Goal: Task Accomplishment & Management: Manage account settings

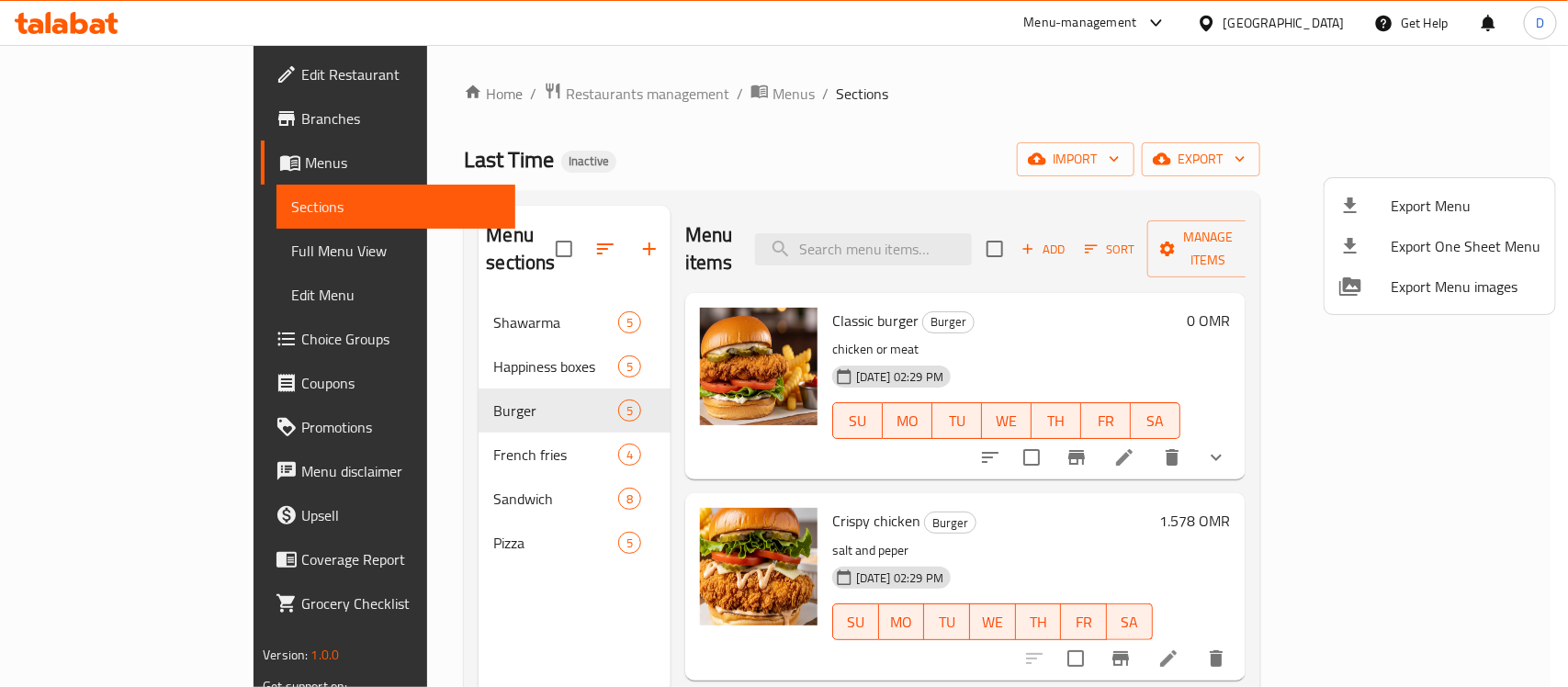
click at [90, 166] on div at bounding box center [784, 343] width 1568 height 687
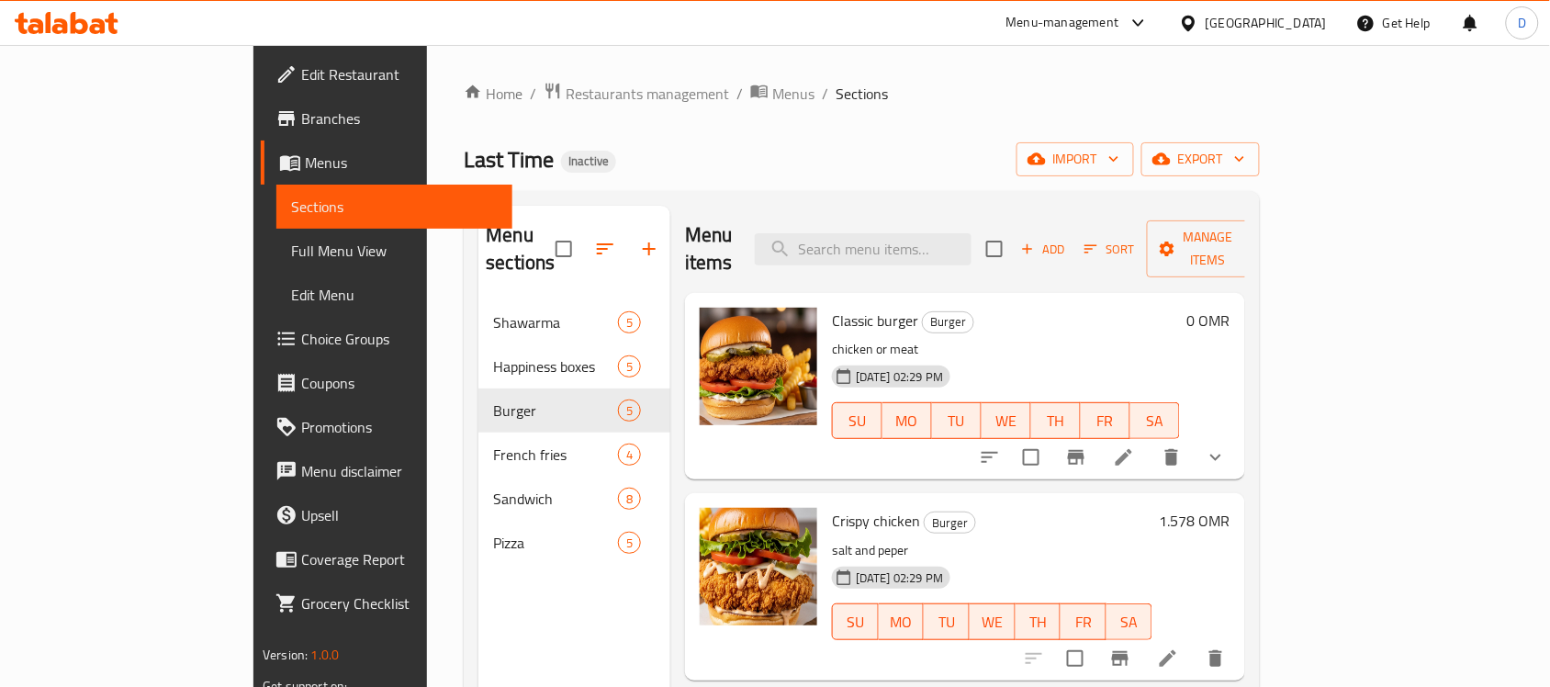
click at [305, 166] on span "Menus" at bounding box center [401, 163] width 193 height 22
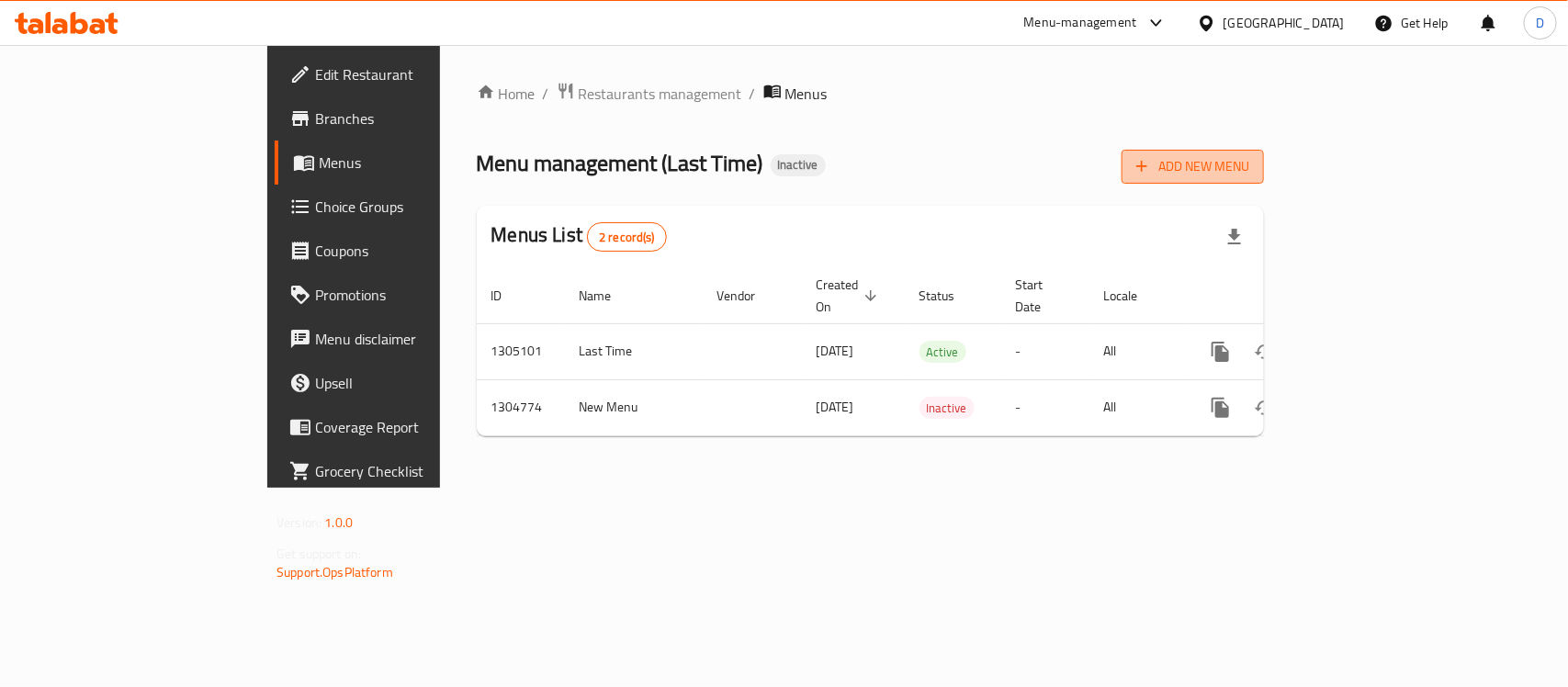
click at [1249, 159] on span "Add New Menu" at bounding box center [1192, 166] width 113 height 23
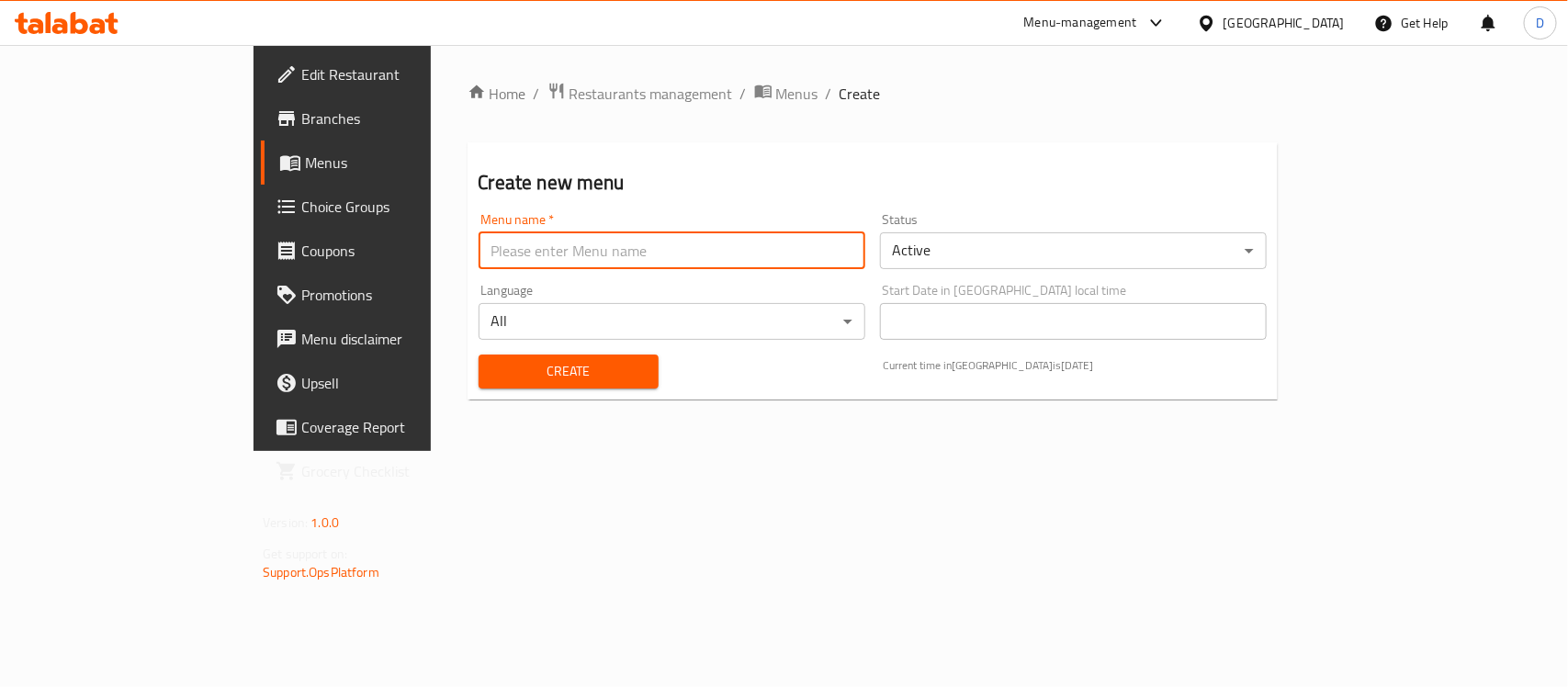
click at [558, 244] on input "text" at bounding box center [672, 250] width 387 height 37
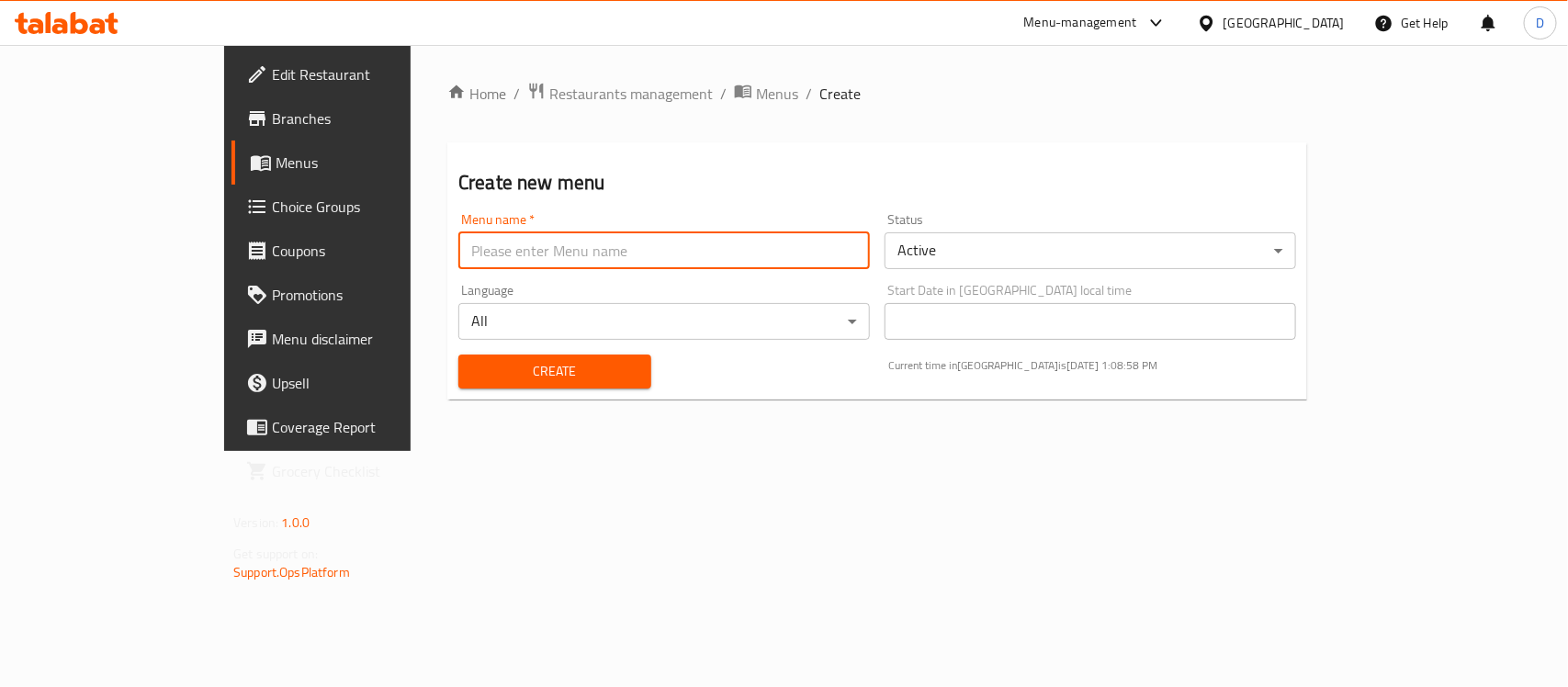
type input "menu"
click at [473, 377] on span "Create" at bounding box center [554, 371] width 163 height 23
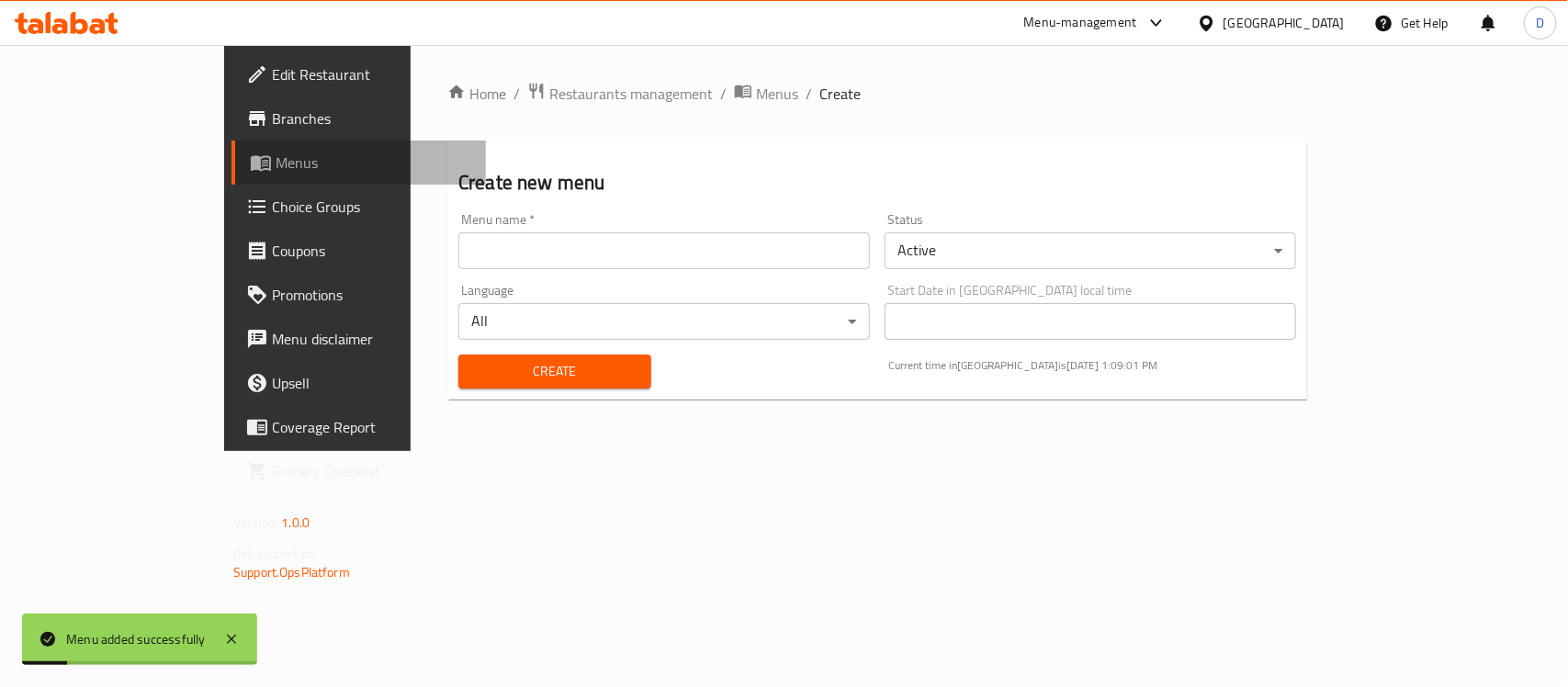
click at [276, 157] on span "Menus" at bounding box center [374, 163] width 196 height 22
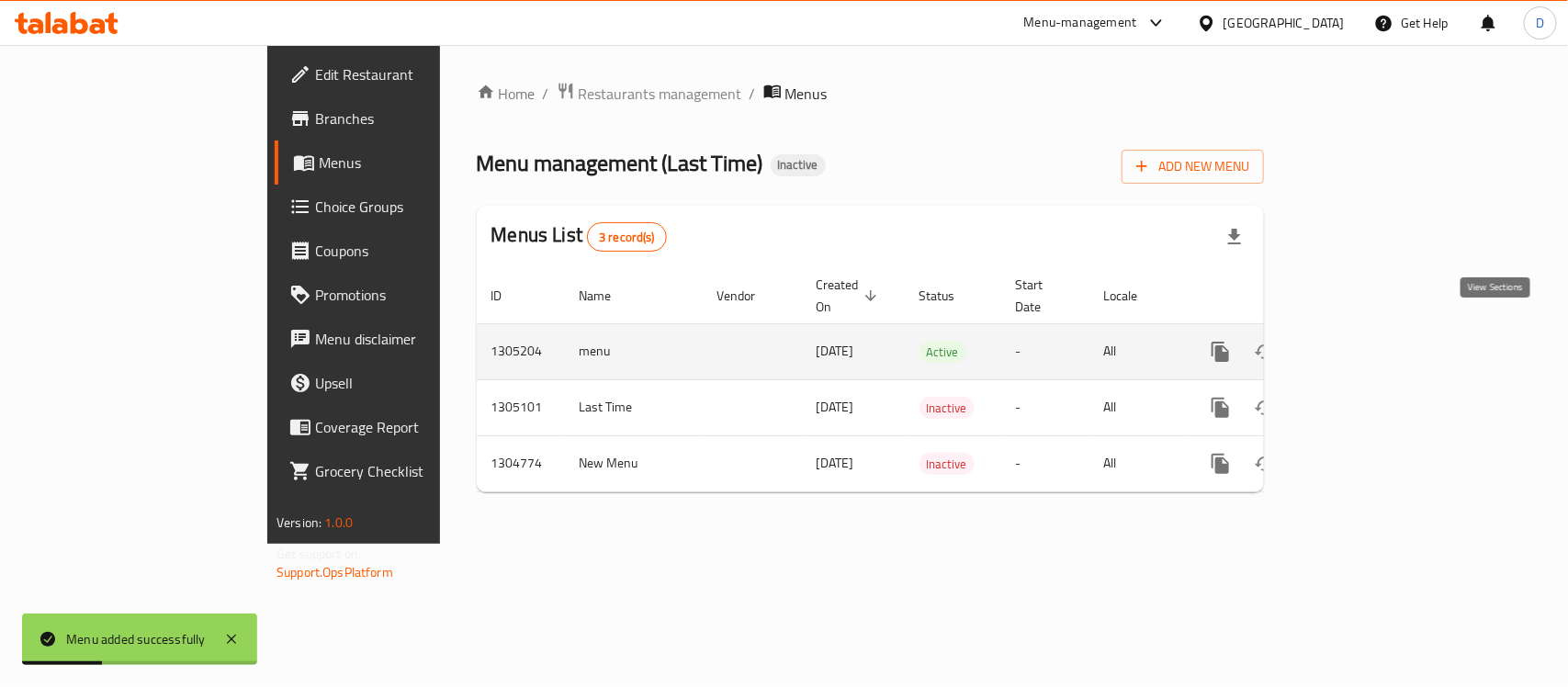
click at [1364, 341] on icon "enhanced table" at bounding box center [1353, 352] width 22 height 22
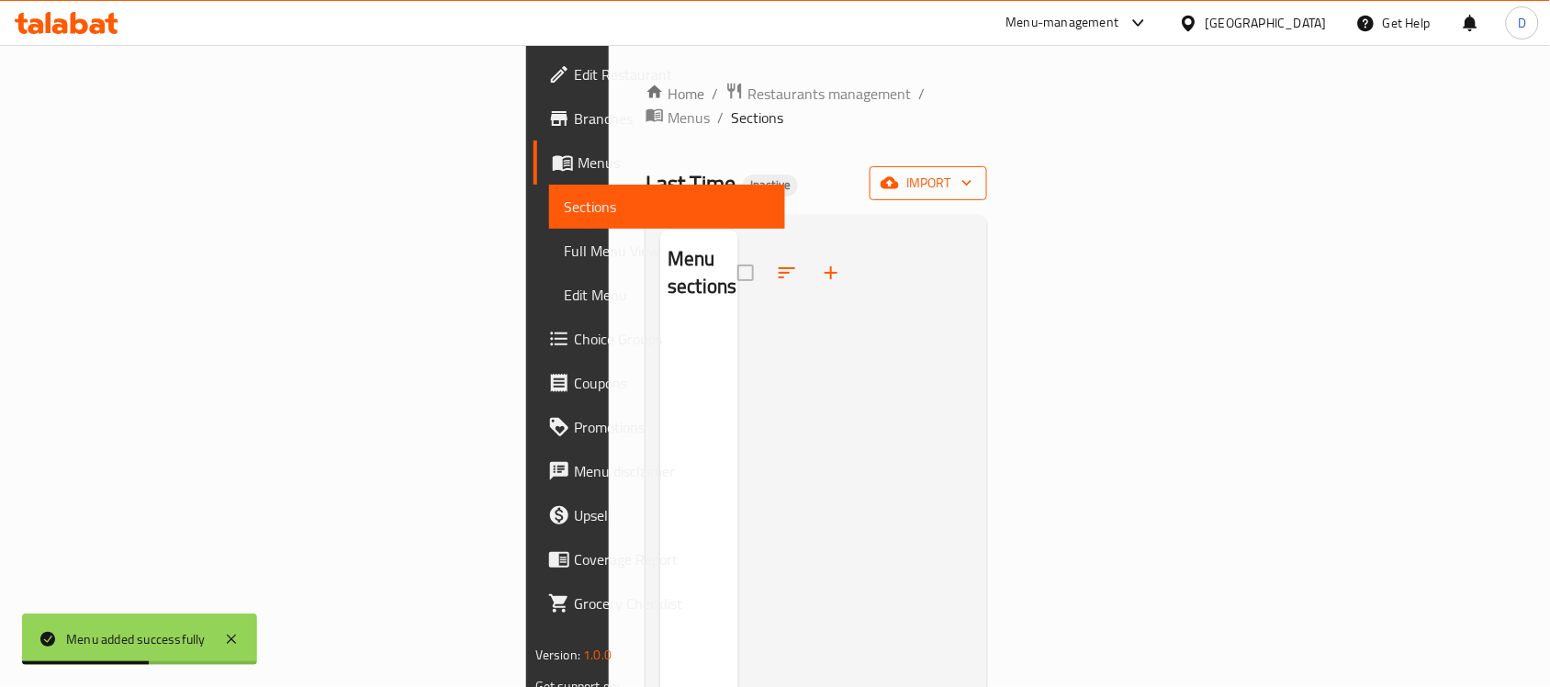
click at [899, 177] on icon "button" at bounding box center [890, 183] width 18 height 12
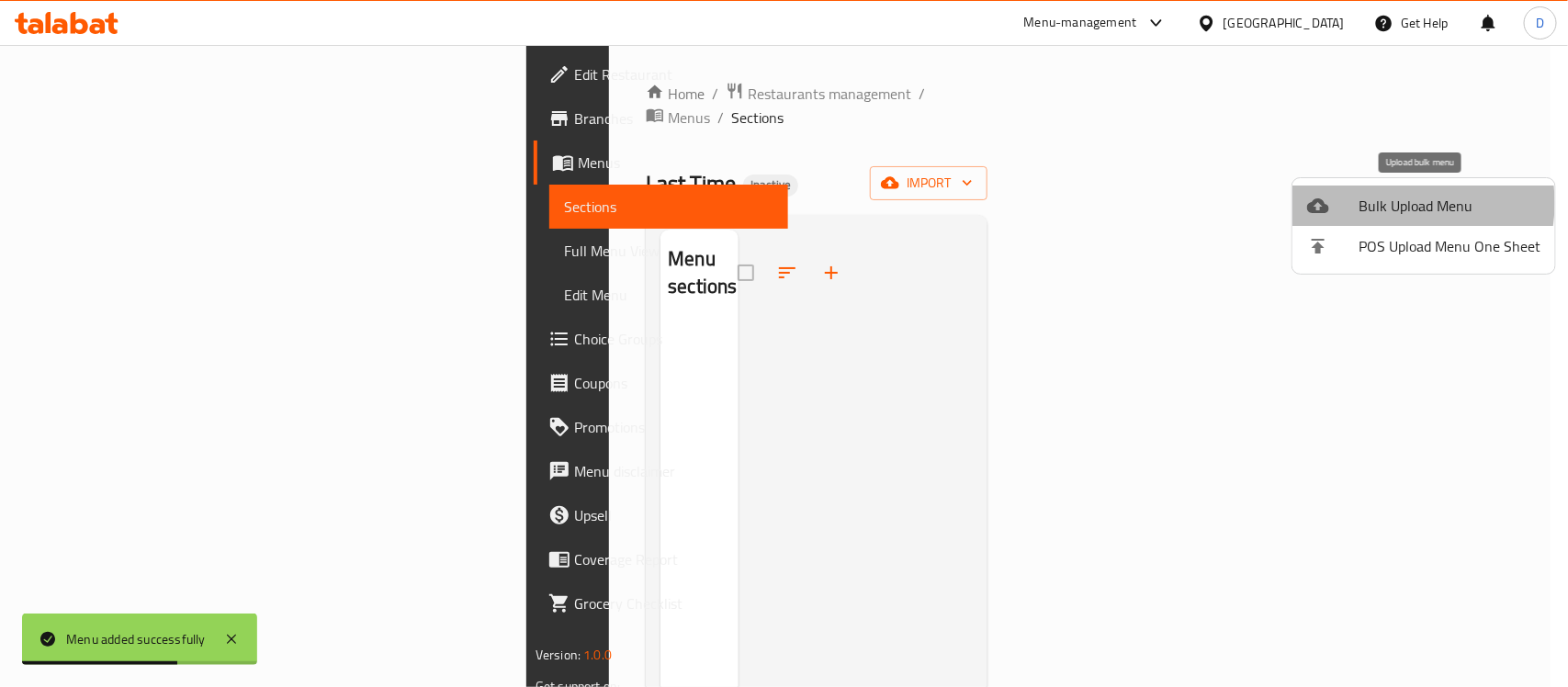
click at [1389, 203] on span "Bulk Upload Menu" at bounding box center [1449, 206] width 182 height 22
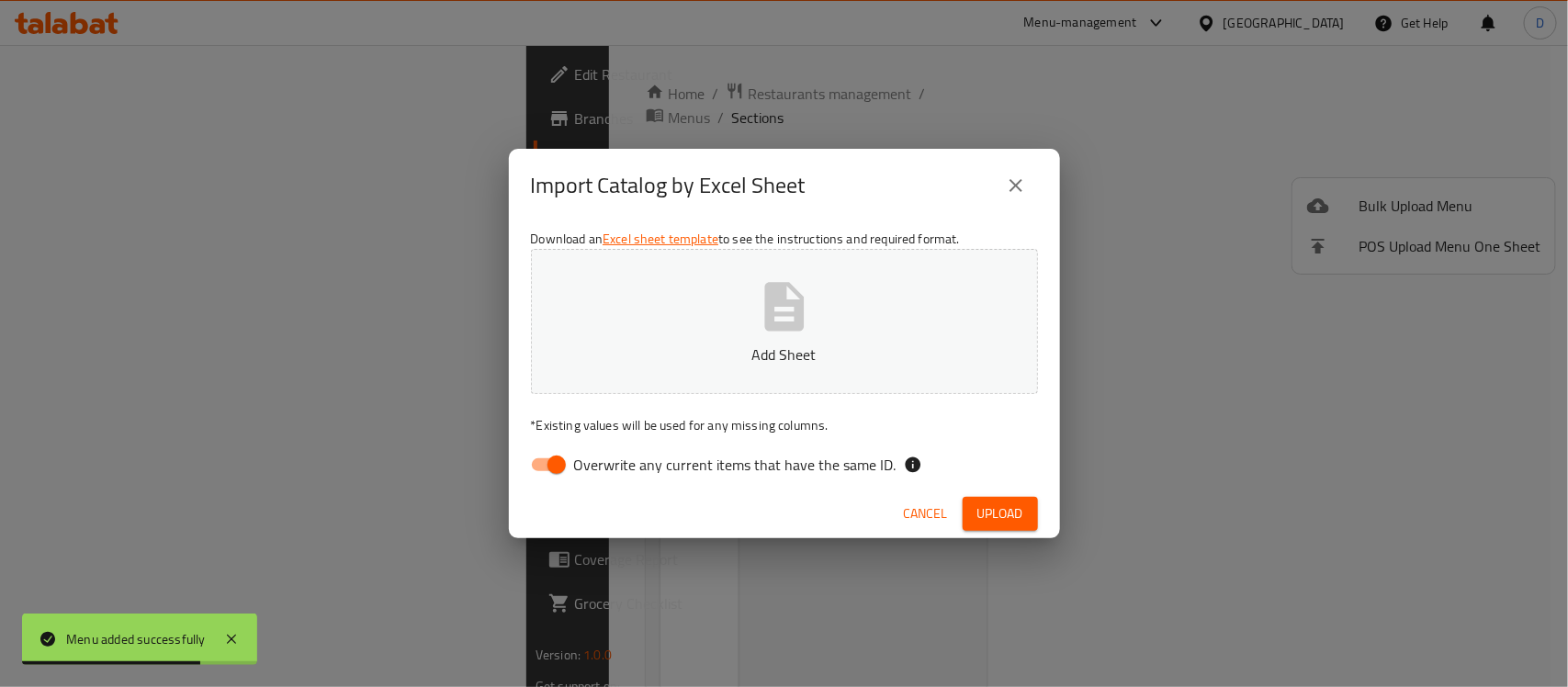
click at [535, 464] on input "Overwrite any current items that have the same ID." at bounding box center [556, 464] width 105 height 35
checkbox input "false"
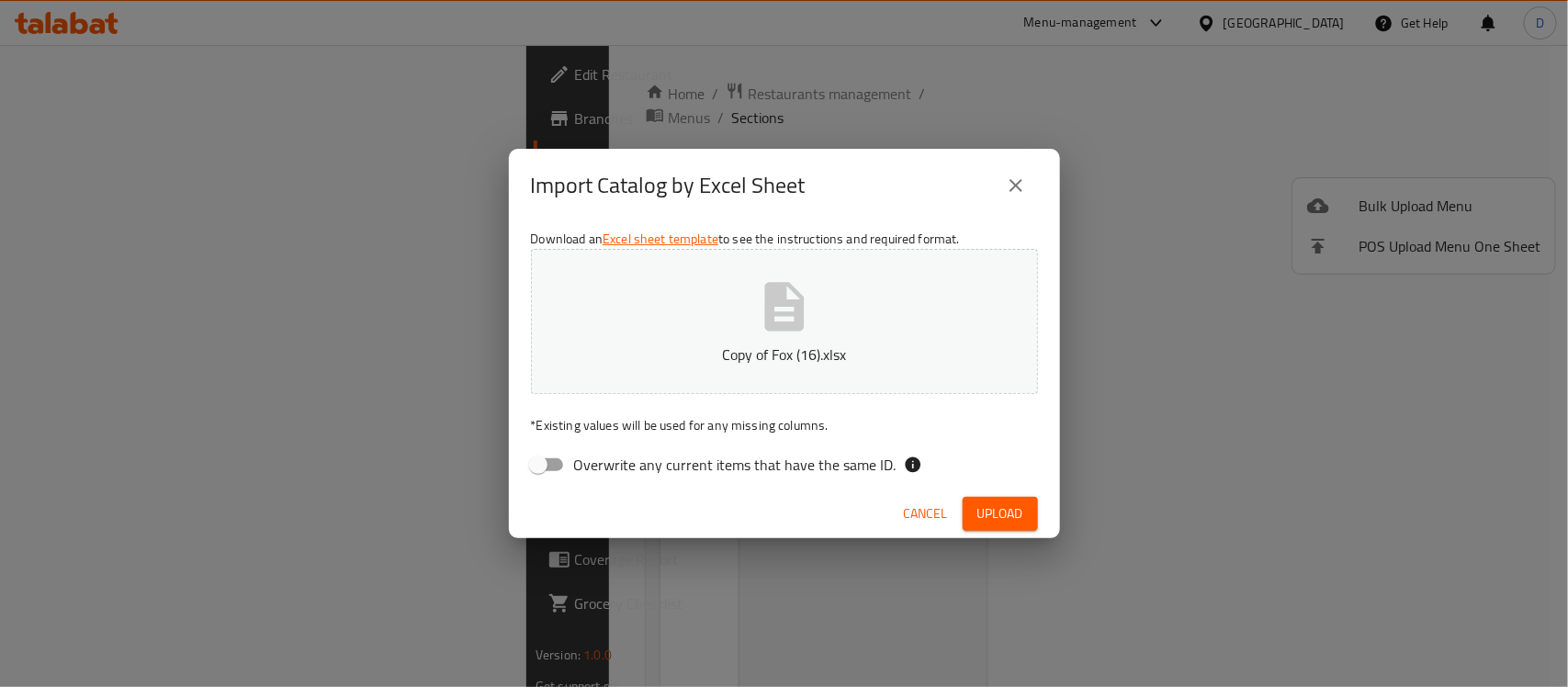
click at [705, 493] on div "Cancel Upload" at bounding box center [784, 514] width 551 height 49
click at [1002, 517] on span "Upload" at bounding box center [1000, 513] width 46 height 23
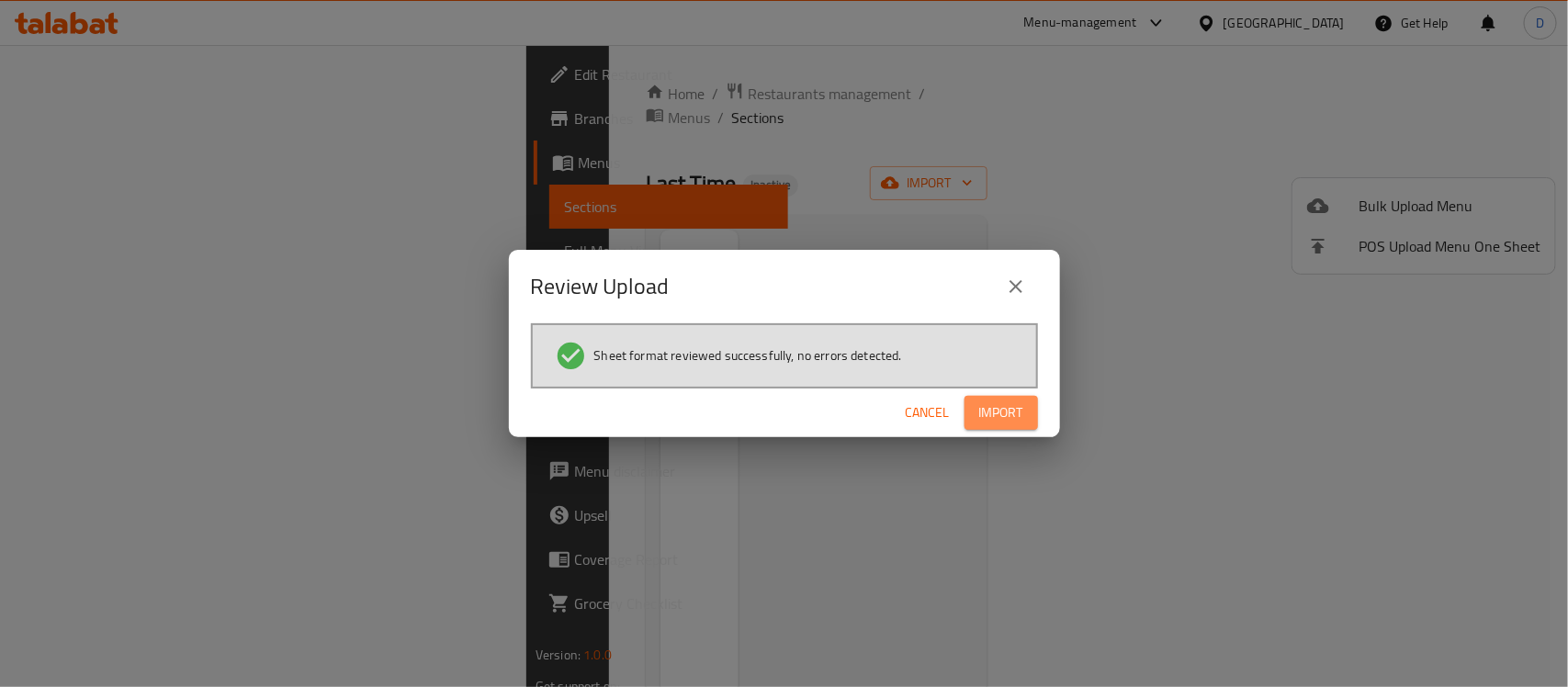
click at [1001, 410] on span "Import" at bounding box center [1001, 412] width 44 height 23
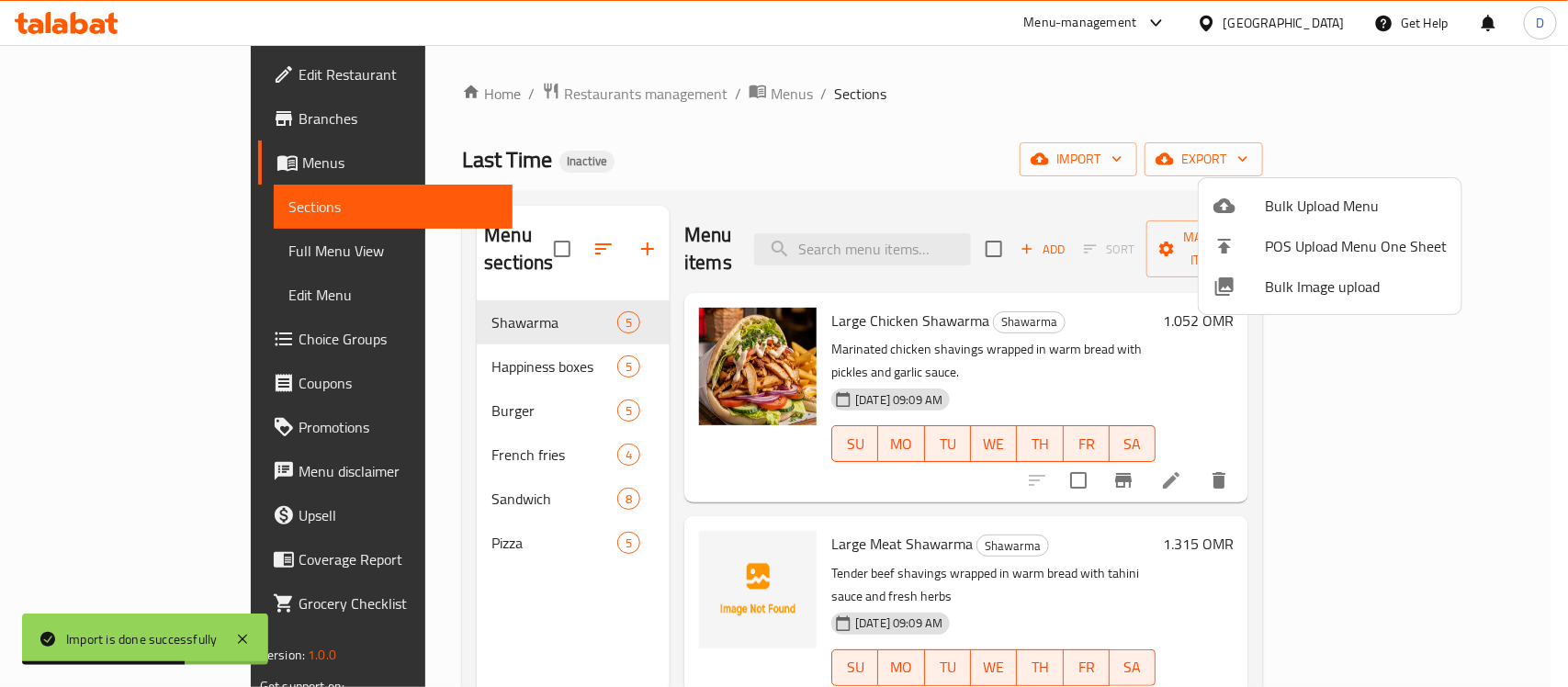
click at [916, 145] on div at bounding box center [784, 343] width 1568 height 687
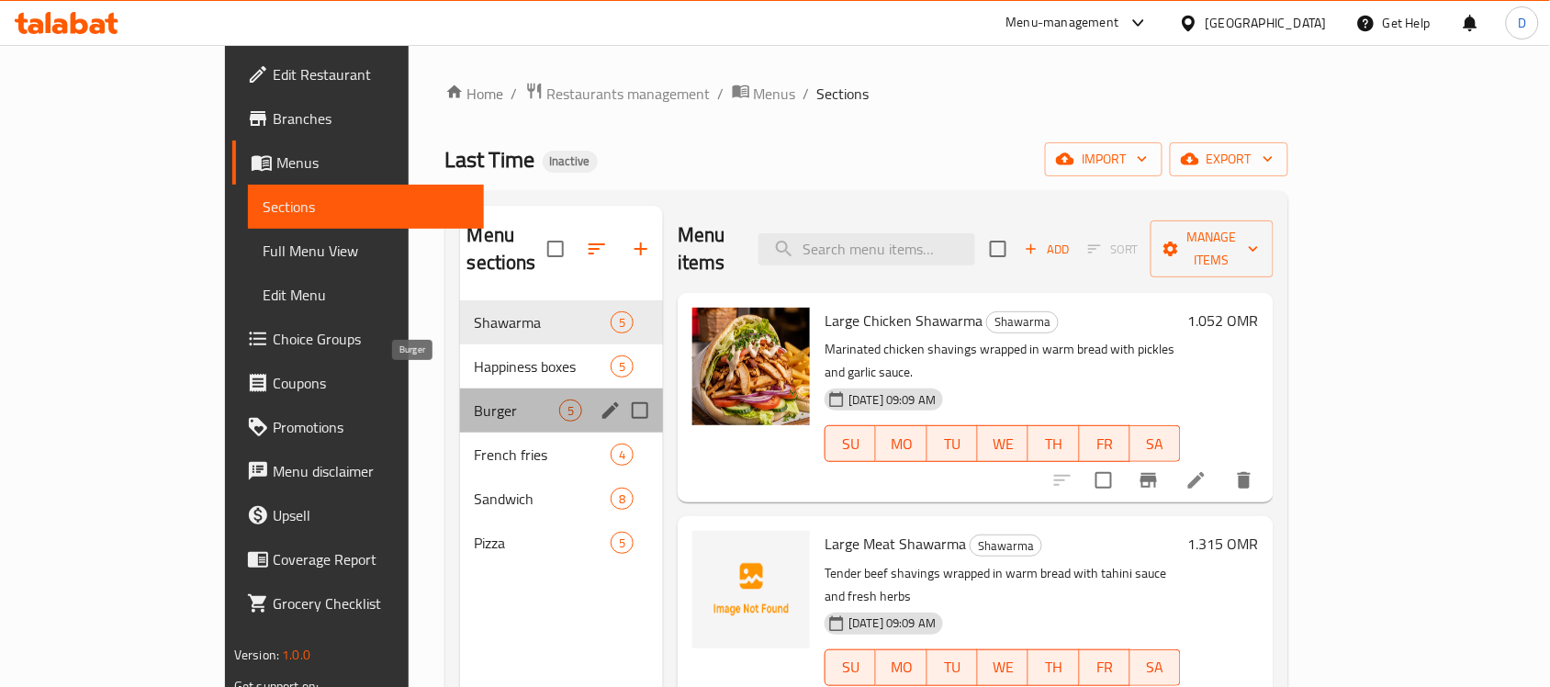
click at [475, 400] on span "Burger" at bounding box center [517, 411] width 85 height 22
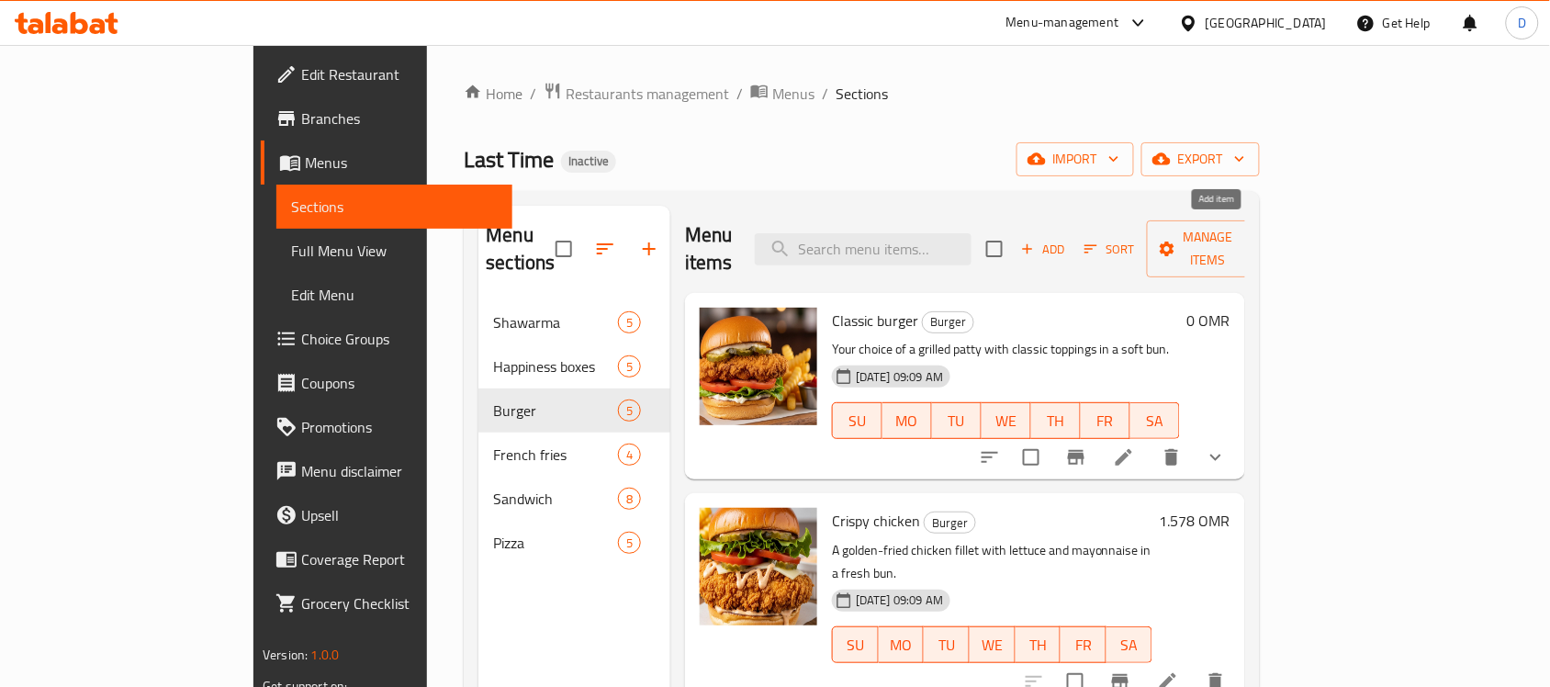
click at [1068, 239] on span "Add" at bounding box center [1044, 249] width 50 height 21
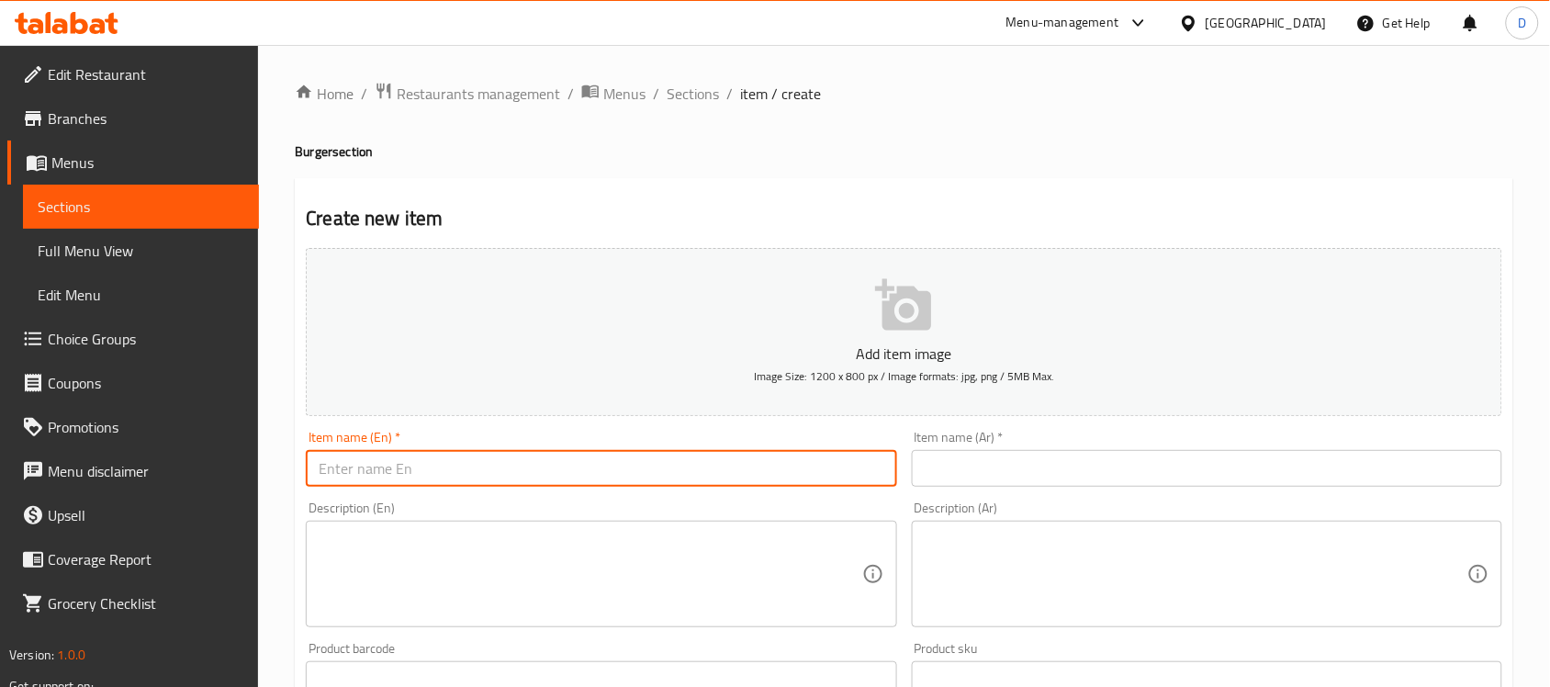
click at [525, 476] on input "text" at bounding box center [601, 468] width 591 height 37
paste input "Last Time meat (chicken - meat)"
type input "Last Time meat (chicken - meat)"
click at [980, 479] on input "text" at bounding box center [1207, 468] width 591 height 37
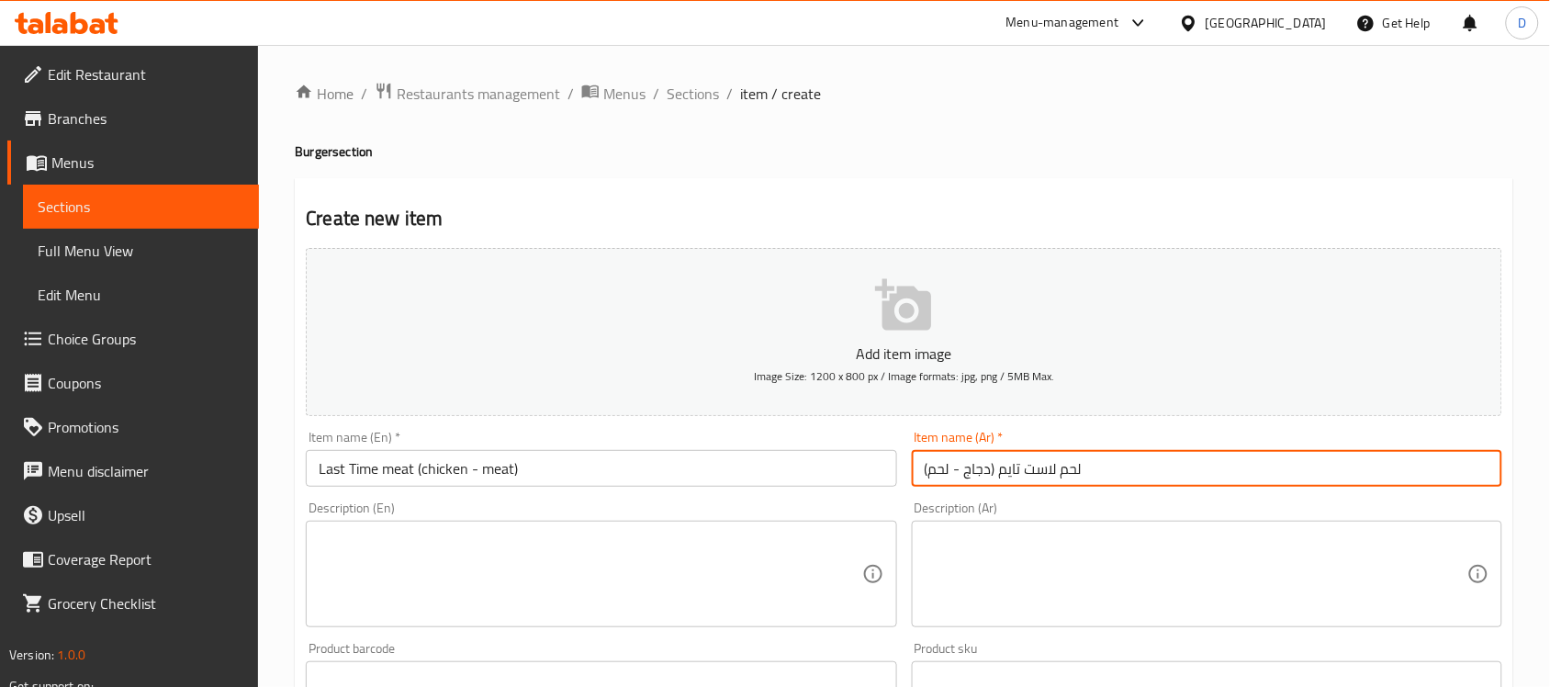
type input "لحم لاست تايم (دجاج - لحم)"
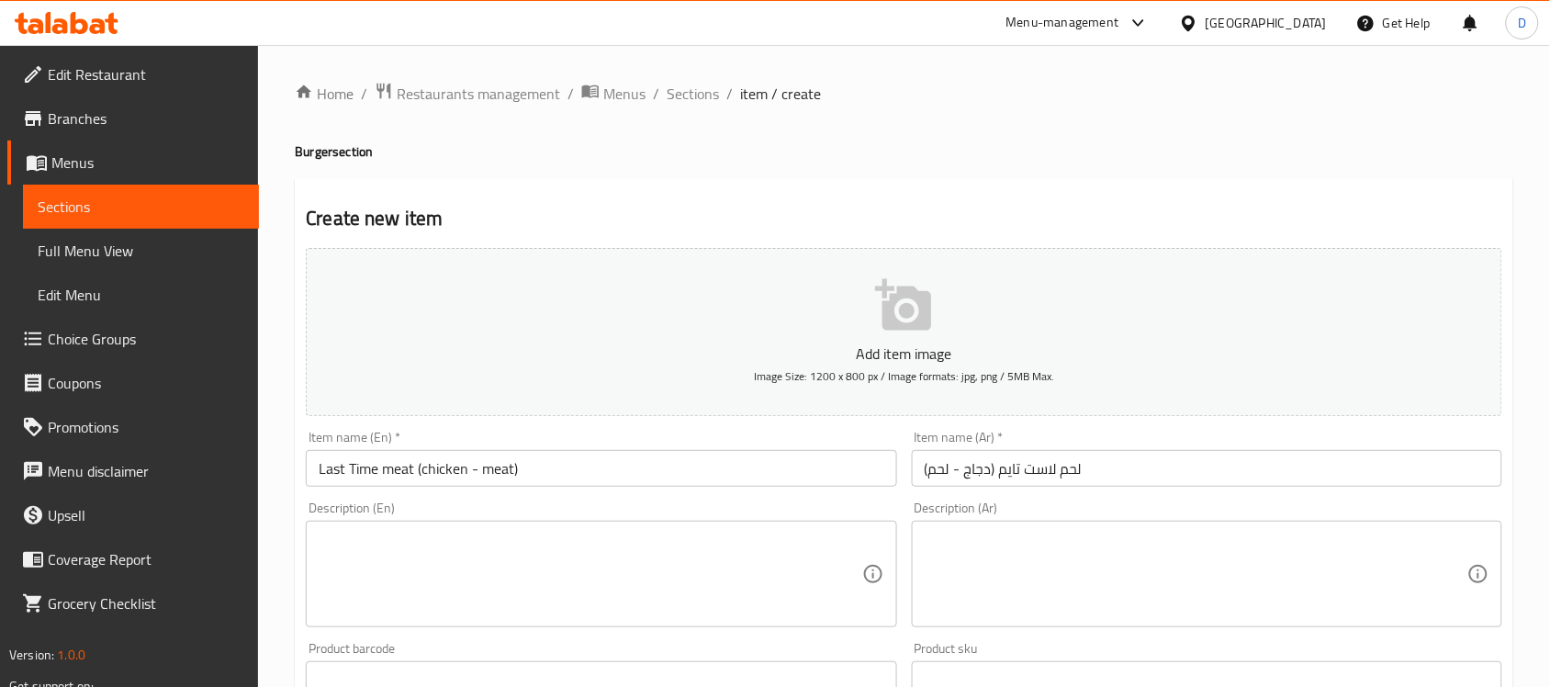
click at [530, 558] on textarea at bounding box center [590, 574] width 543 height 87
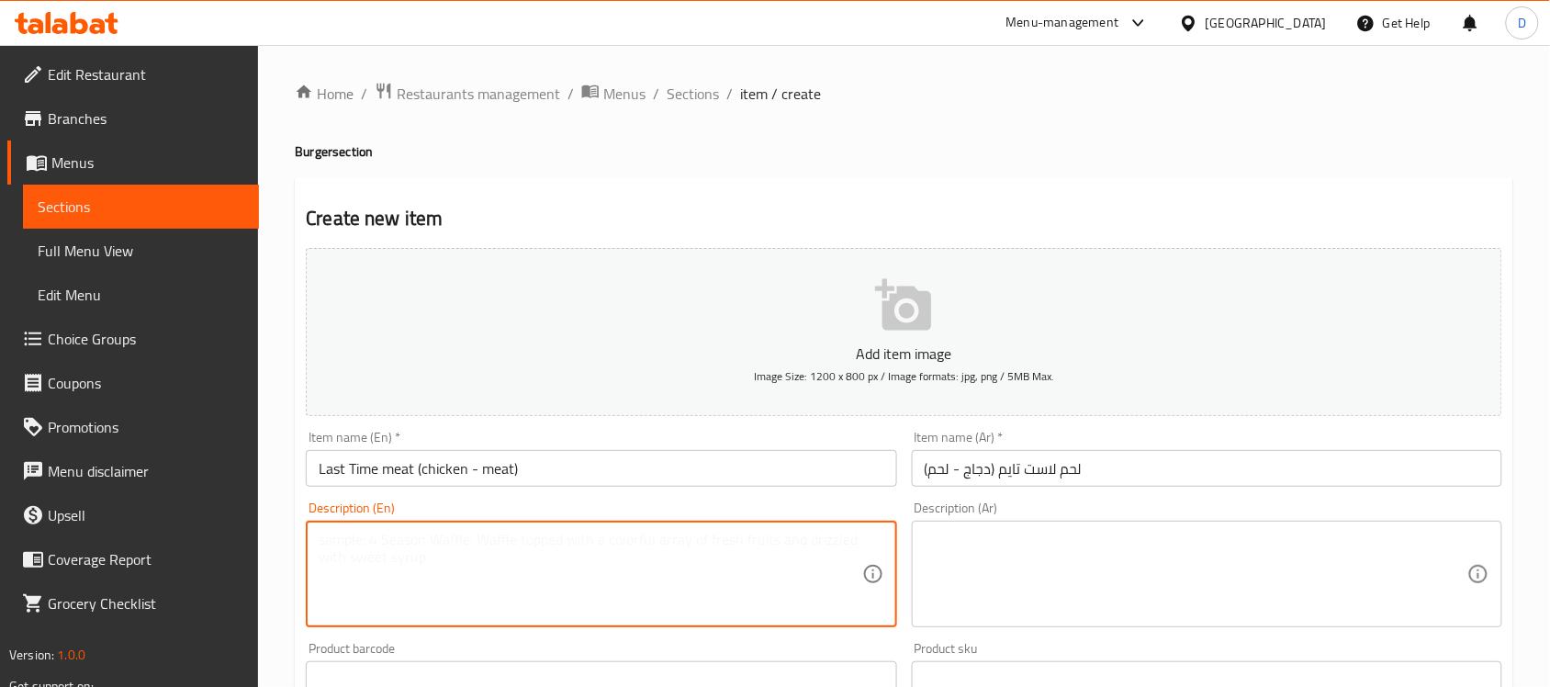
paste textarea "A signature seasoned patty with our special house sauce, available in chicken o…"
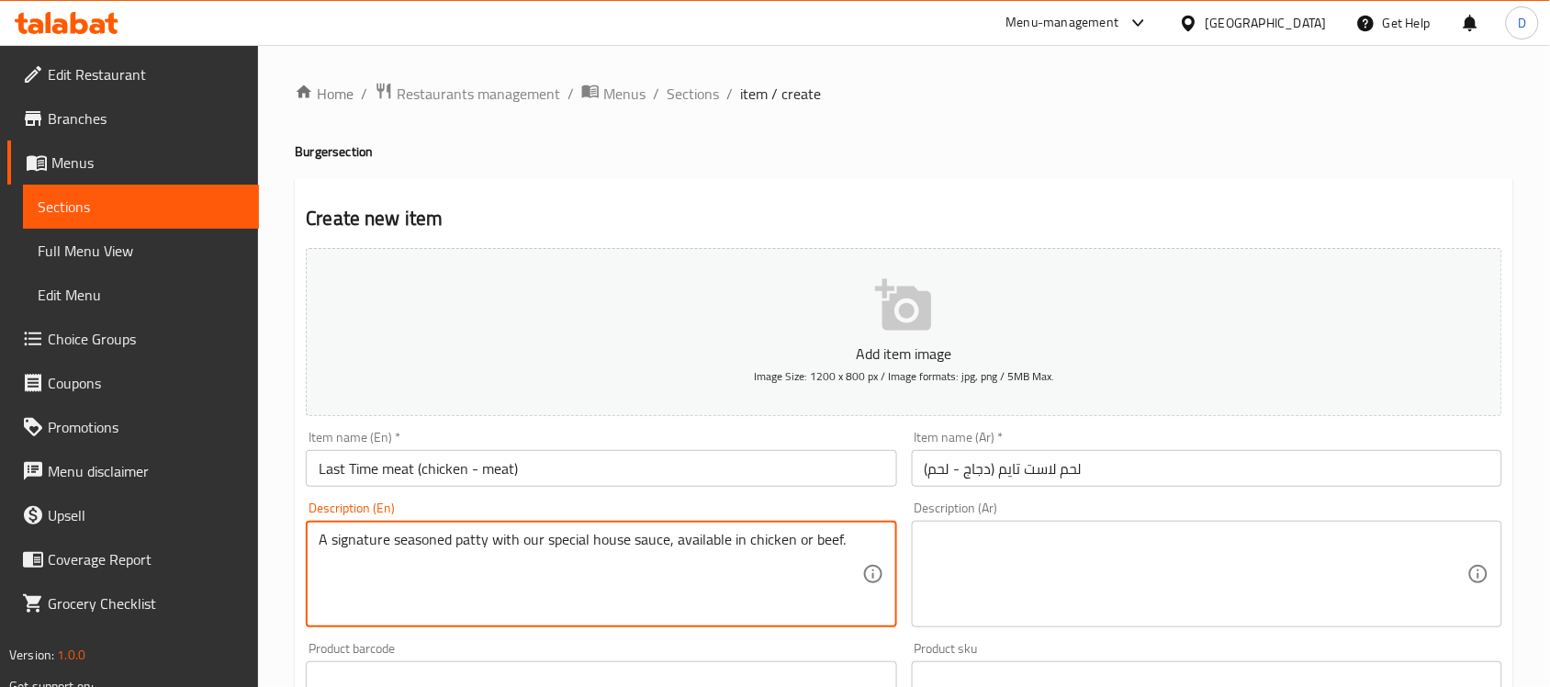
type textarea "A signature seasoned patty with our special house sauce, available in chicken o…"
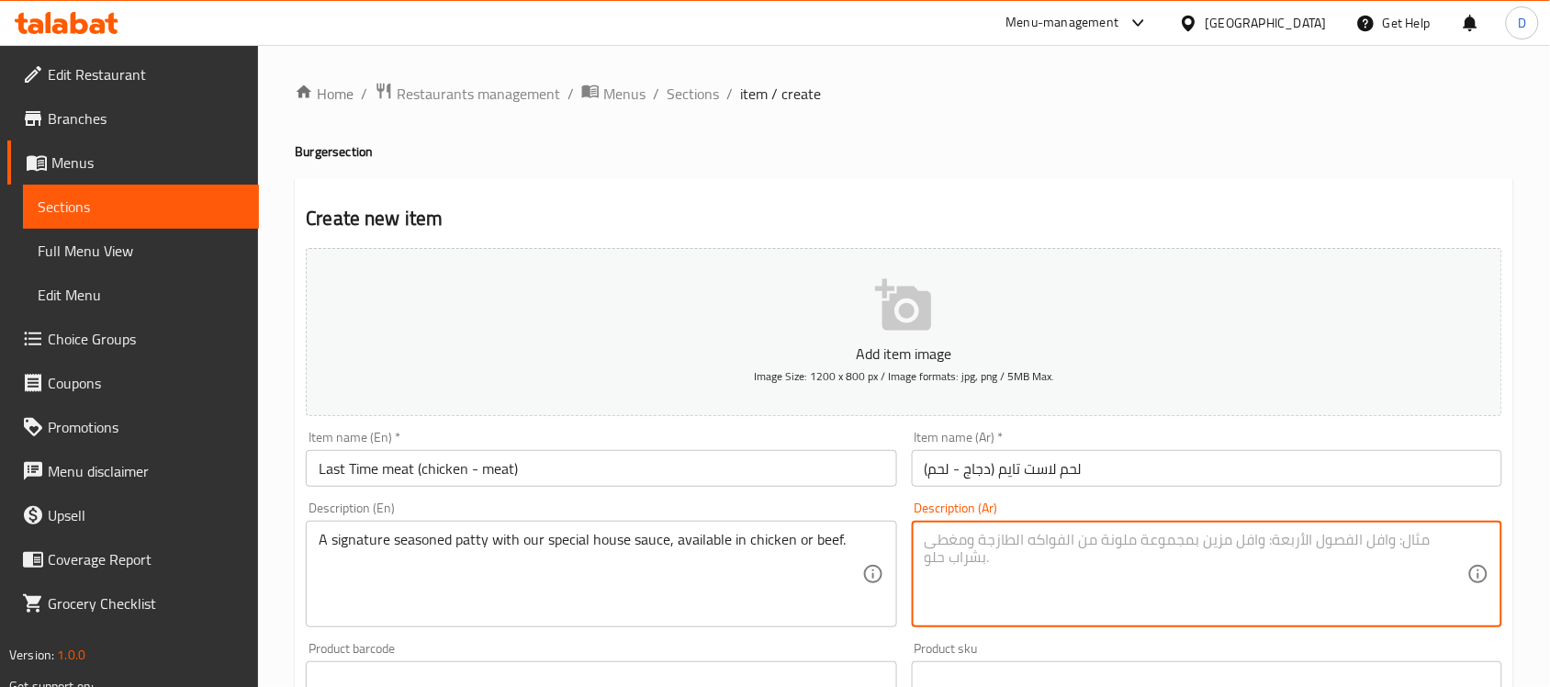
click at [990, 549] on textarea at bounding box center [1196, 574] width 543 height 87
paste textarea "فطيرة مميزة متبلة بصلصة خاصة بنا، متوفرة بالدجاج أو اللحم البقري."
drag, startPoint x: 1292, startPoint y: 539, endPoint x: 1328, endPoint y: 545, distance: 36.2
click at [1328, 545] on textarea "فطيرة مميزة متبلة بصلصة خاصة بنا، متوفرة بالدجاج أو اللحم البقري." at bounding box center [1196, 574] width 543 height 87
drag, startPoint x: 1250, startPoint y: 543, endPoint x: 1288, endPoint y: 539, distance: 37.8
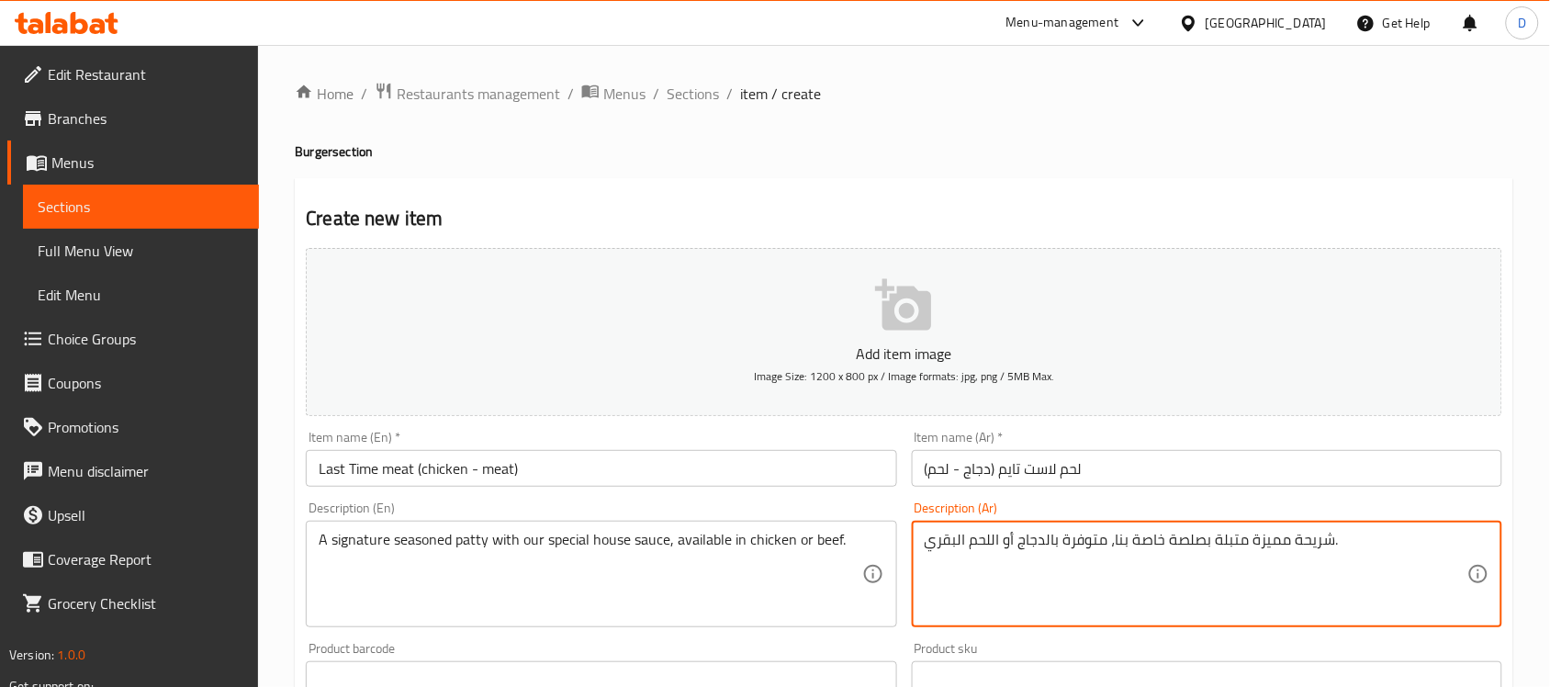
click at [1288, 539] on textarea "شريحة مميزة متبلة بصلصة خاصة بنا، متوفرة بالدجاج أو اللحم البقري." at bounding box center [1196, 574] width 543 height 87
click at [1165, 547] on textarea "شريحة سيجنيتشر متبلة بصلصة خاصة بنا، متوفرة بالدجاج أو اللحم البقري." at bounding box center [1196, 574] width 543 height 87
click at [1164, 543] on textarea "شريحة سيجنيتشر متبلة بصلصة هاوس خاصة بنا، متوفرة بالدجاج أو اللحم البقري." at bounding box center [1196, 574] width 543 height 87
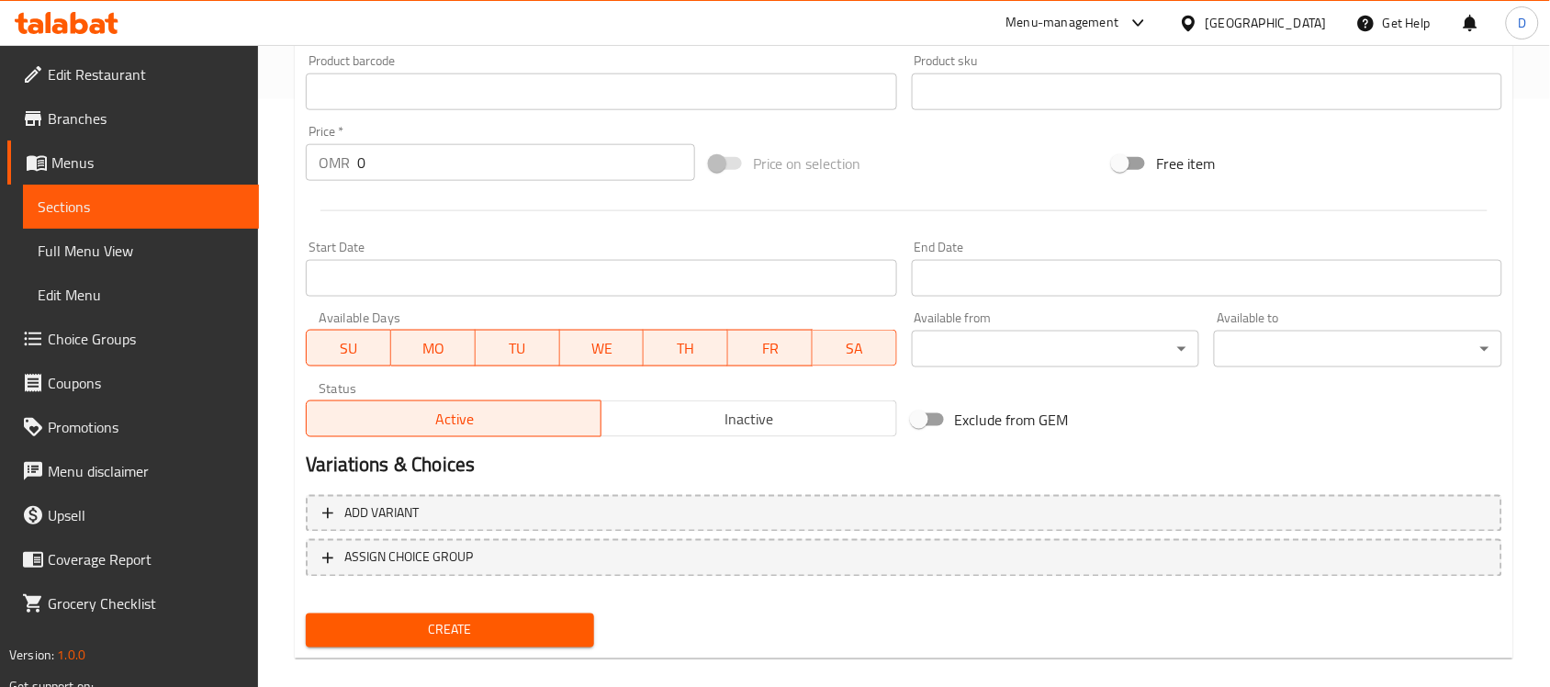
scroll to position [607, 0]
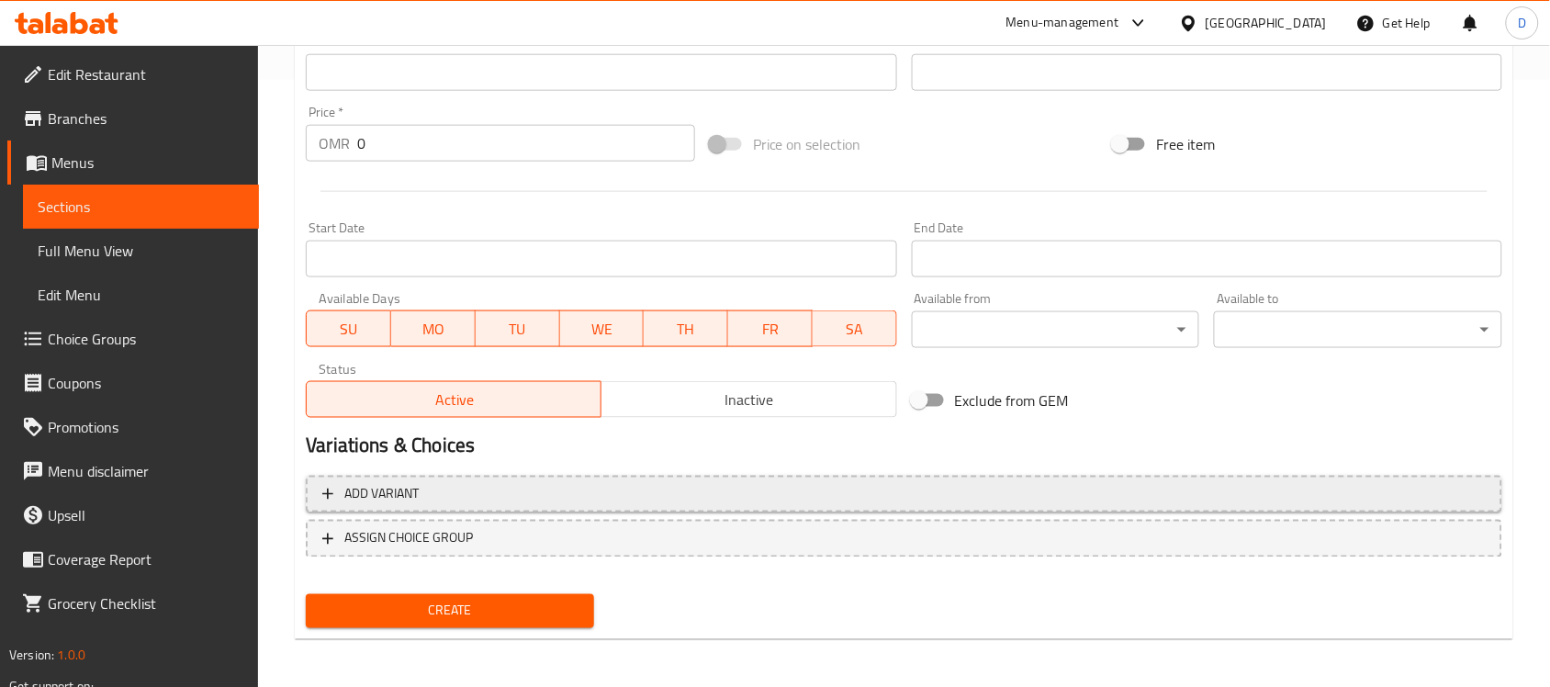
type textarea "شريحة سيجنيتشر متبلة بصلصة هاوس الخاصة بنا، متوفرة بالدجاج أو اللحم البقري."
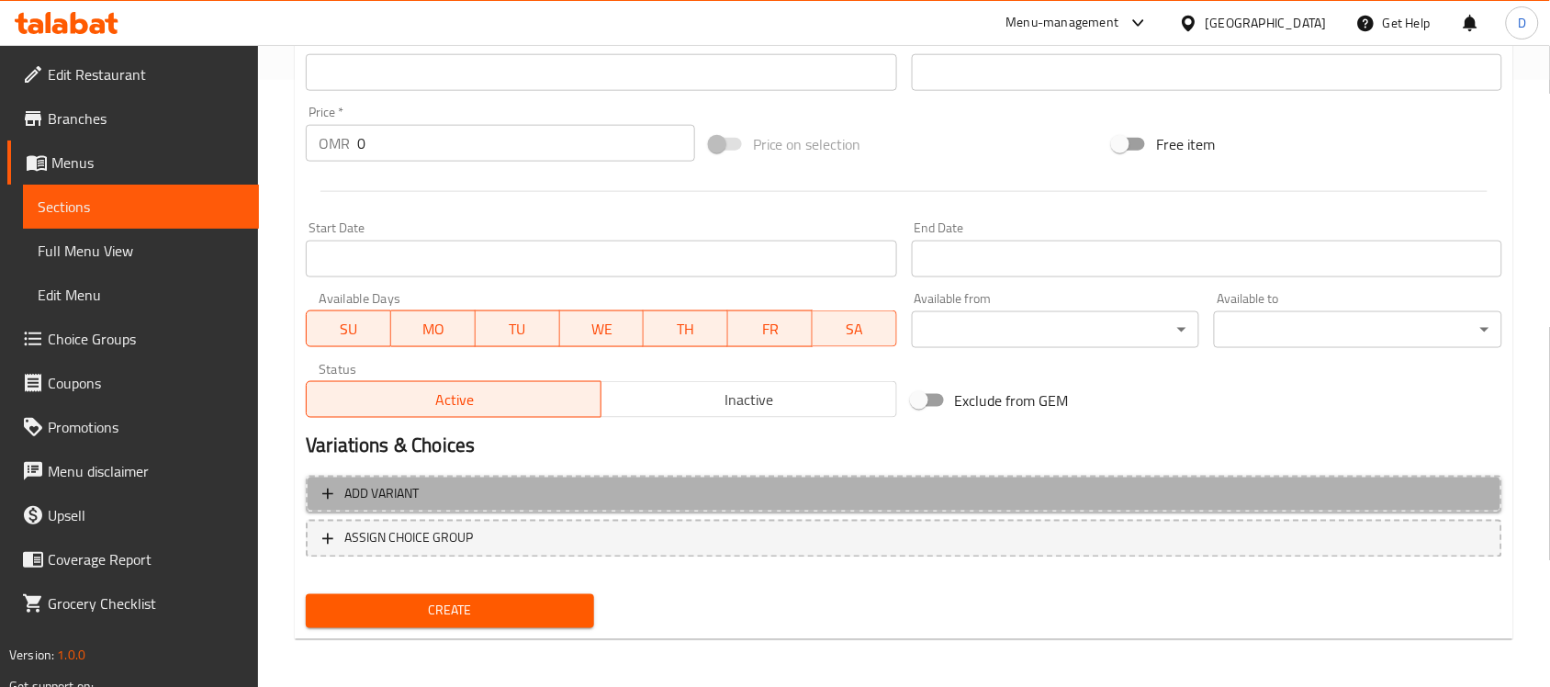
click at [592, 499] on span "Add variant" at bounding box center [904, 494] width 1164 height 23
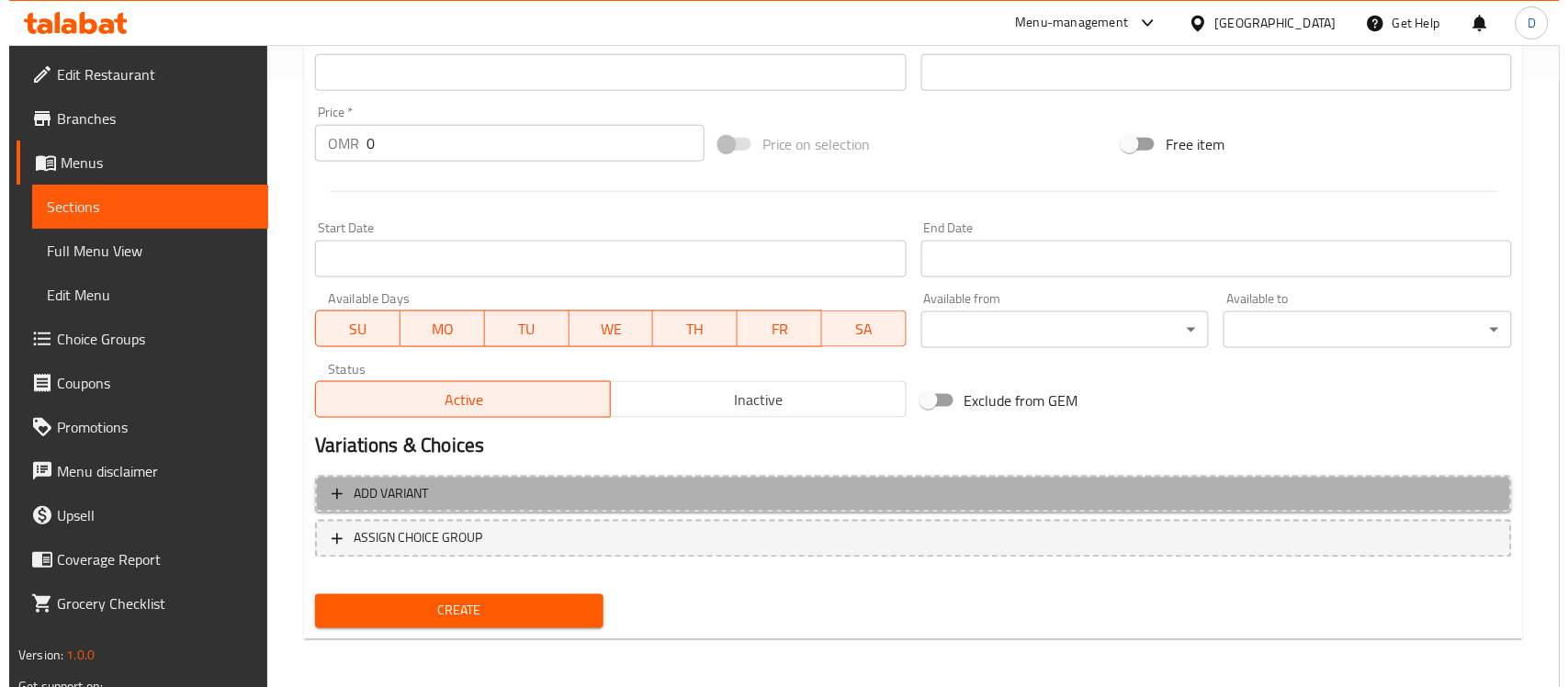
scroll to position [598, 0]
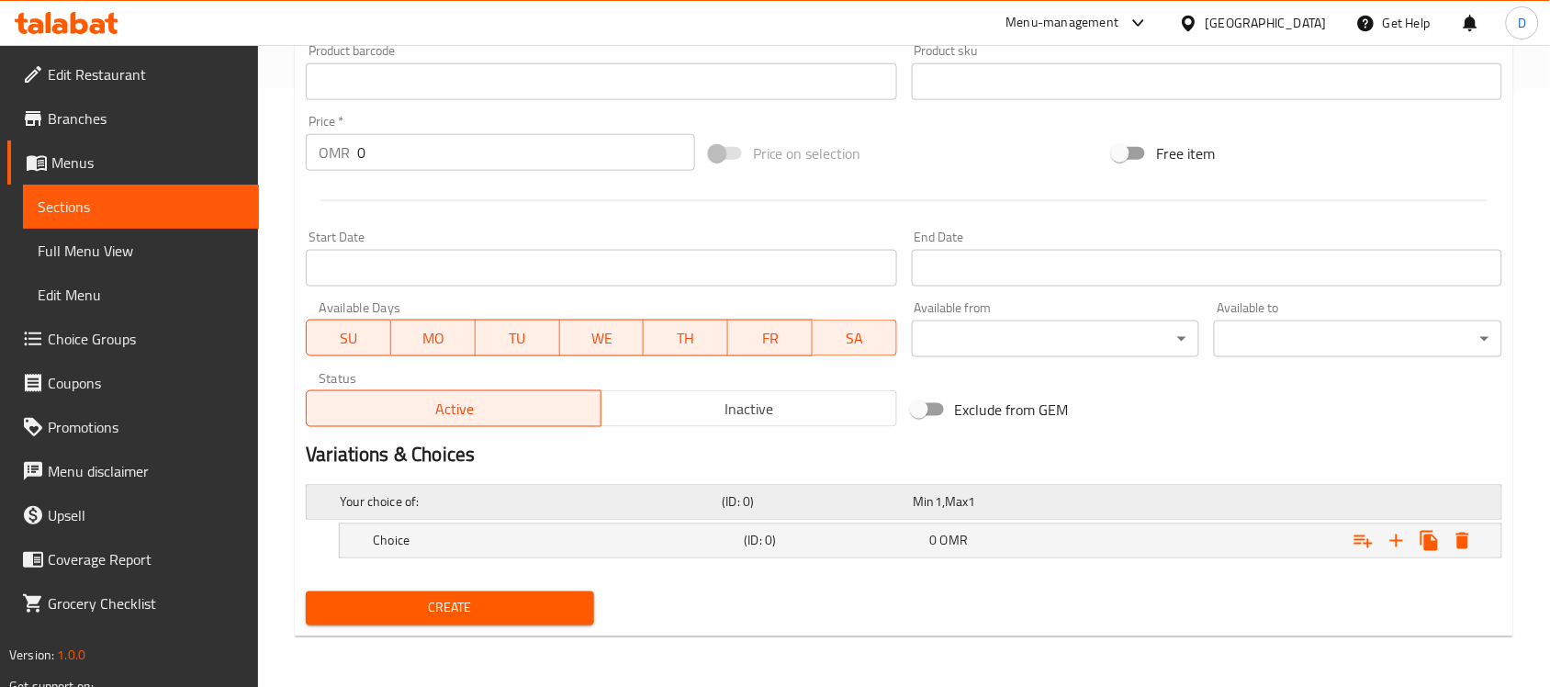
click at [659, 510] on h5 "Your choice of:" at bounding box center [527, 502] width 375 height 18
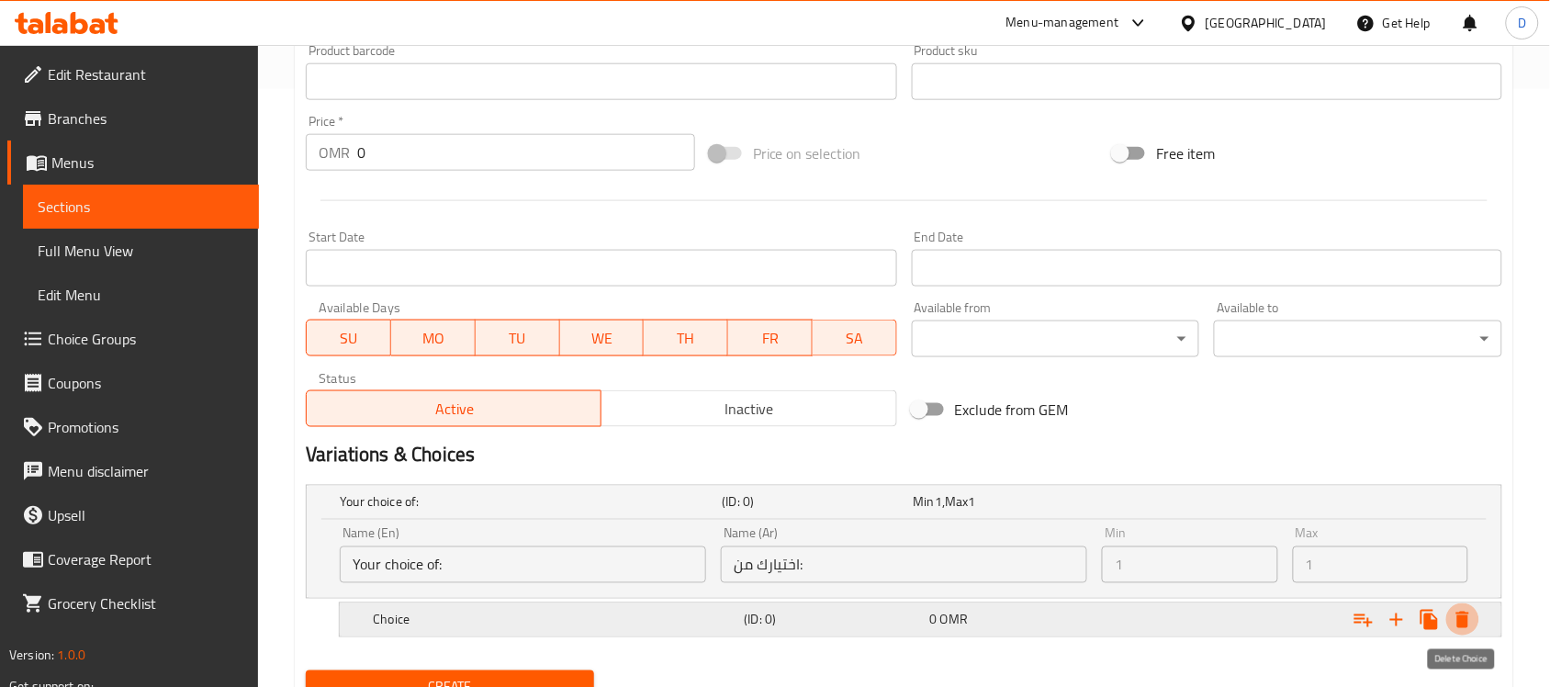
click at [1468, 620] on icon "Expand" at bounding box center [1463, 620] width 13 height 17
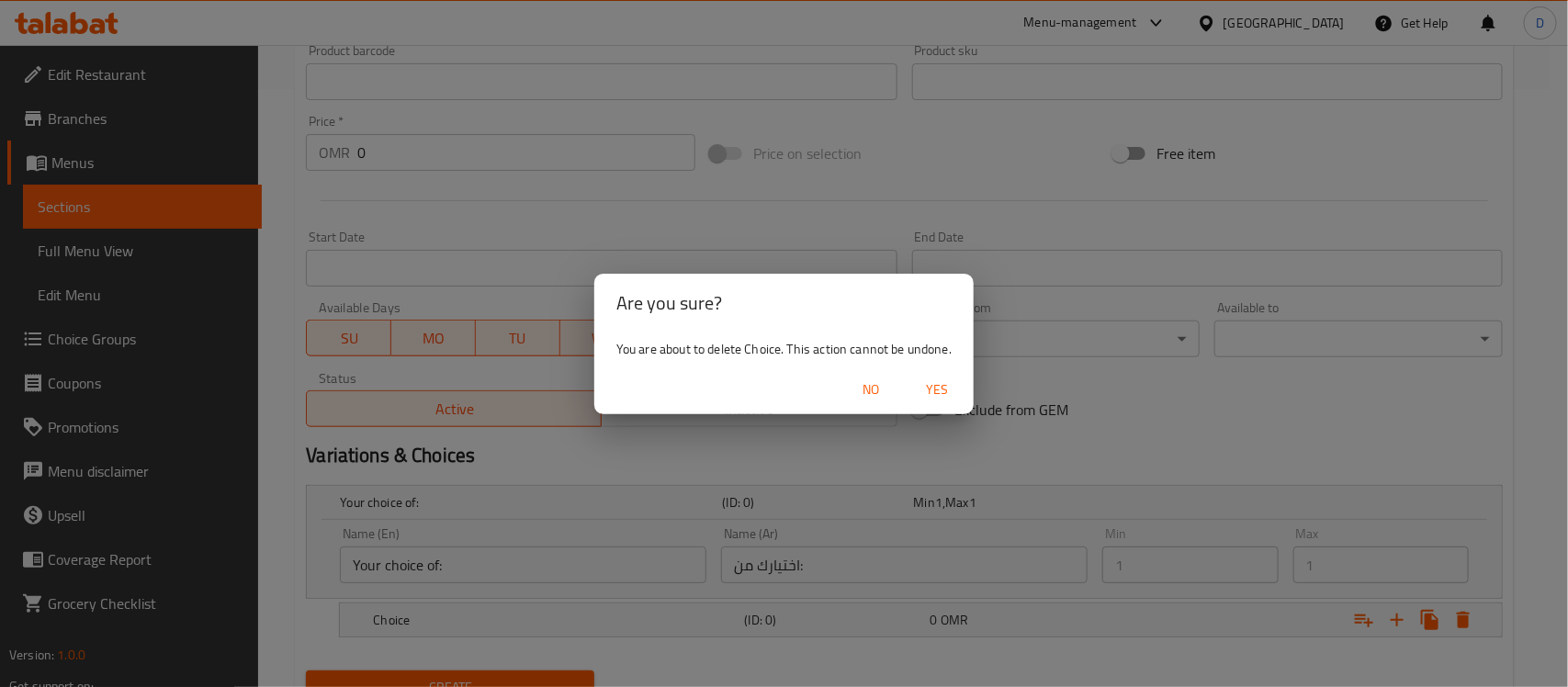
click at [952, 383] on span "Yes" at bounding box center [937, 389] width 44 height 23
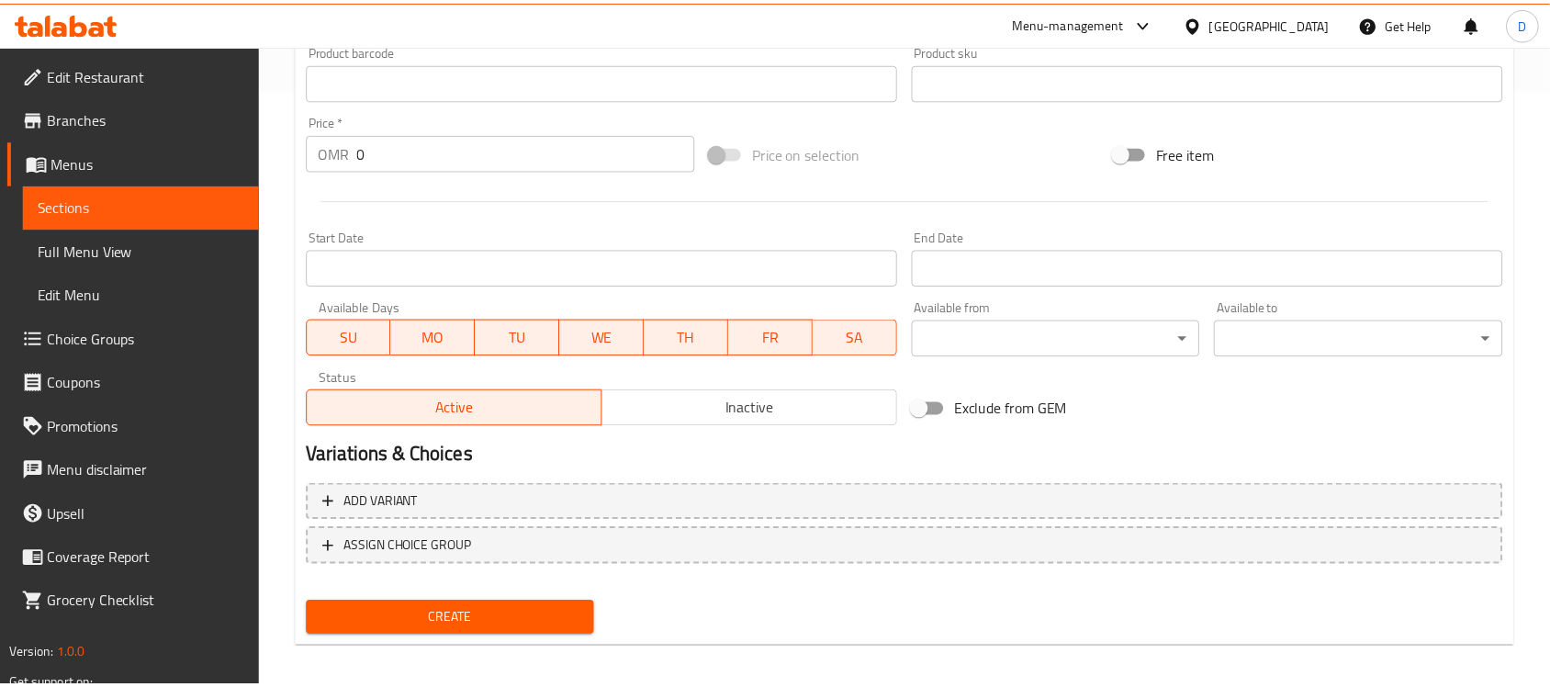
scroll to position [592, 0]
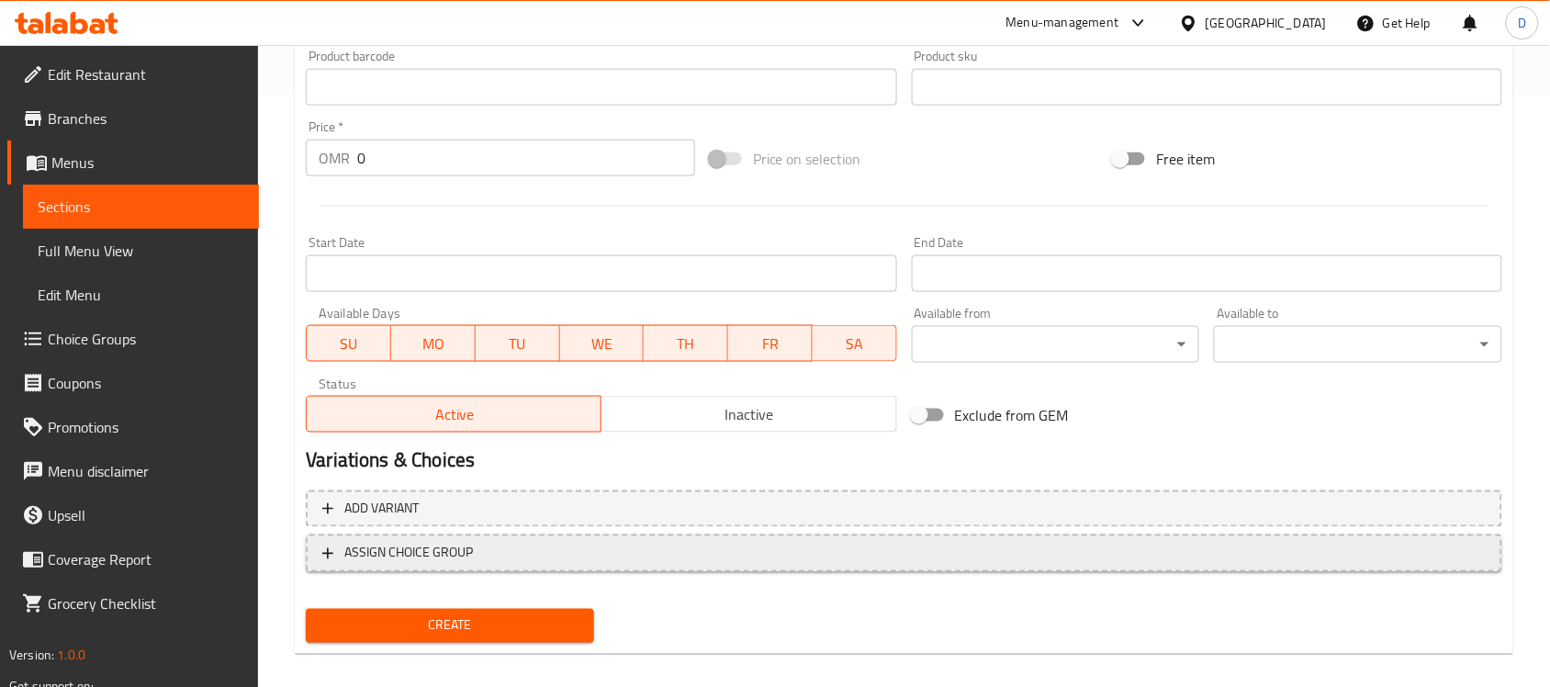
click at [525, 552] on span "ASSIGN CHOICE GROUP" at bounding box center [904, 553] width 1164 height 23
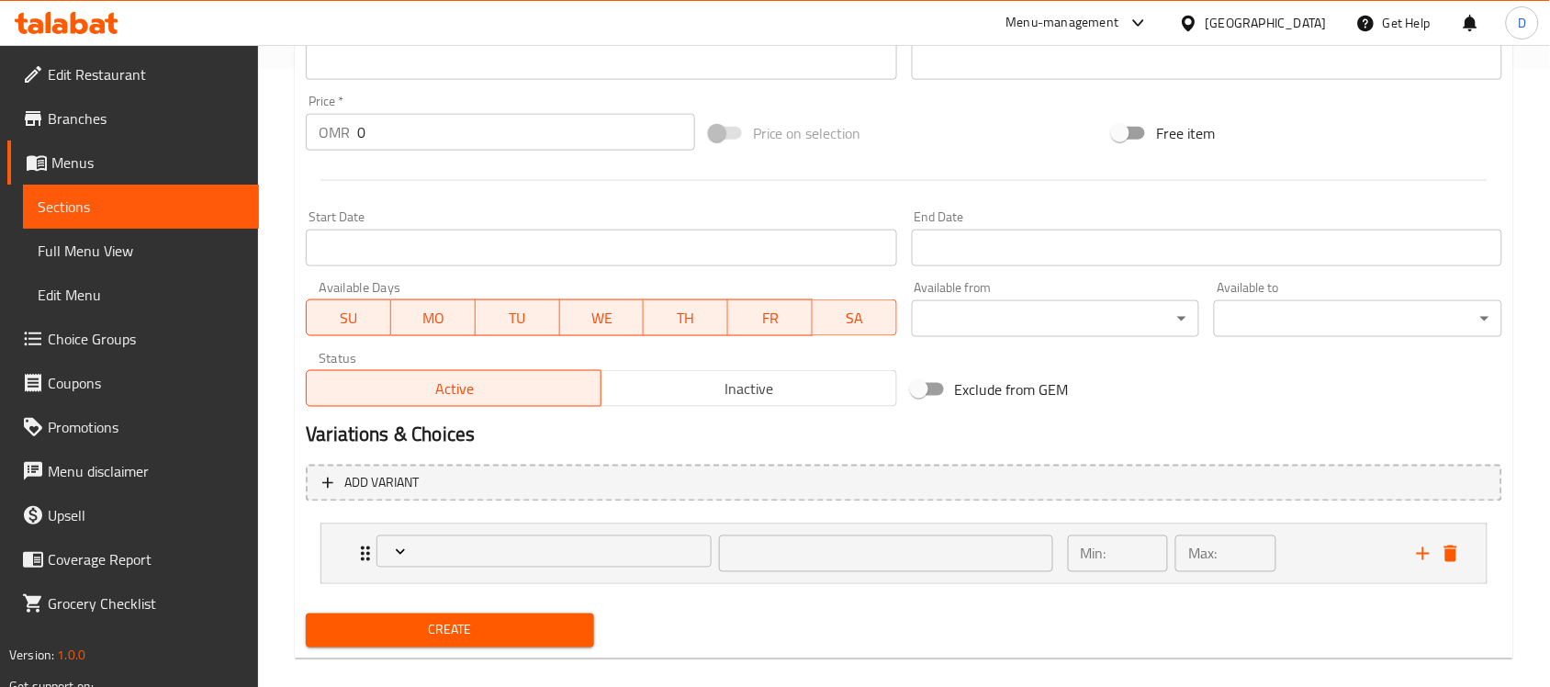
scroll to position [639, 0]
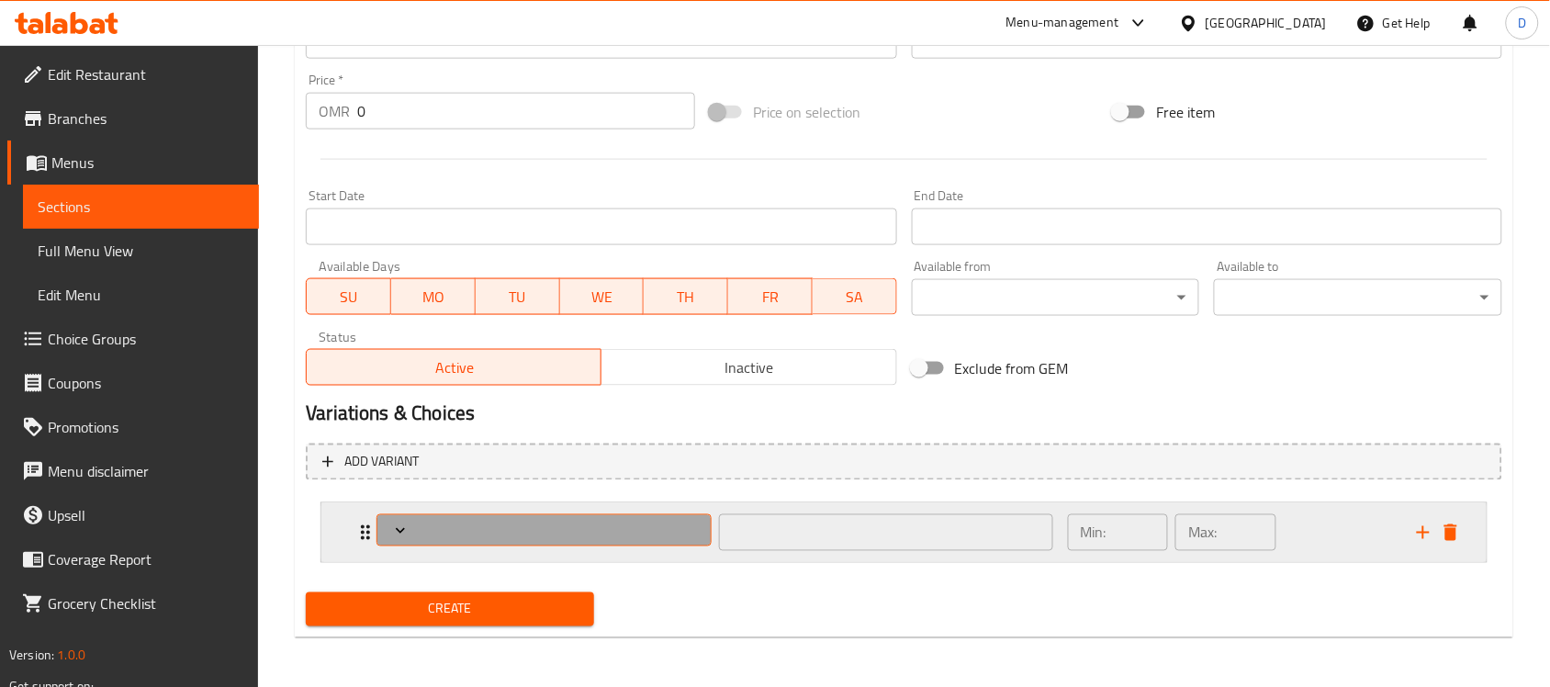
click at [611, 517] on button "Expand" at bounding box center [544, 530] width 334 height 32
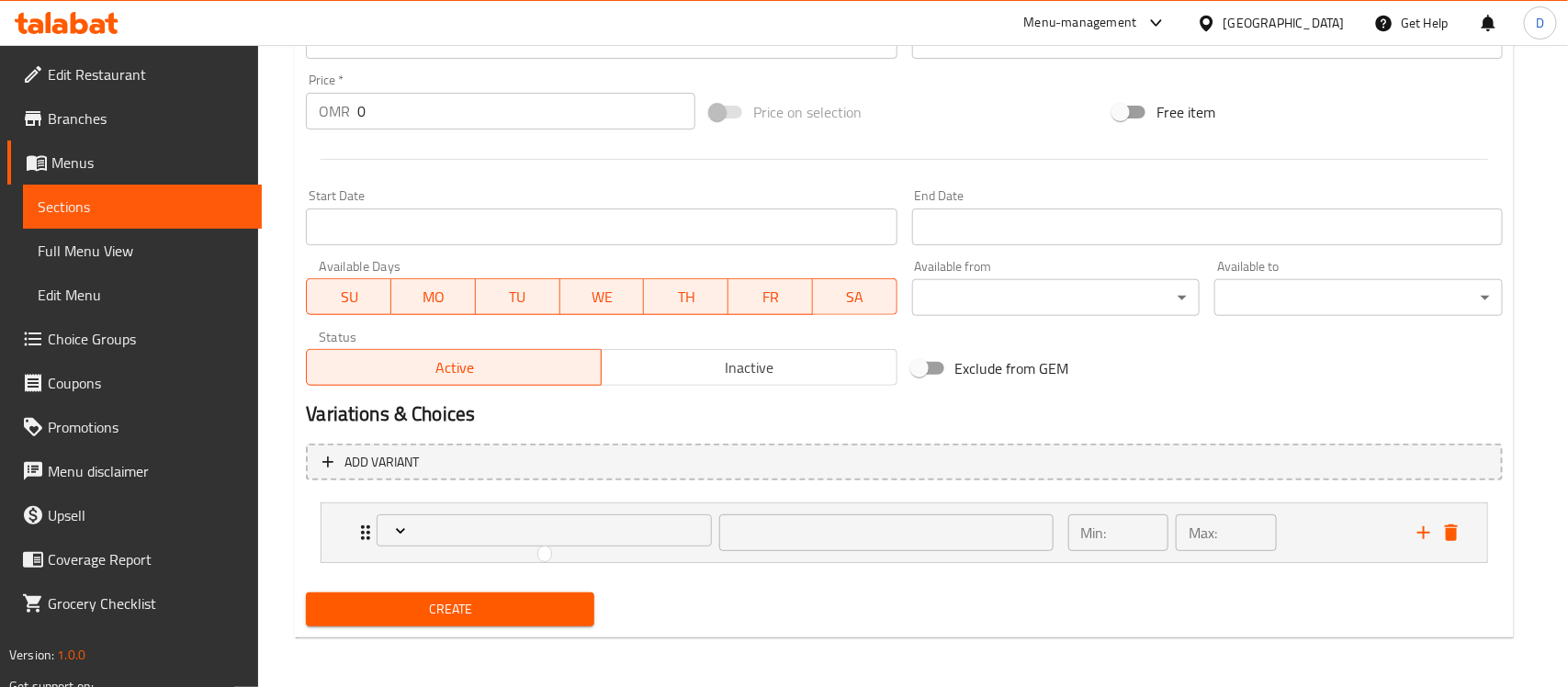
click at [1131, 531] on div at bounding box center [784, 343] width 1568 height 687
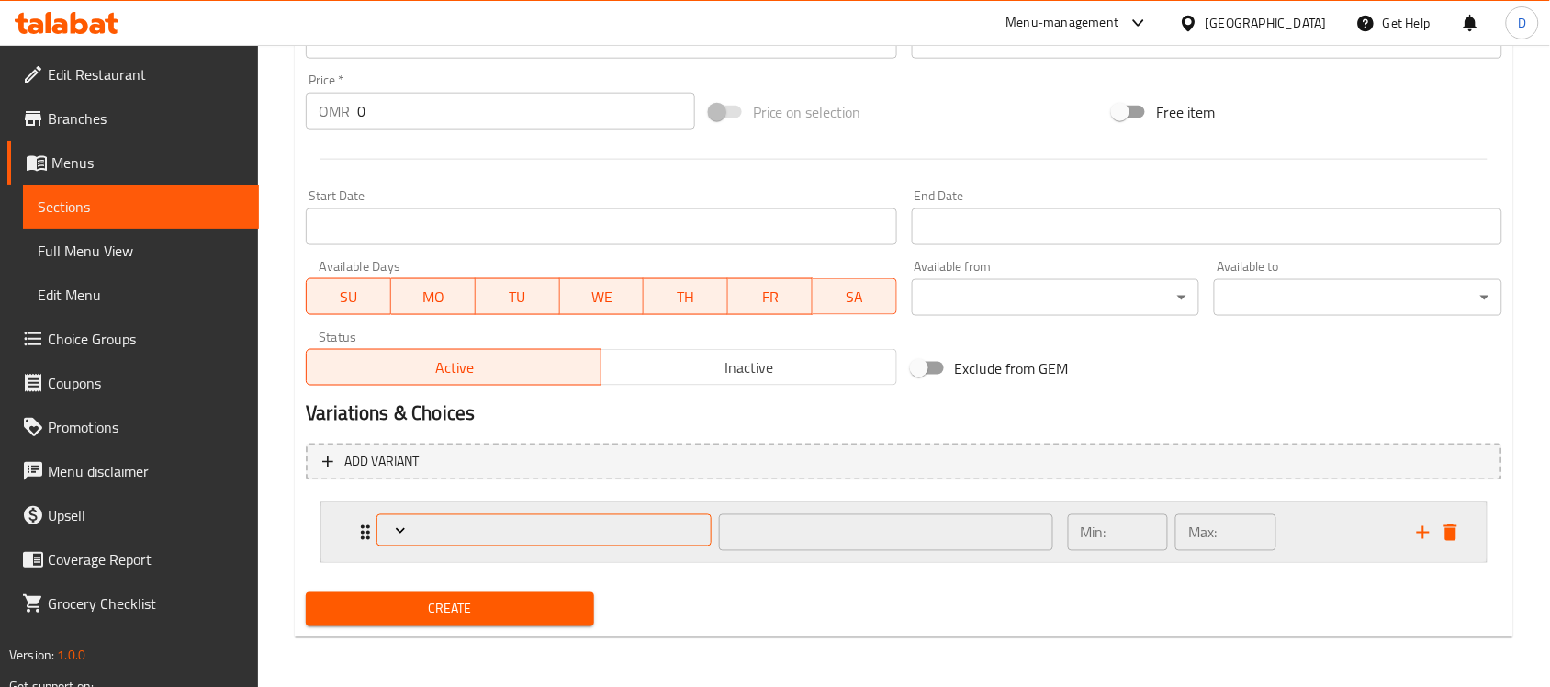
click at [396, 535] on icon "Expand" at bounding box center [400, 531] width 18 height 18
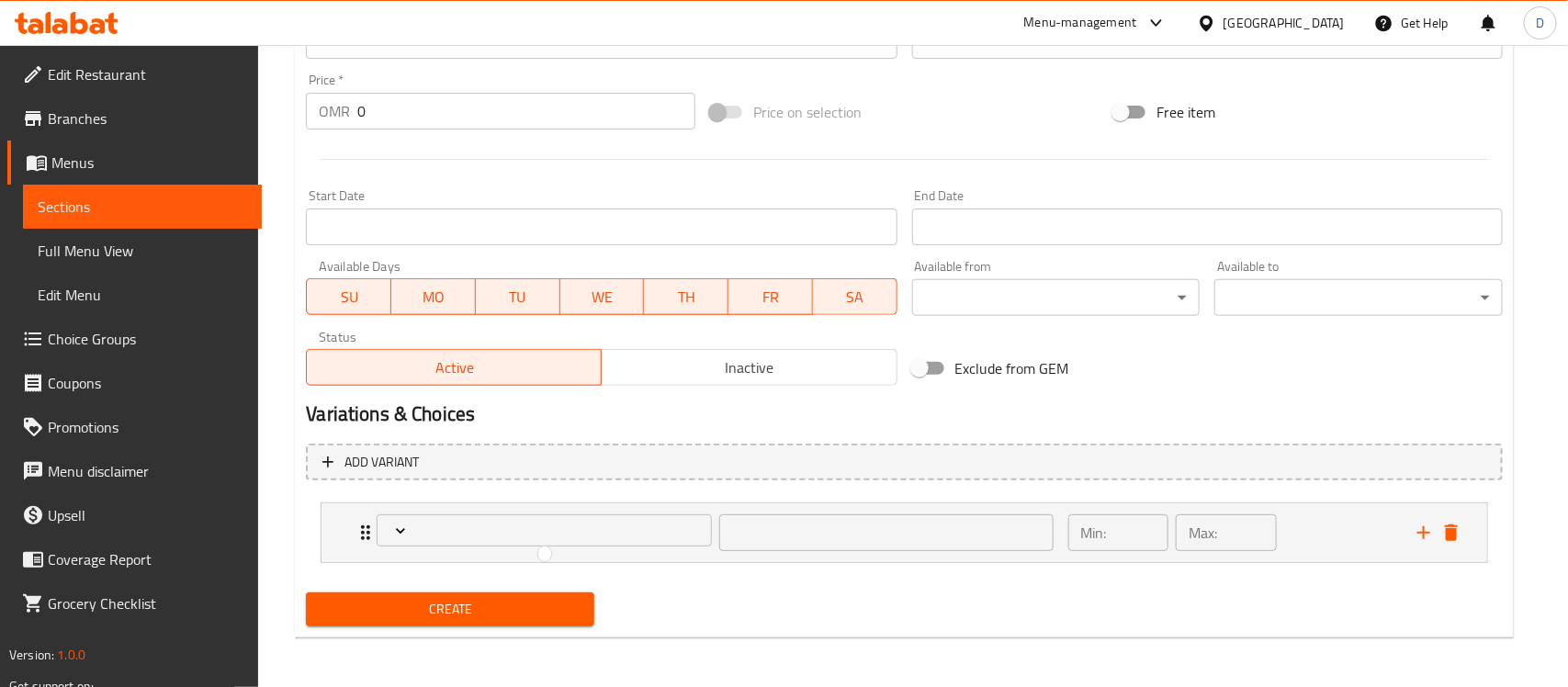
click at [396, 529] on div at bounding box center [784, 343] width 1568 height 687
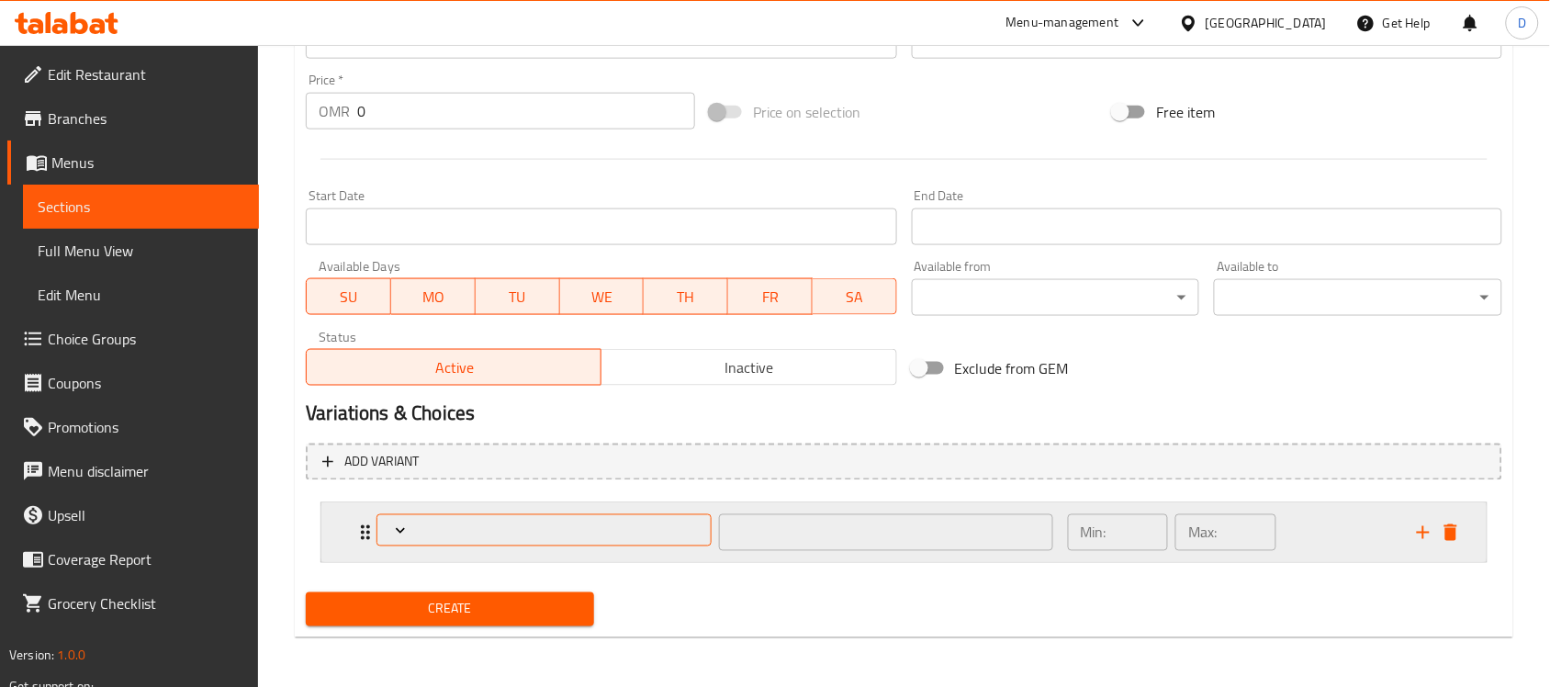
click at [391, 528] on icon "Expand" at bounding box center [400, 531] width 18 height 18
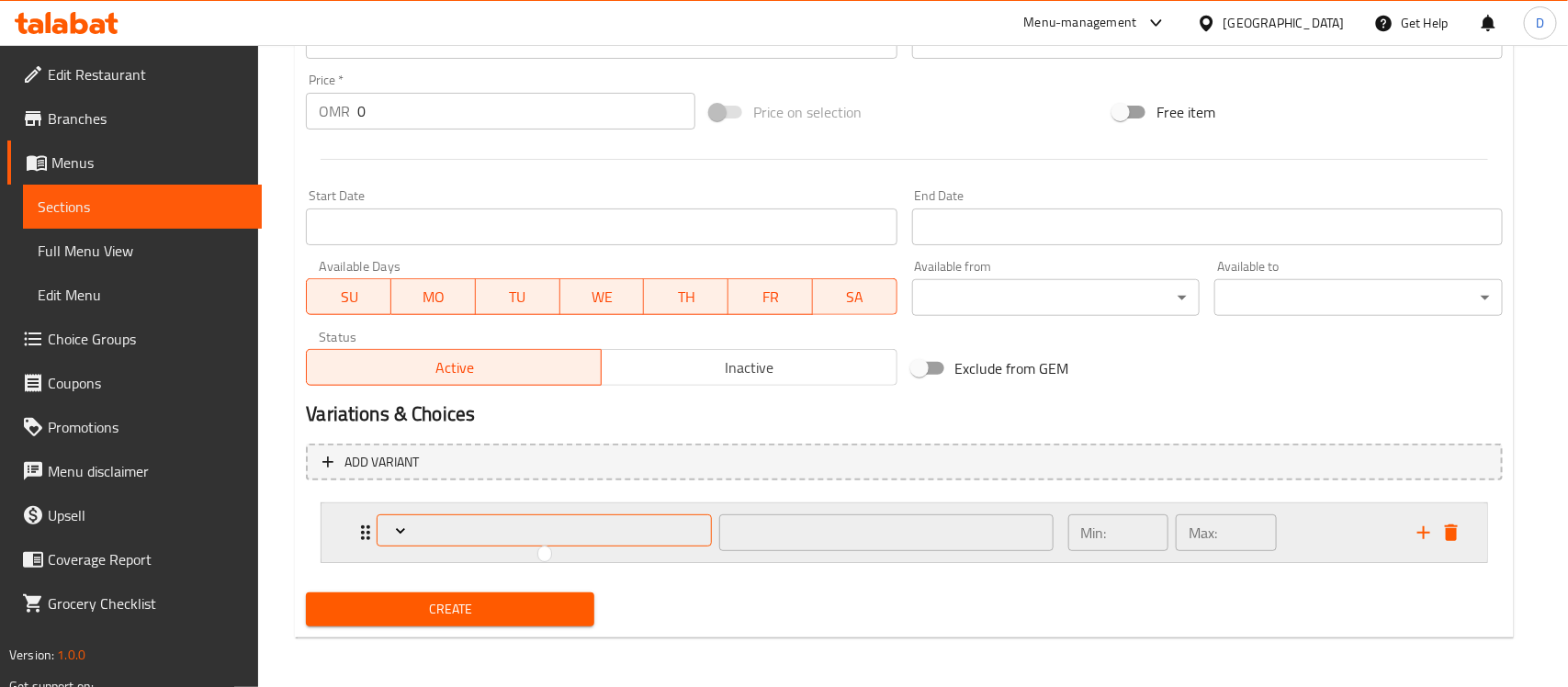
click at [391, 528] on div at bounding box center [784, 343] width 1568 height 687
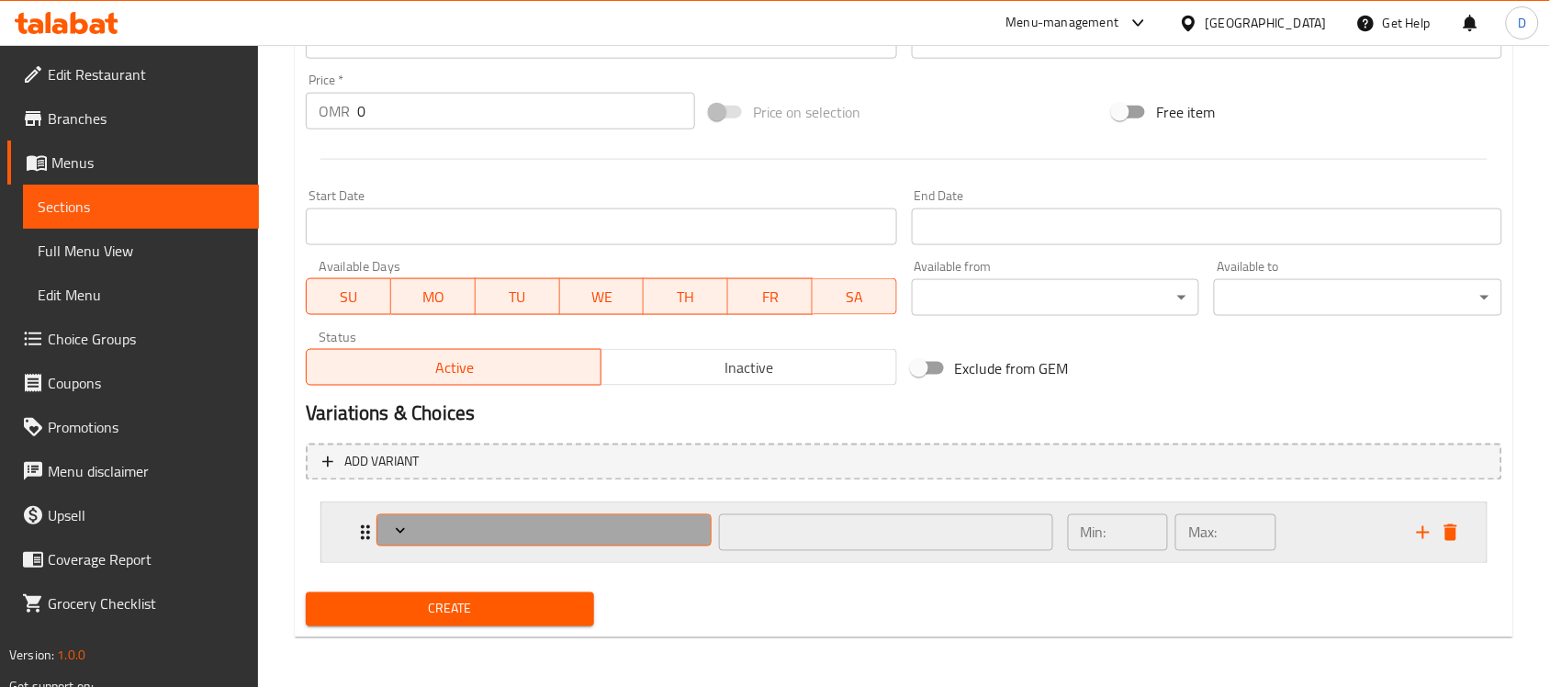
click at [391, 528] on icon "Expand" at bounding box center [400, 531] width 18 height 18
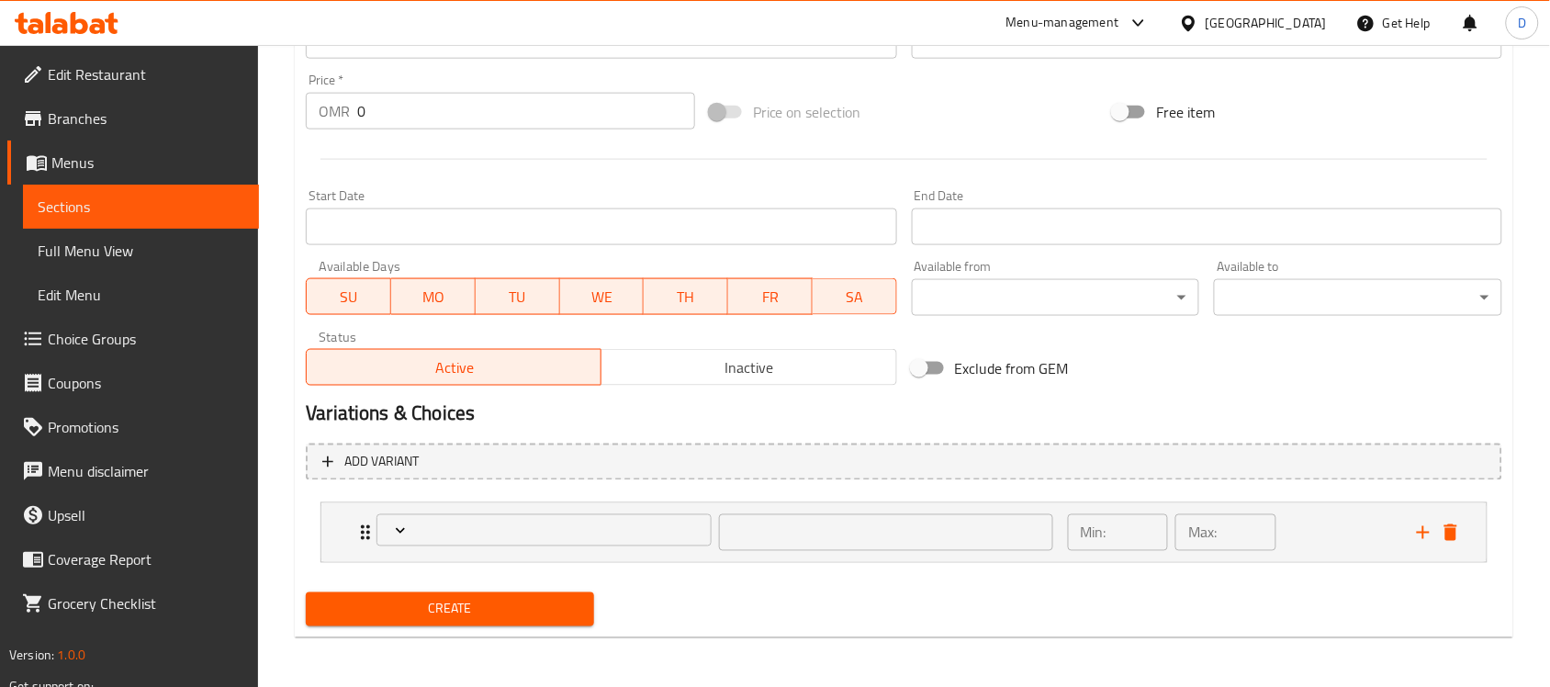
click at [670, 612] on div "Create" at bounding box center [904, 609] width 1211 height 49
click at [1453, 528] on icon "delete" at bounding box center [1451, 532] width 13 height 17
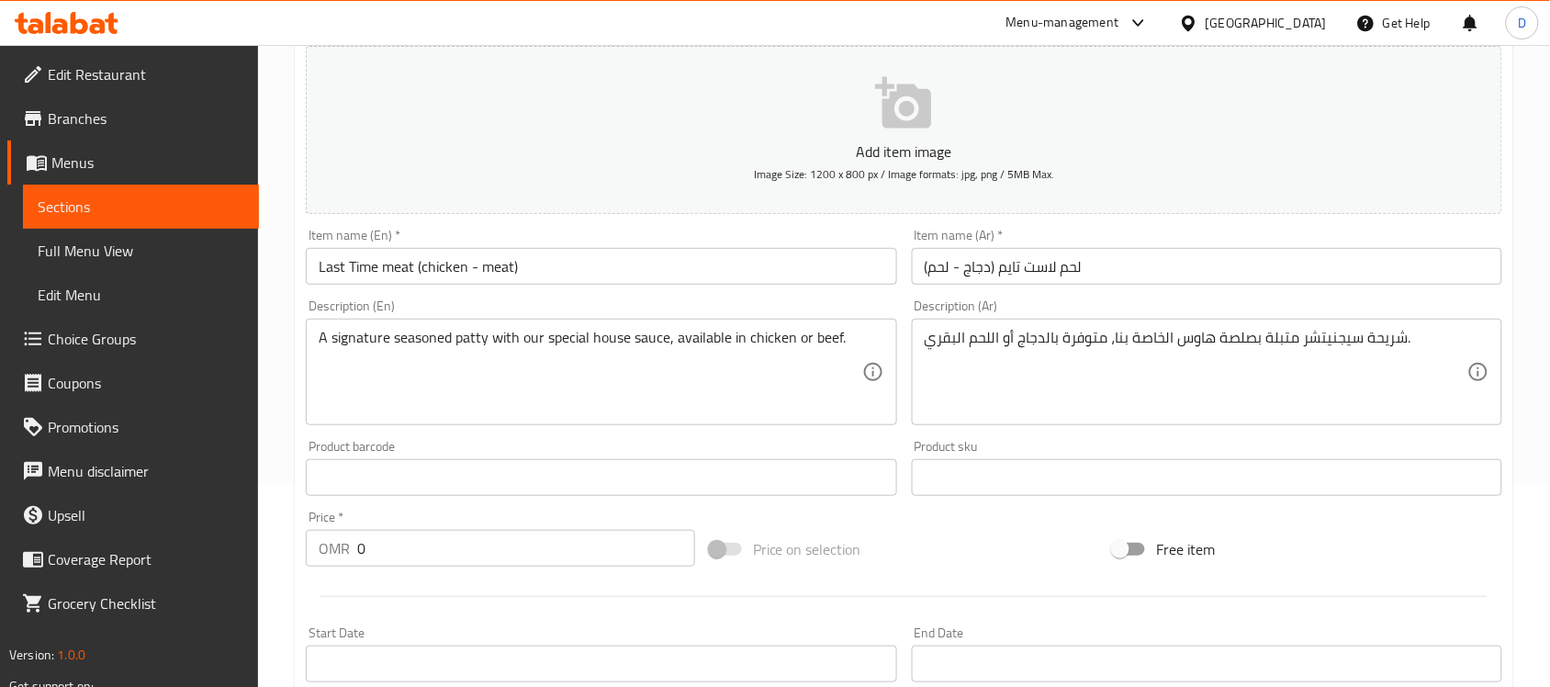
scroll to position [148, 0]
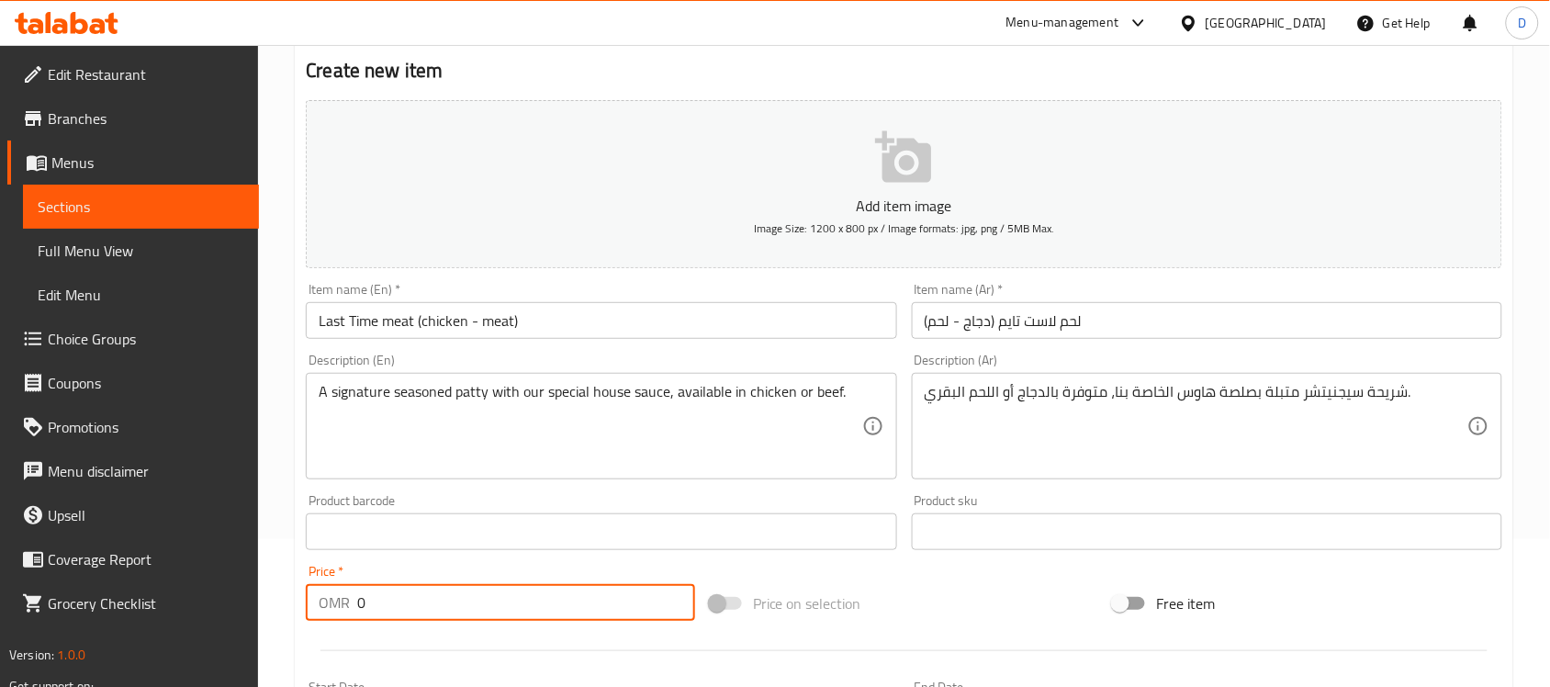
drag, startPoint x: 369, startPoint y: 608, endPoint x: 358, endPoint y: 604, distance: 11.6
click at [358, 604] on input "0" at bounding box center [526, 602] width 338 height 37
paste input "1.9725"
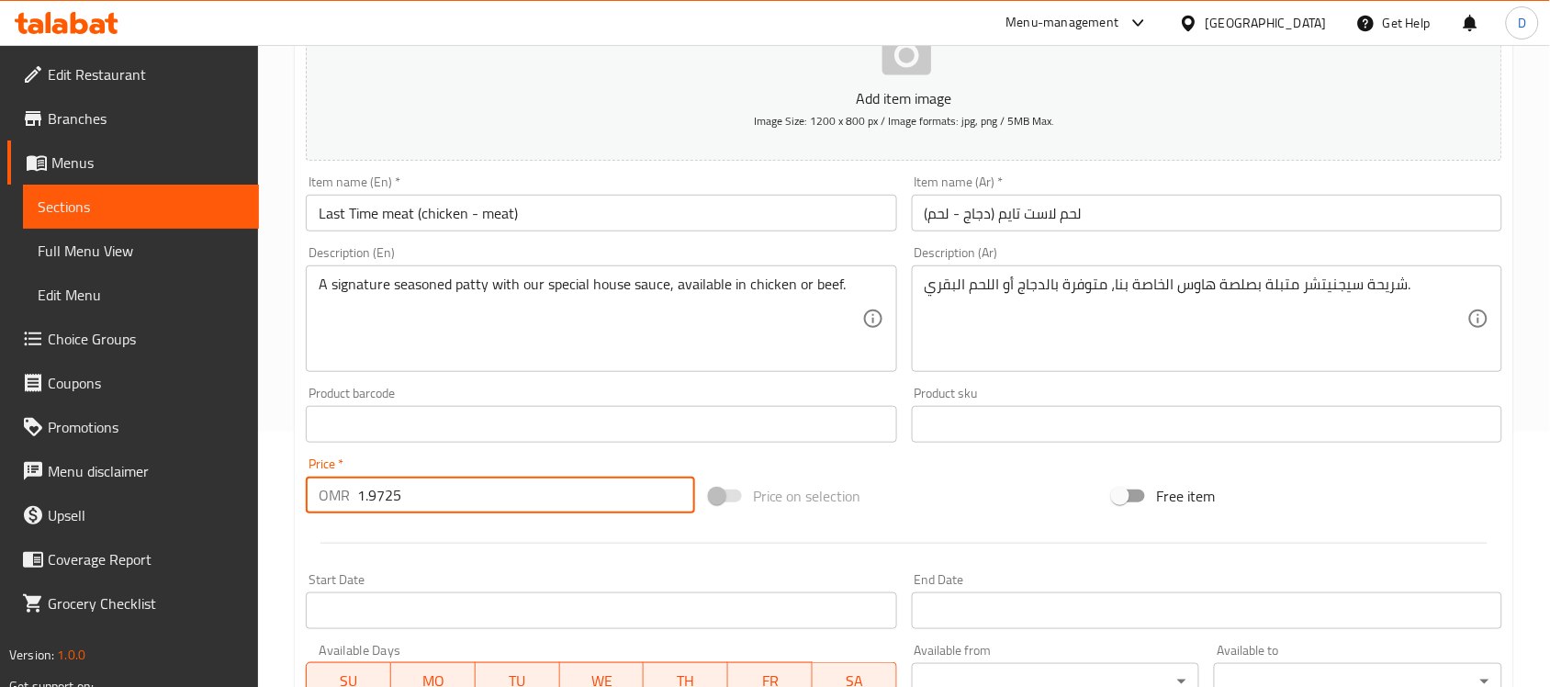
scroll to position [607, 0]
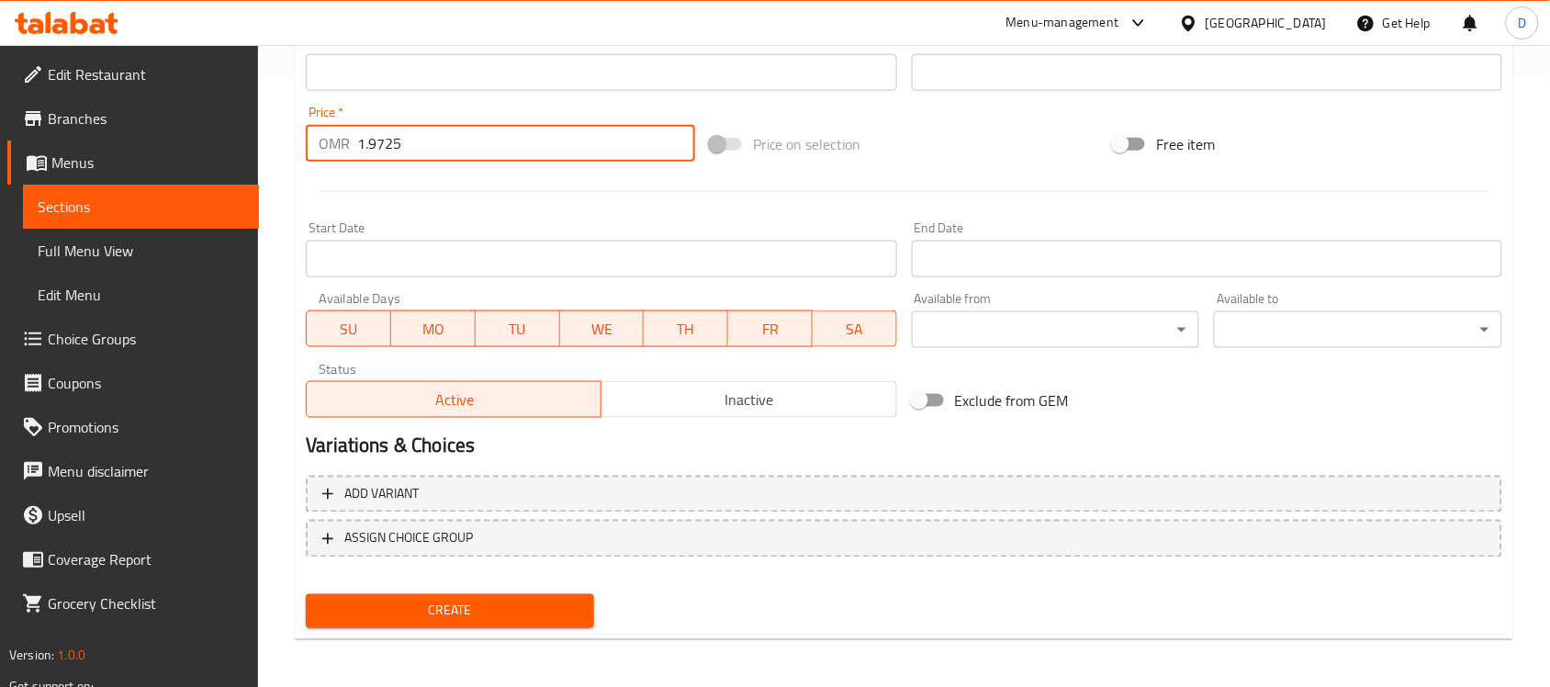
type input "1.9725"
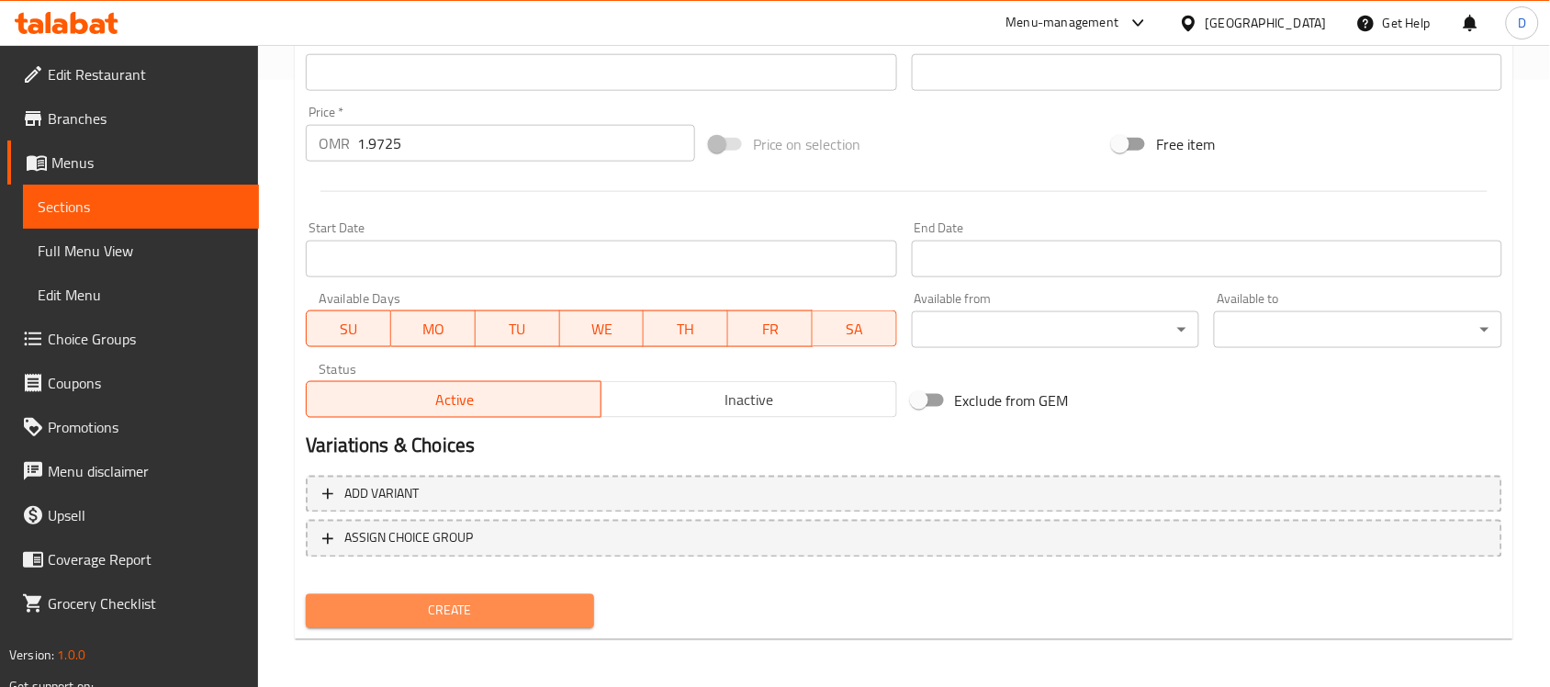
click at [470, 614] on span "Create" at bounding box center [450, 611] width 259 height 23
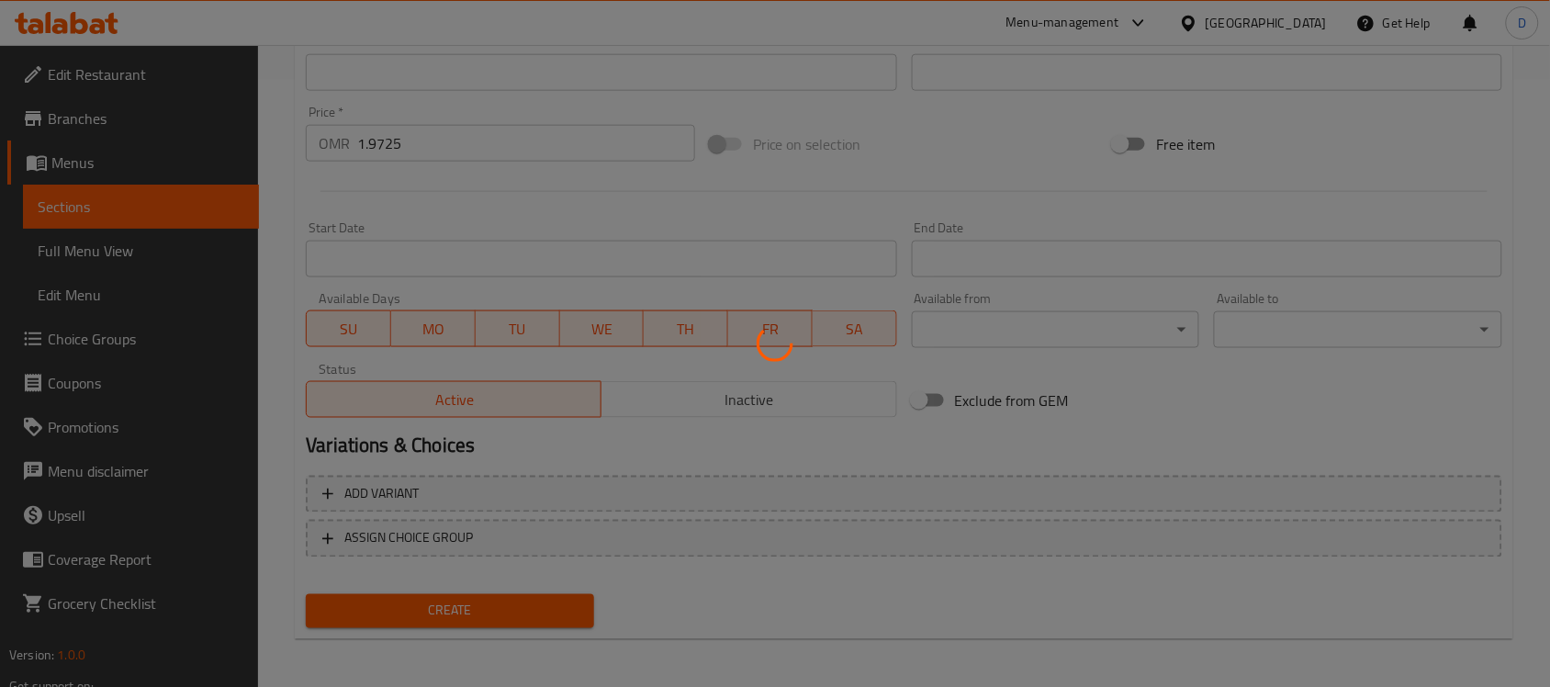
type input "0"
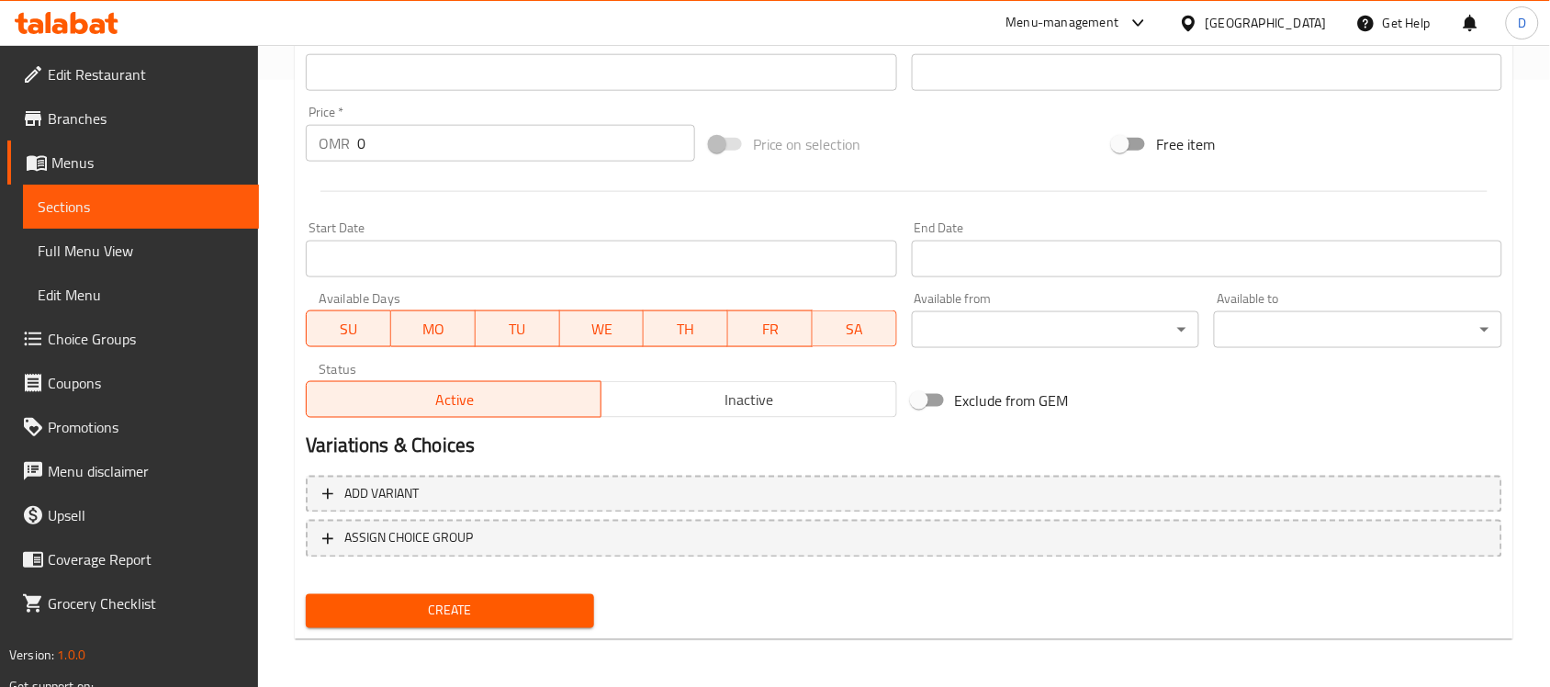
click at [104, 328] on span "Choice Groups" at bounding box center [146, 339] width 197 height 22
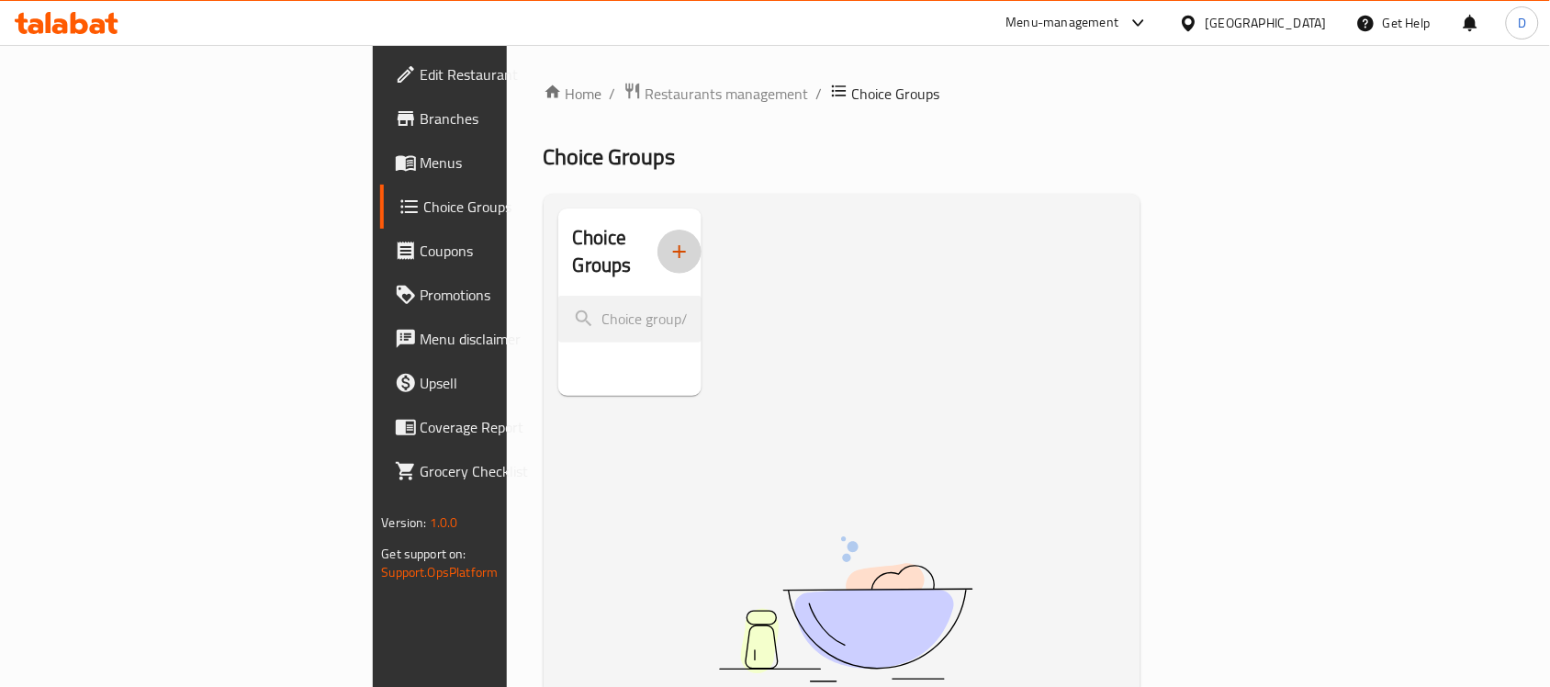
click at [673, 245] on icon "button" at bounding box center [679, 251] width 13 height 13
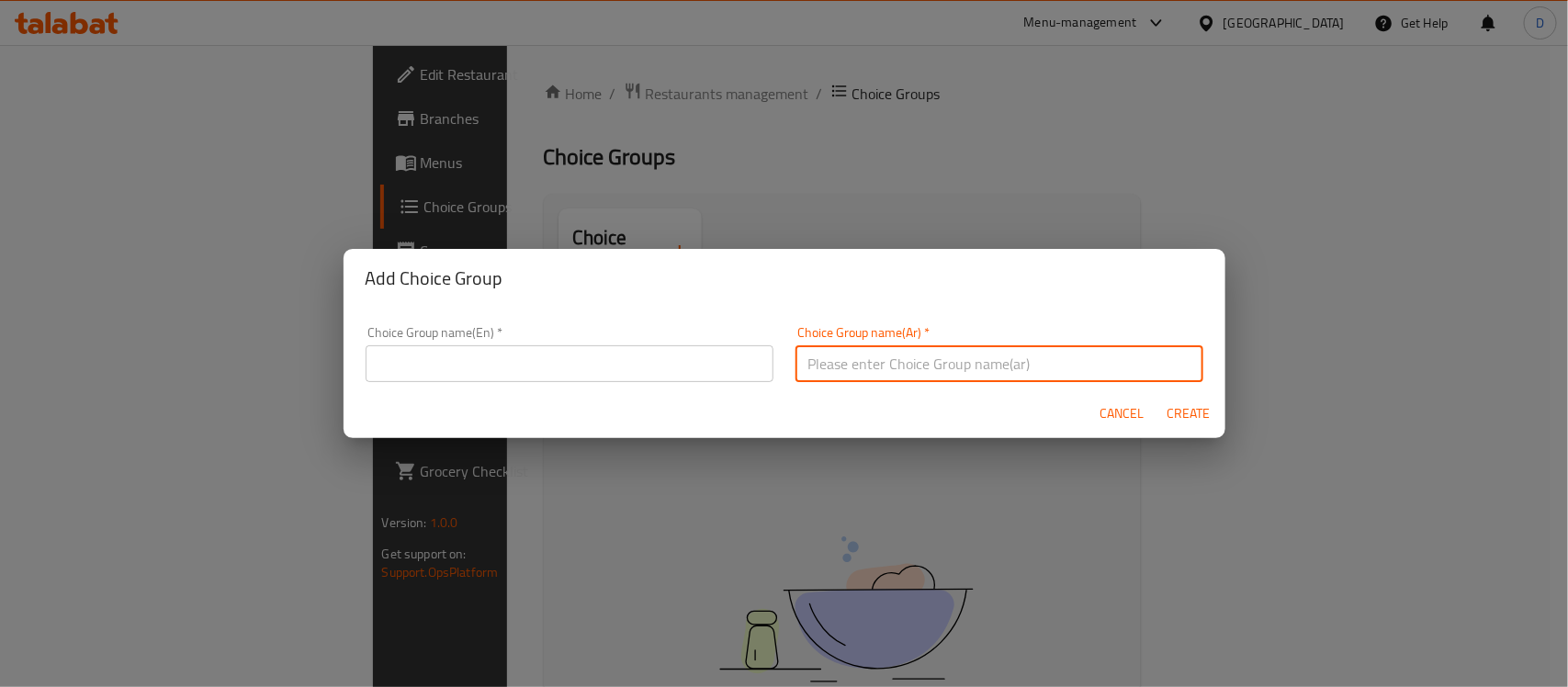
click at [955, 350] on input "text" at bounding box center [999, 363] width 408 height 37
type input "اختيارك من"
click at [430, 375] on input "text" at bounding box center [570, 363] width 408 height 37
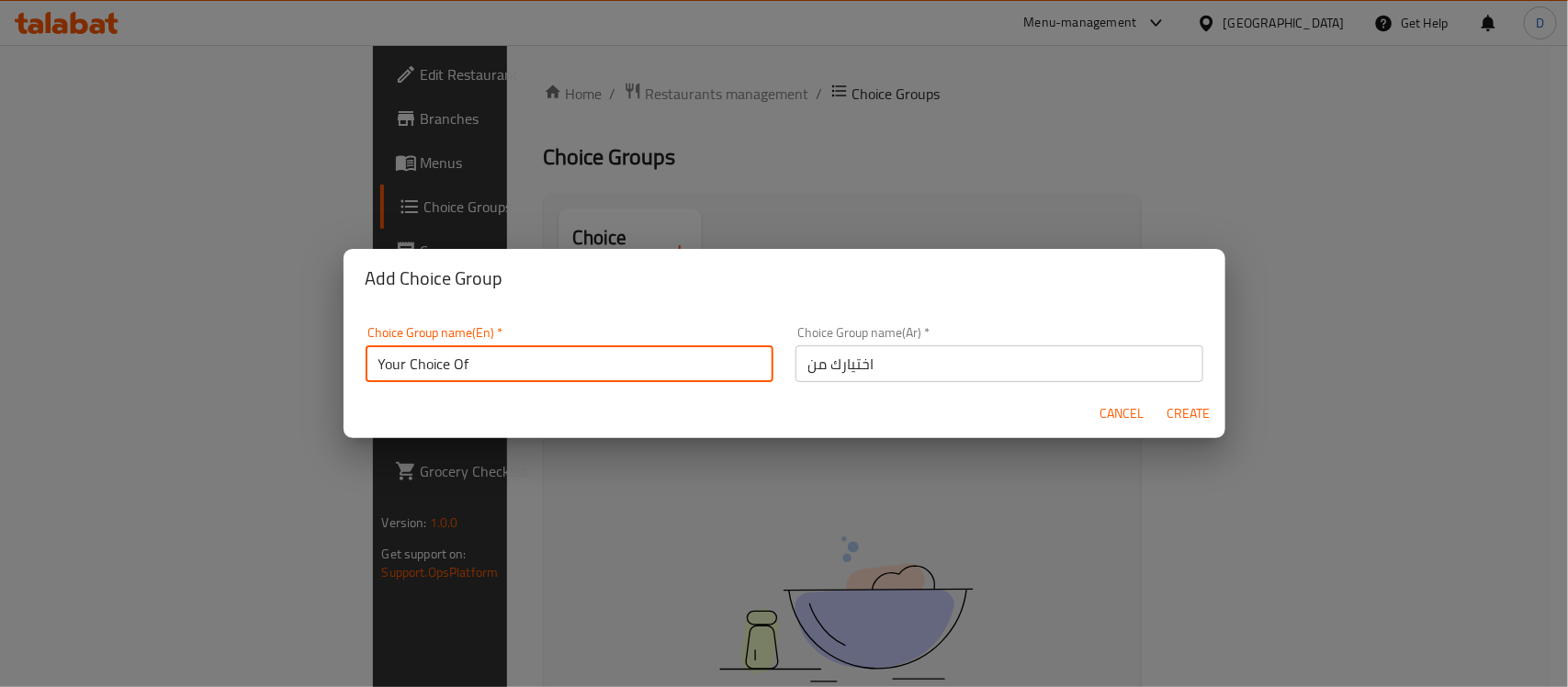
type input "Your Choice Of"
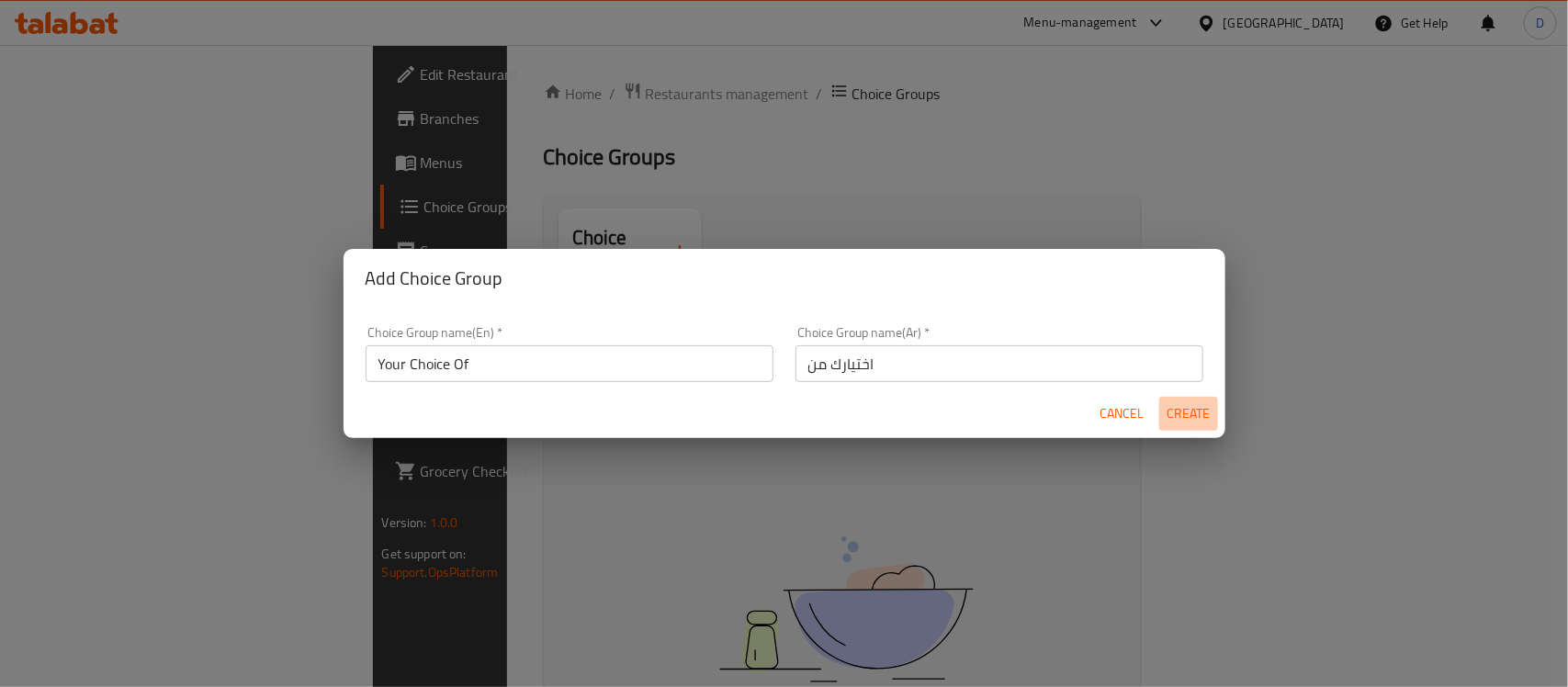
click at [1200, 414] on span "Create" at bounding box center [1188, 413] width 44 height 23
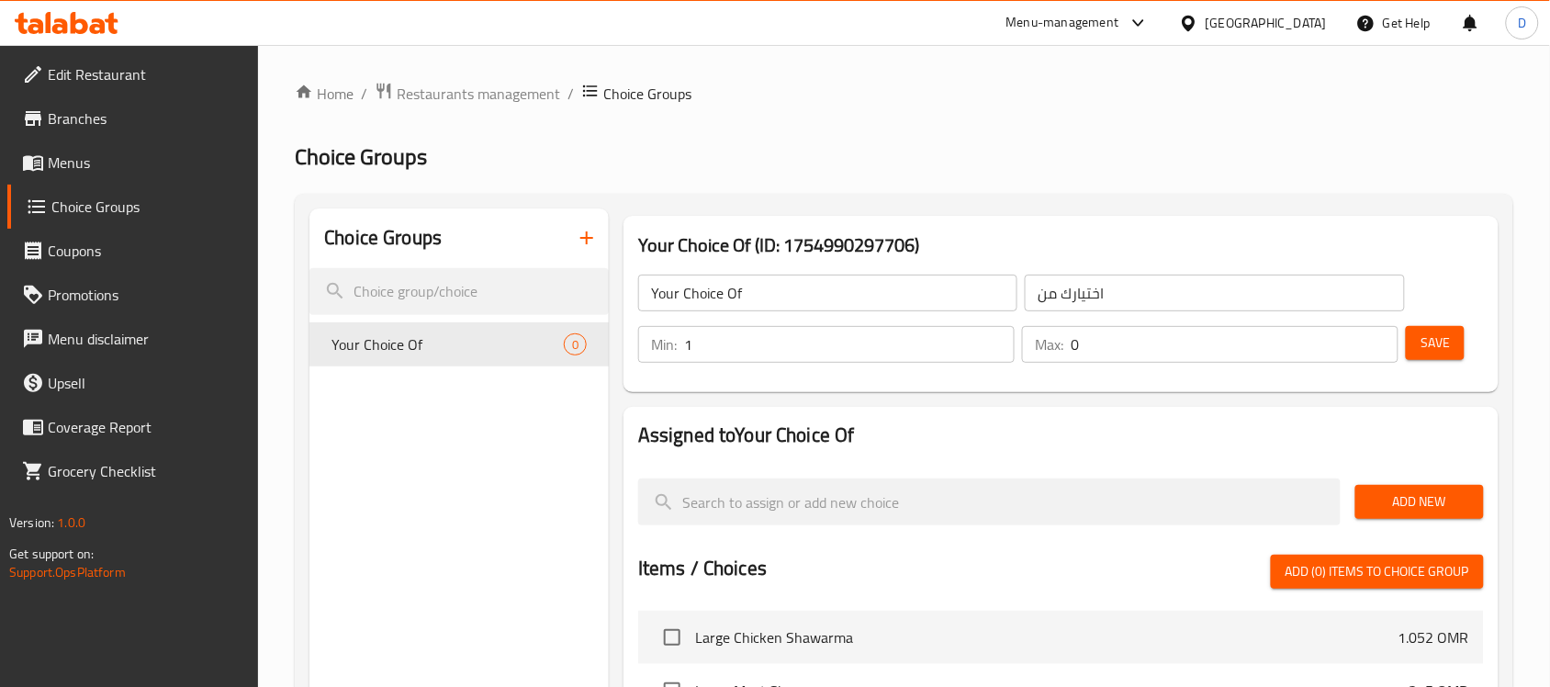
type input "1"
click at [998, 336] on input "1" at bounding box center [849, 344] width 331 height 37
type input "1"
click at [1378, 337] on input "1" at bounding box center [1235, 344] width 328 height 37
click at [1439, 345] on span "Save" at bounding box center [1435, 343] width 29 height 23
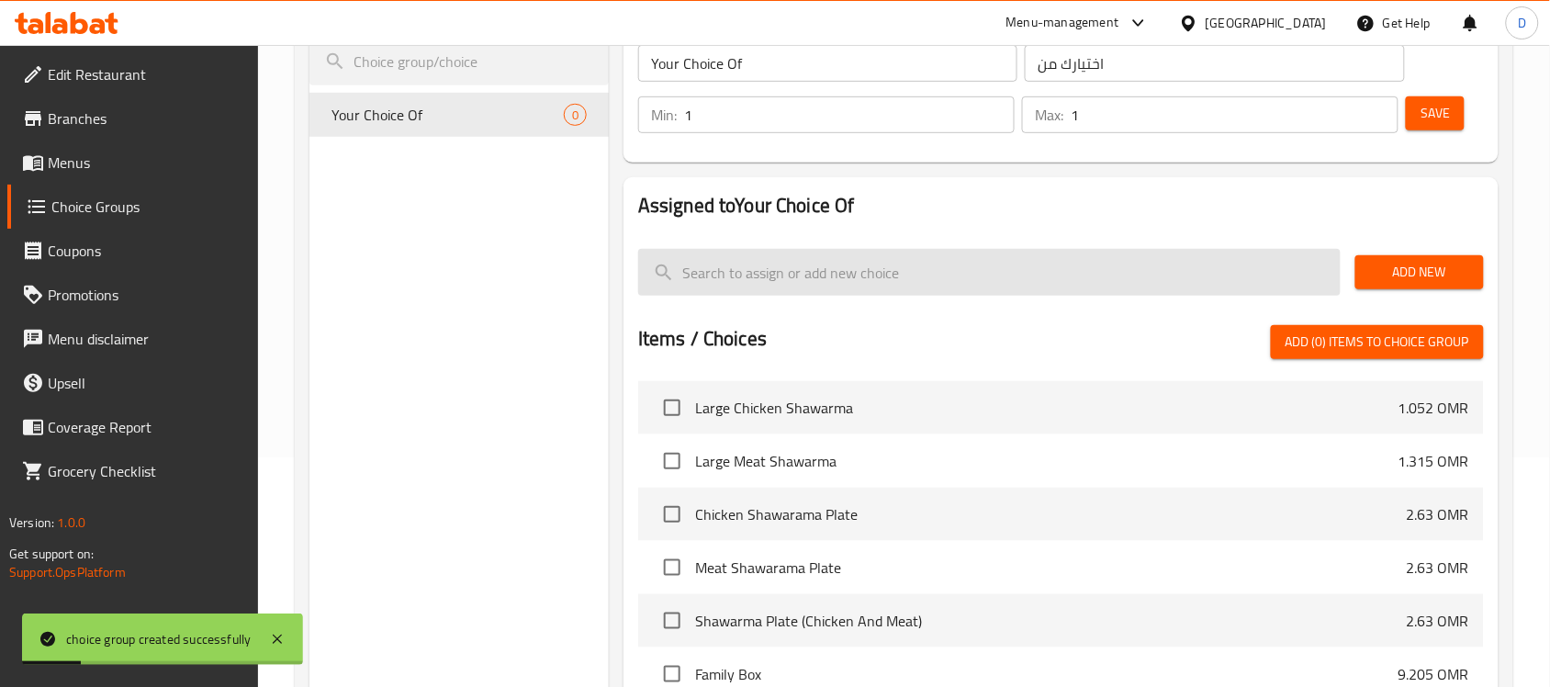
scroll to position [115, 0]
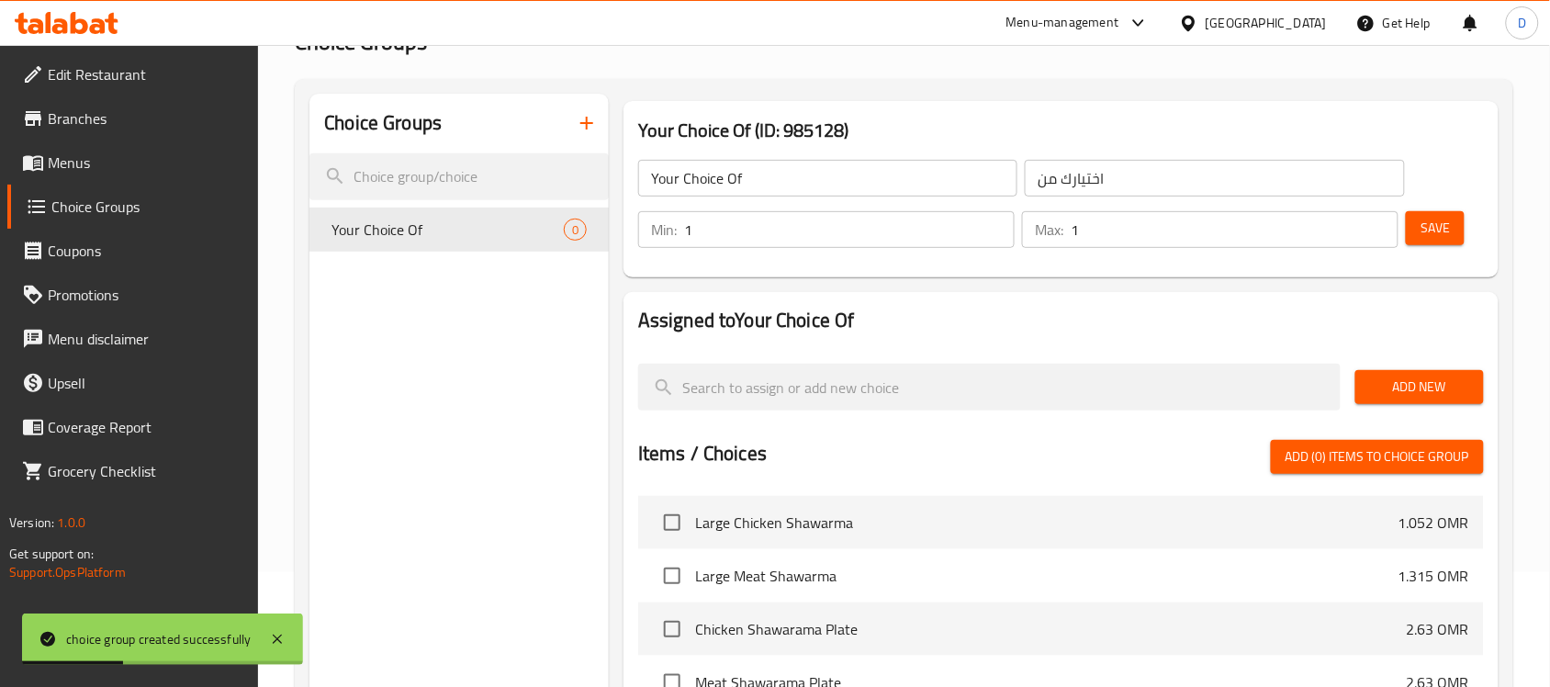
click at [1424, 377] on span "Add New" at bounding box center [1419, 387] width 99 height 23
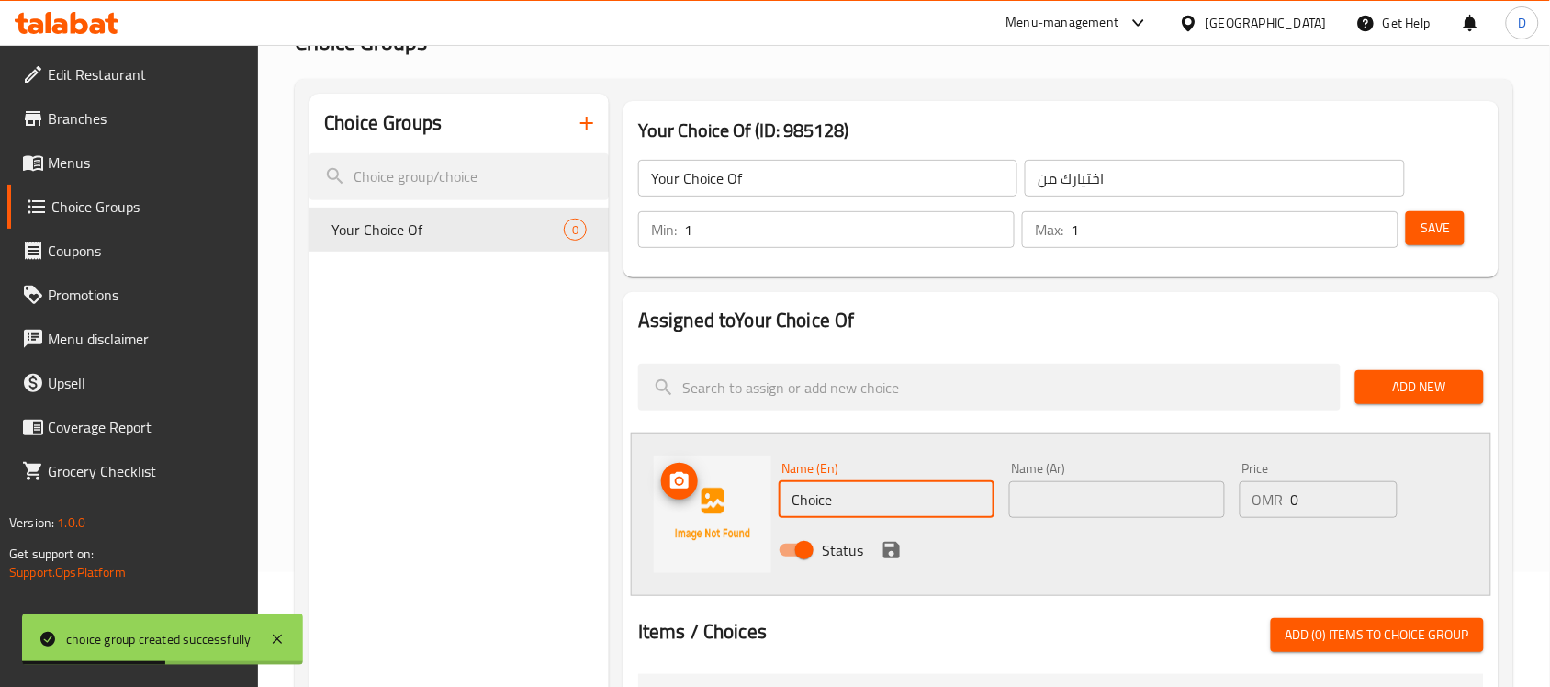
drag, startPoint x: 841, startPoint y: 503, endPoint x: 755, endPoint y: 493, distance: 86.9
click at [755, 493] on div "Name (En) Choice Name (En) Name (Ar) Name (Ar) Price OMR 0 Price Status" at bounding box center [1061, 514] width 861 height 163
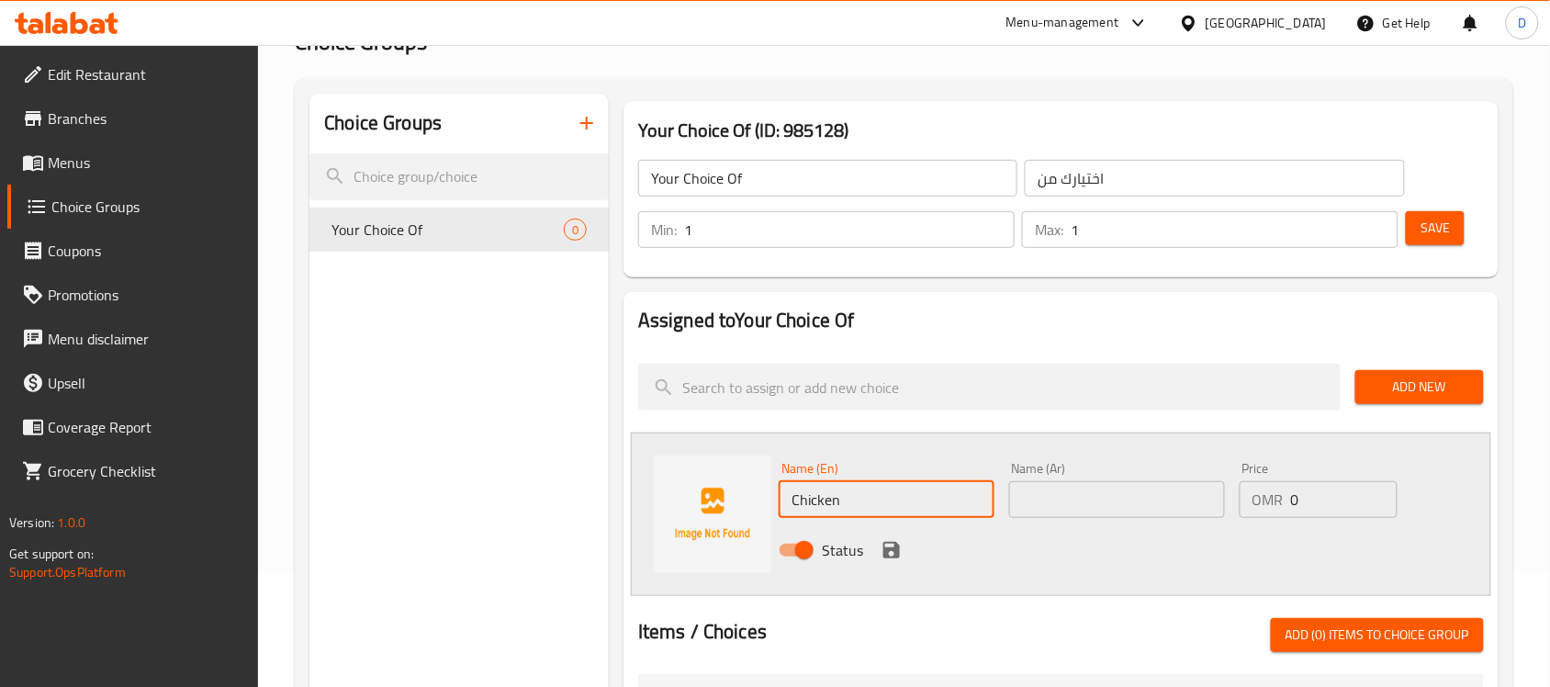
type input "Chicken"
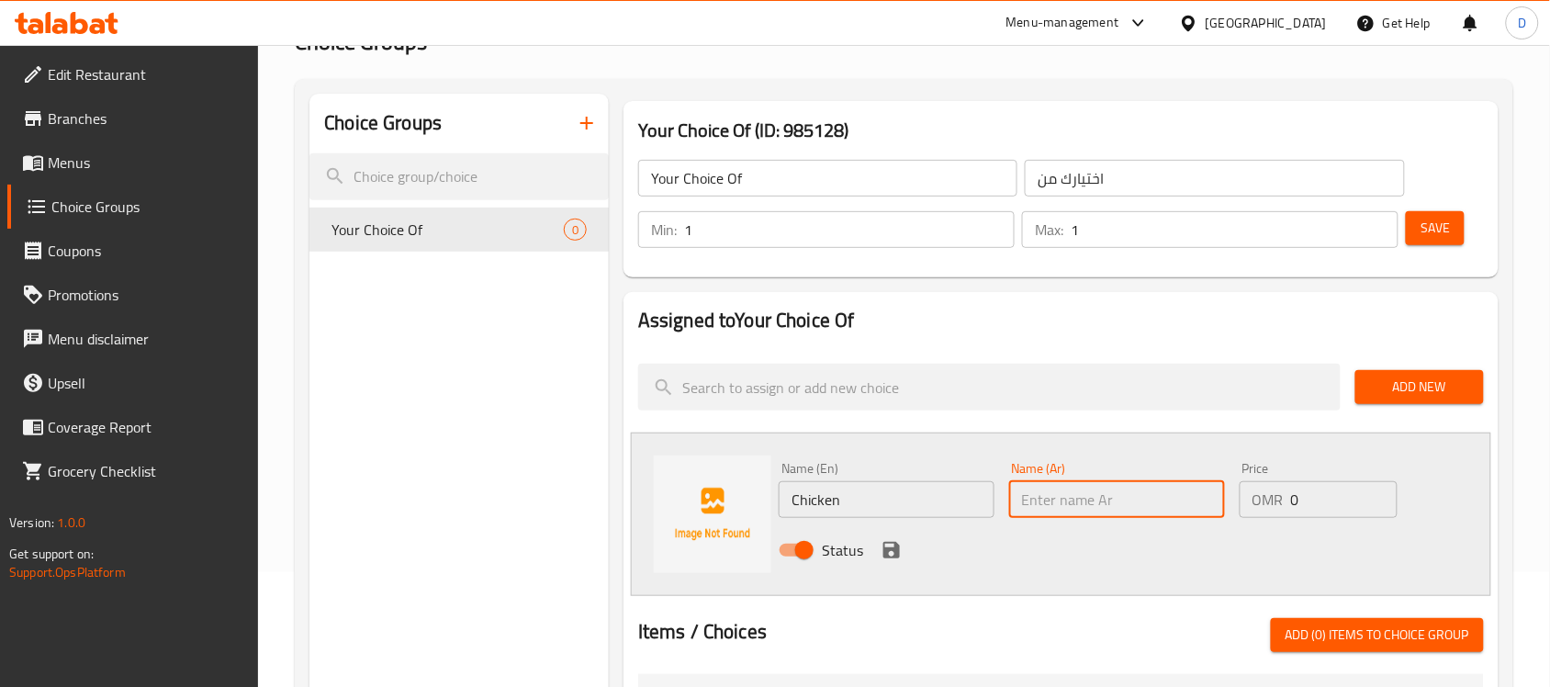
click at [1062, 512] on input "text" at bounding box center [1117, 499] width 216 height 37
type input "دجاج"
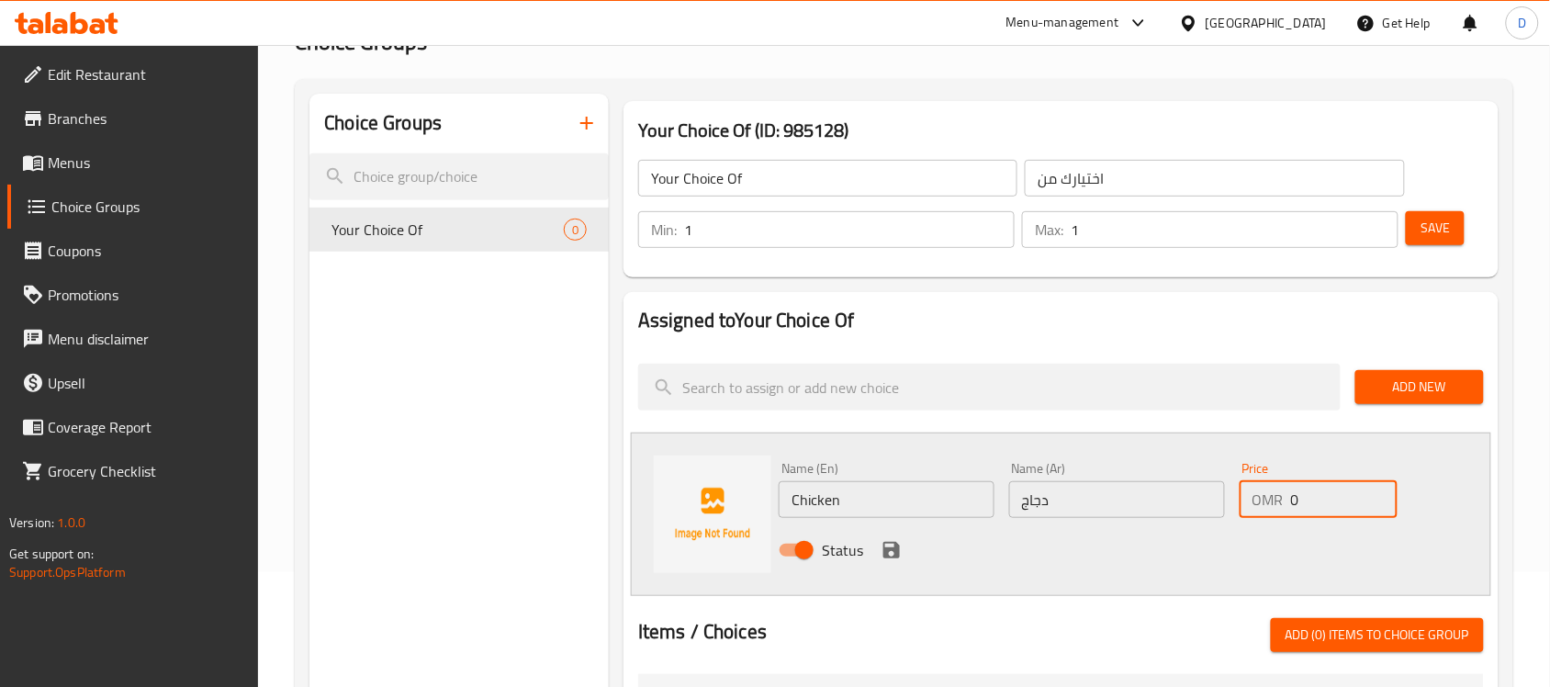
drag, startPoint x: 1315, startPoint y: 499, endPoint x: 1295, endPoint y: 513, distance: 24.5
click at [1295, 513] on input "0" at bounding box center [1344, 499] width 107 height 37
click at [1020, 580] on div "Name (En) Chicken Name (En) Name (Ar) دجاج Name (Ar) Price OMR 0 Price Status" at bounding box center [1061, 514] width 861 height 163
click at [887, 549] on icon "save" at bounding box center [892, 550] width 17 height 17
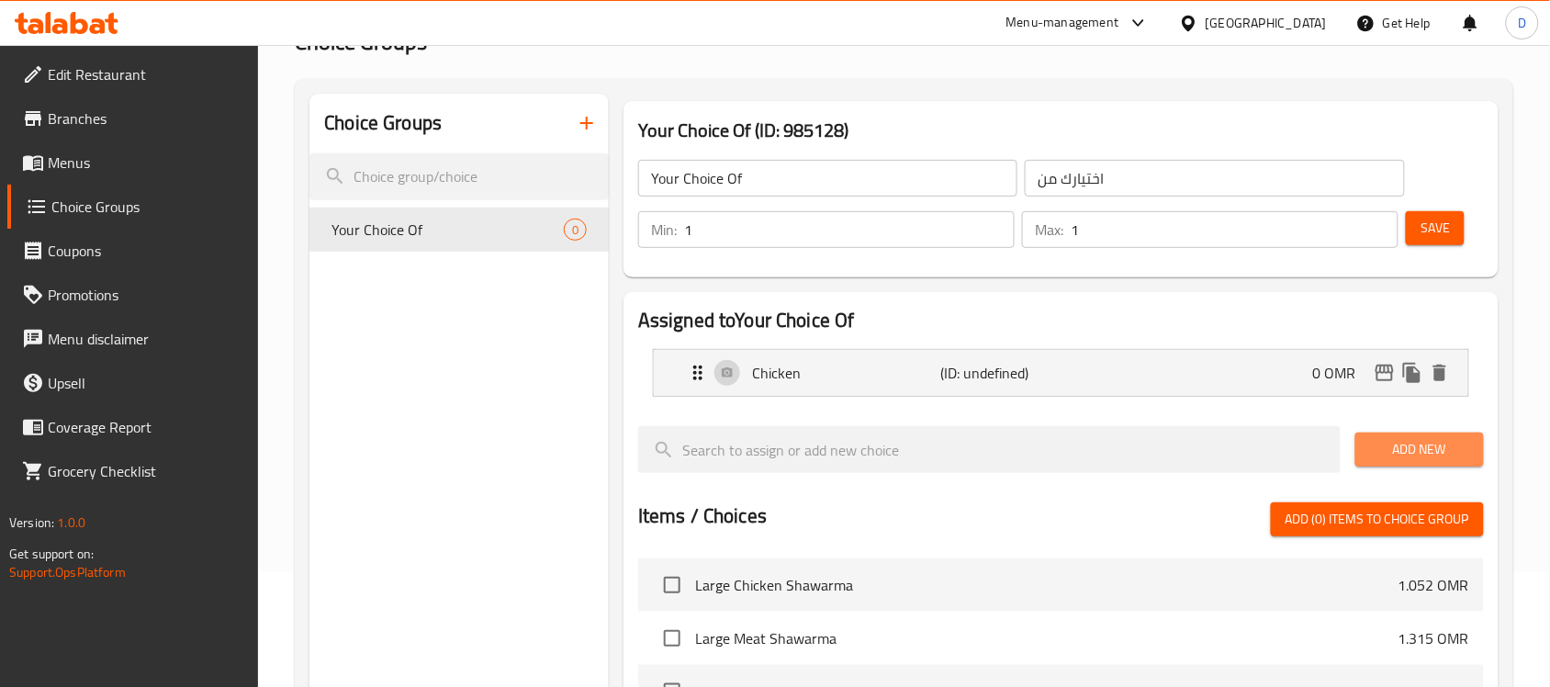
click at [1420, 456] on span "Add New" at bounding box center [1419, 449] width 99 height 23
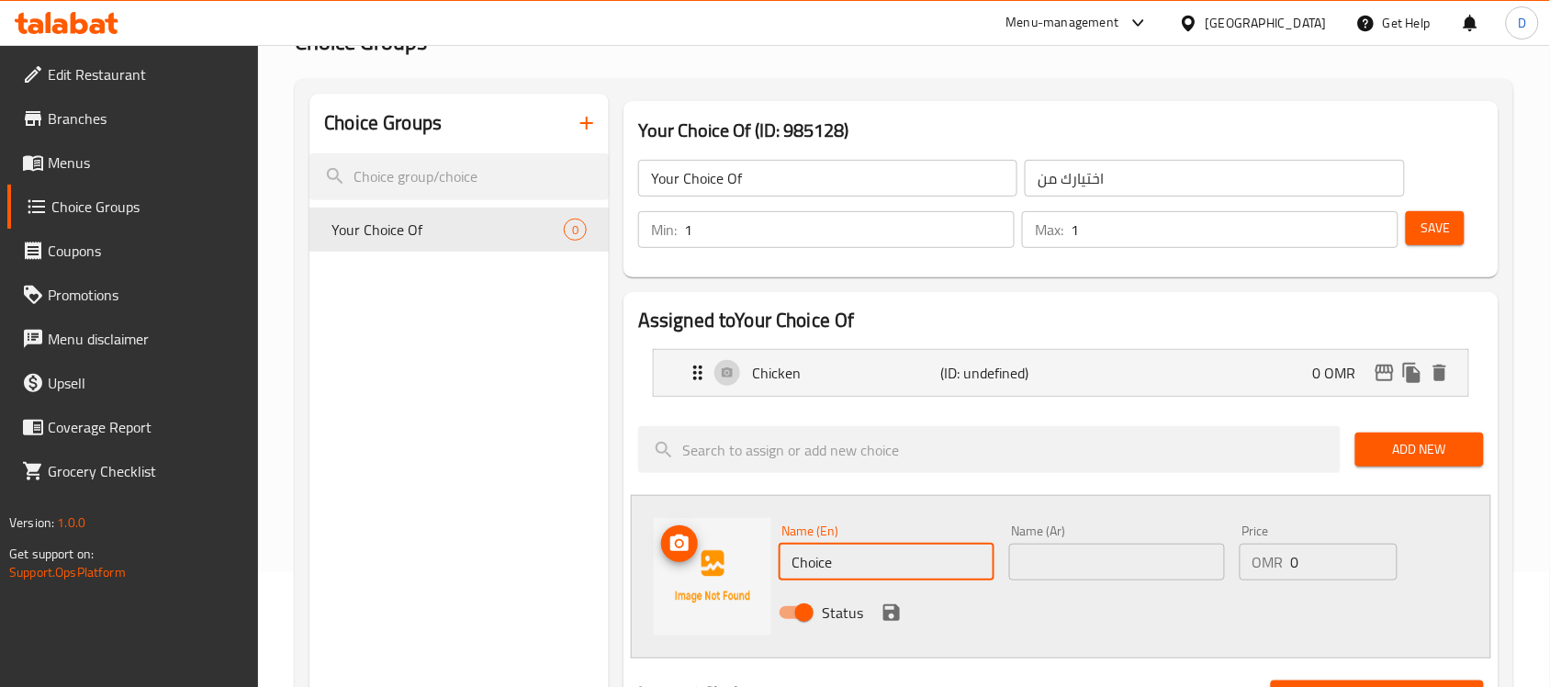
drag, startPoint x: 833, startPoint y: 561, endPoint x: 740, endPoint y: 561, distance: 92.8
click at [740, 561] on div "Name (En) Choice Name (En) Name (Ar) Name (Ar) Price OMR 0 Price Status" at bounding box center [1061, 576] width 861 height 163
click at [1110, 566] on input "text" at bounding box center [1117, 562] width 216 height 37
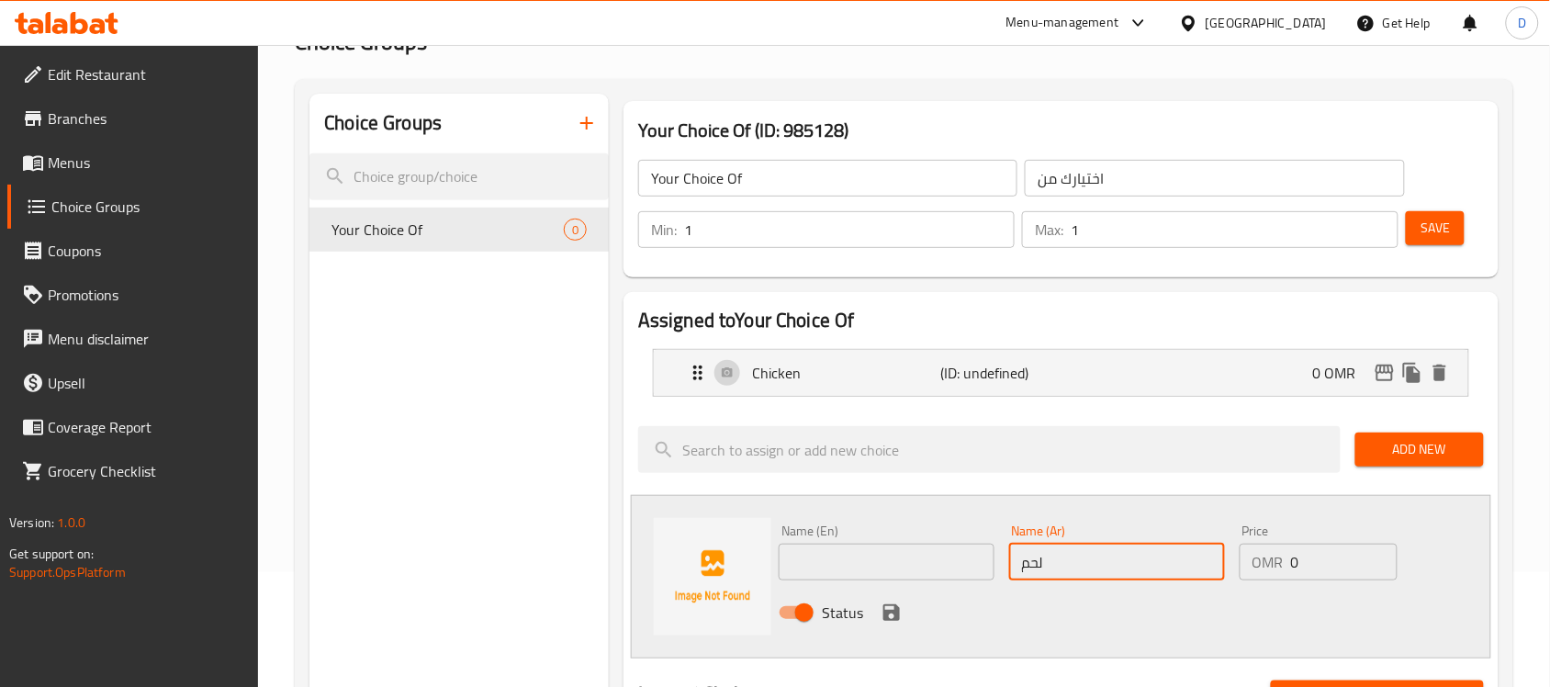
type input "لحم"
click at [925, 547] on input "text" at bounding box center [887, 562] width 216 height 37
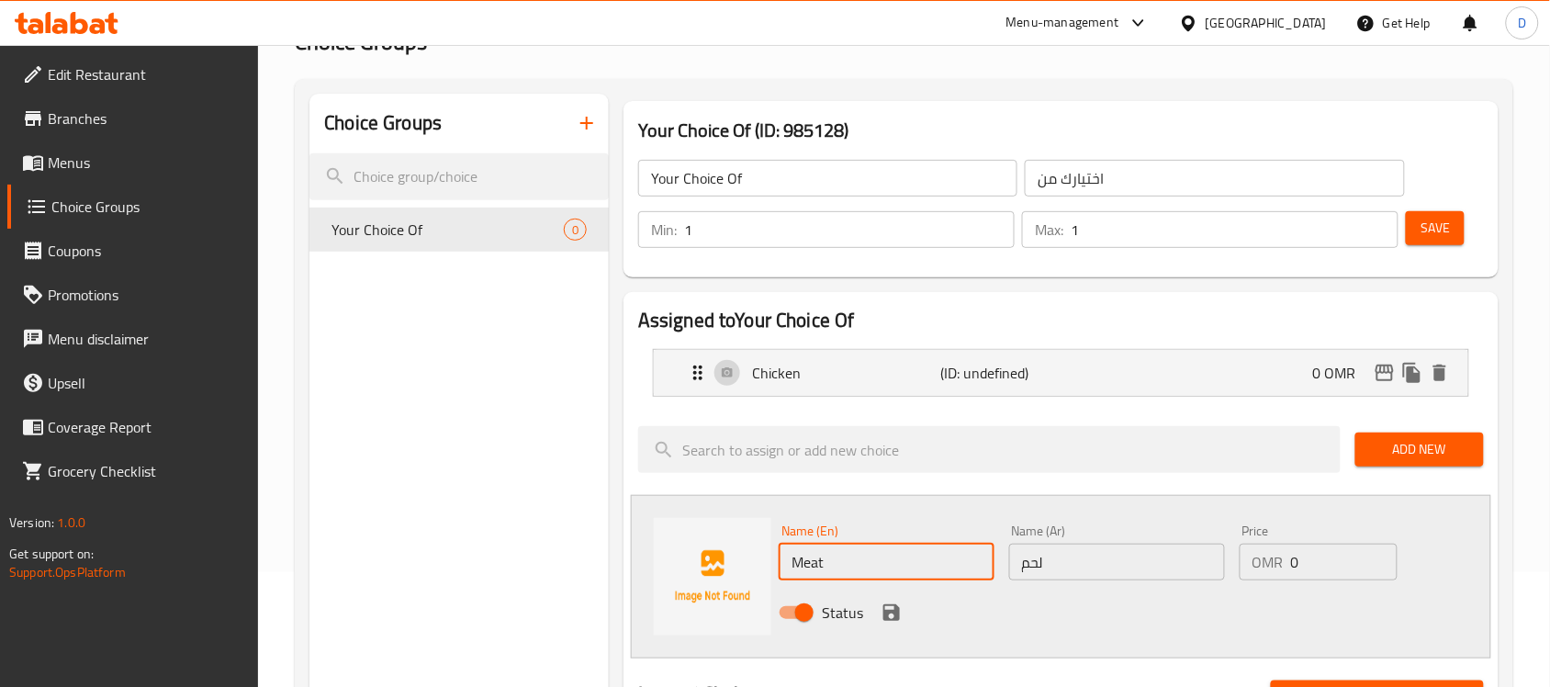
type input "Meat"
click at [1142, 622] on div "Status" at bounding box center [1117, 613] width 691 height 50
click at [885, 611] on icon "save" at bounding box center [892, 612] width 17 height 17
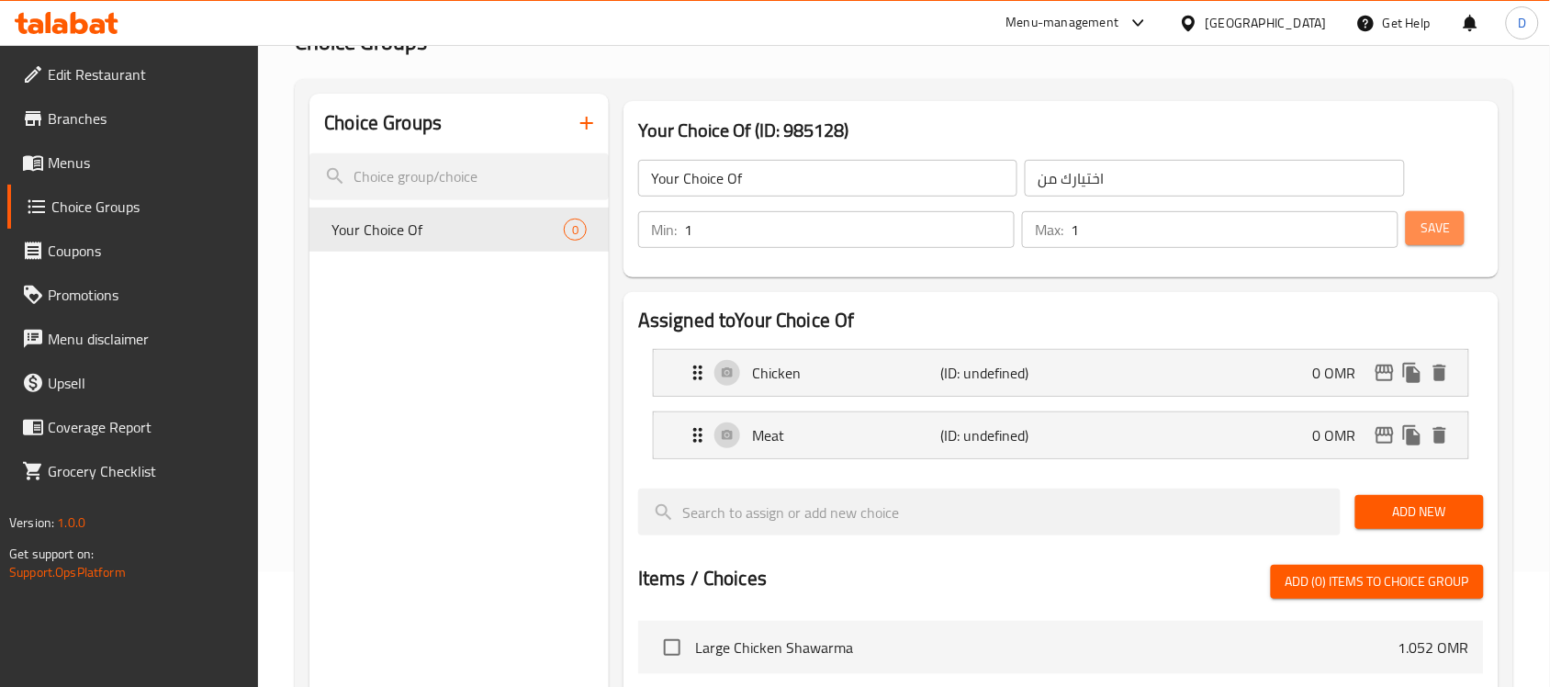
click at [1425, 230] on span "Save" at bounding box center [1435, 228] width 29 height 23
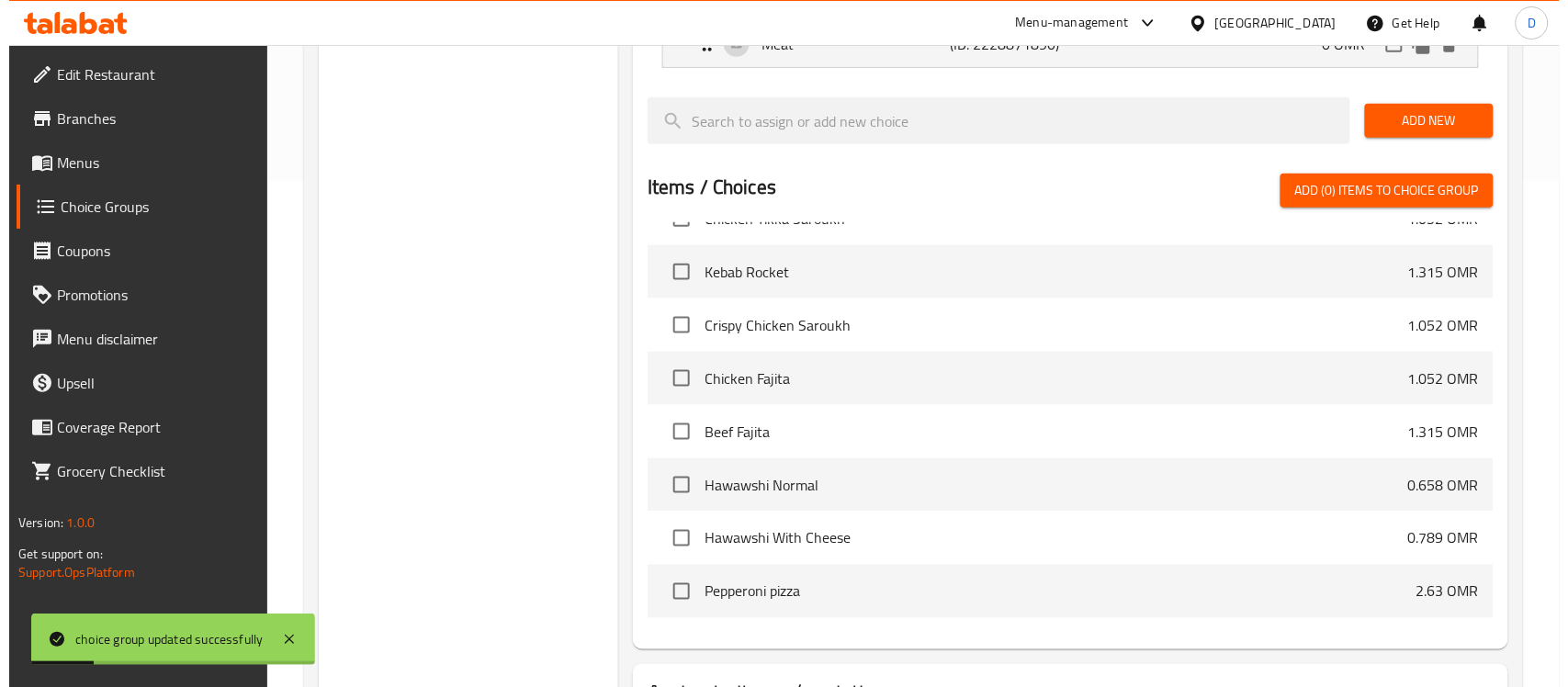
scroll to position [657, 0]
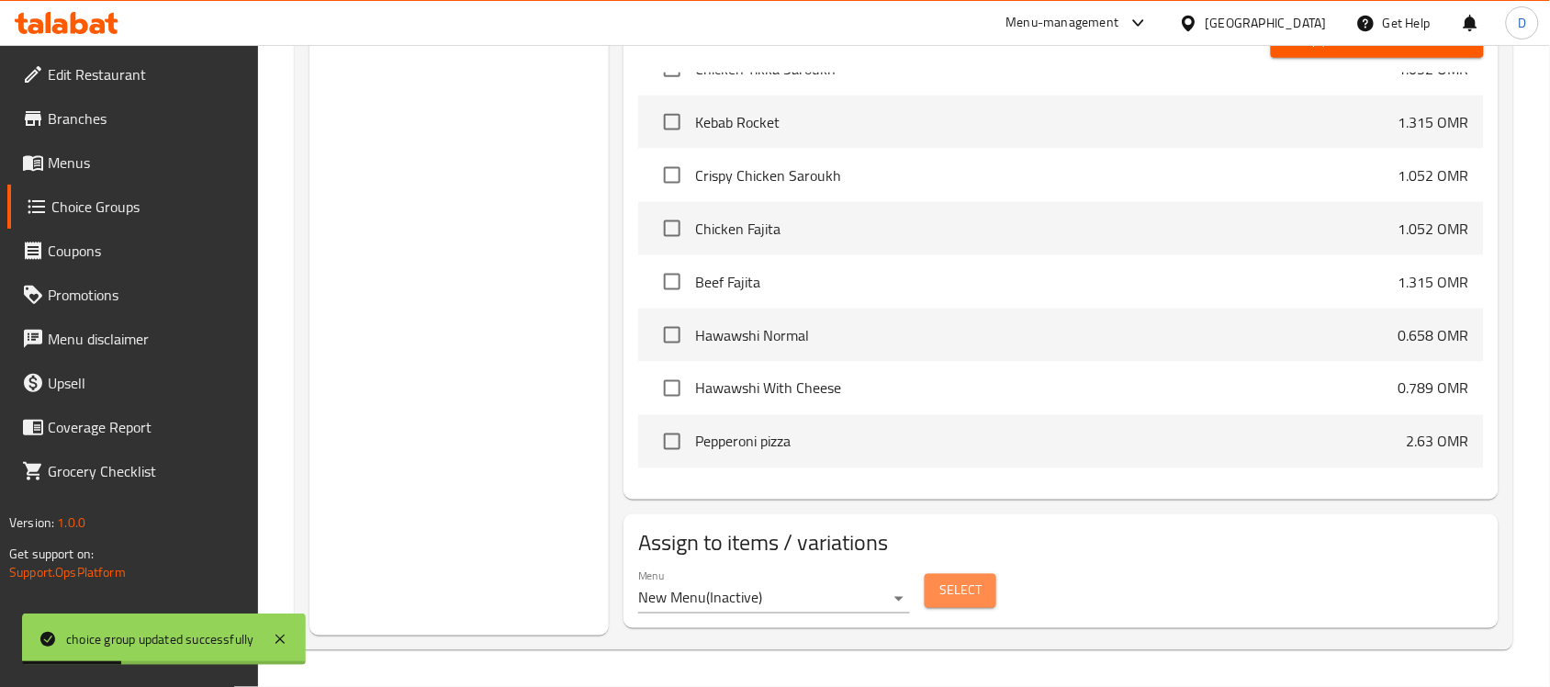
click at [948, 592] on span "Select" at bounding box center [961, 591] width 42 height 23
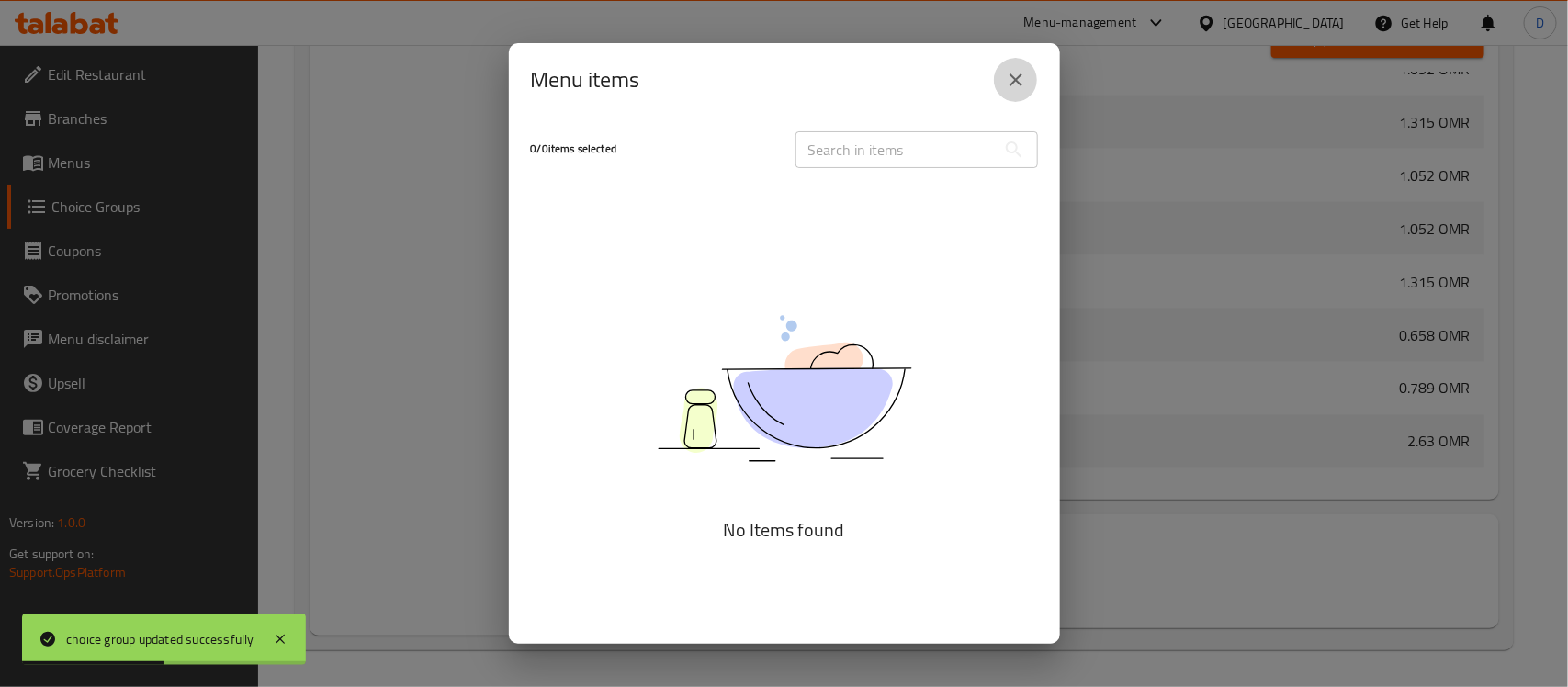
click at [1012, 78] on icon "close" at bounding box center [1015, 79] width 13 height 13
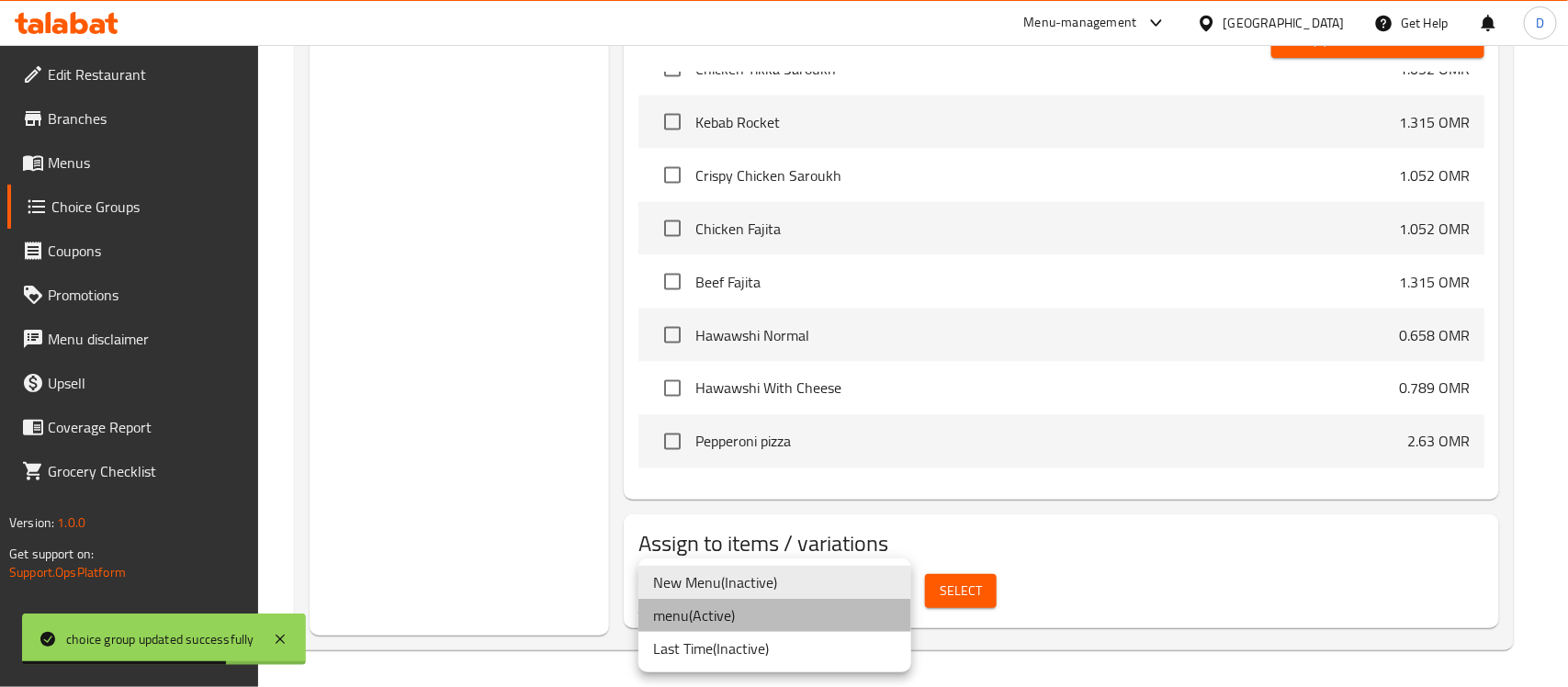
click at [691, 616] on li "menu ( Active )" at bounding box center [774, 615] width 273 height 33
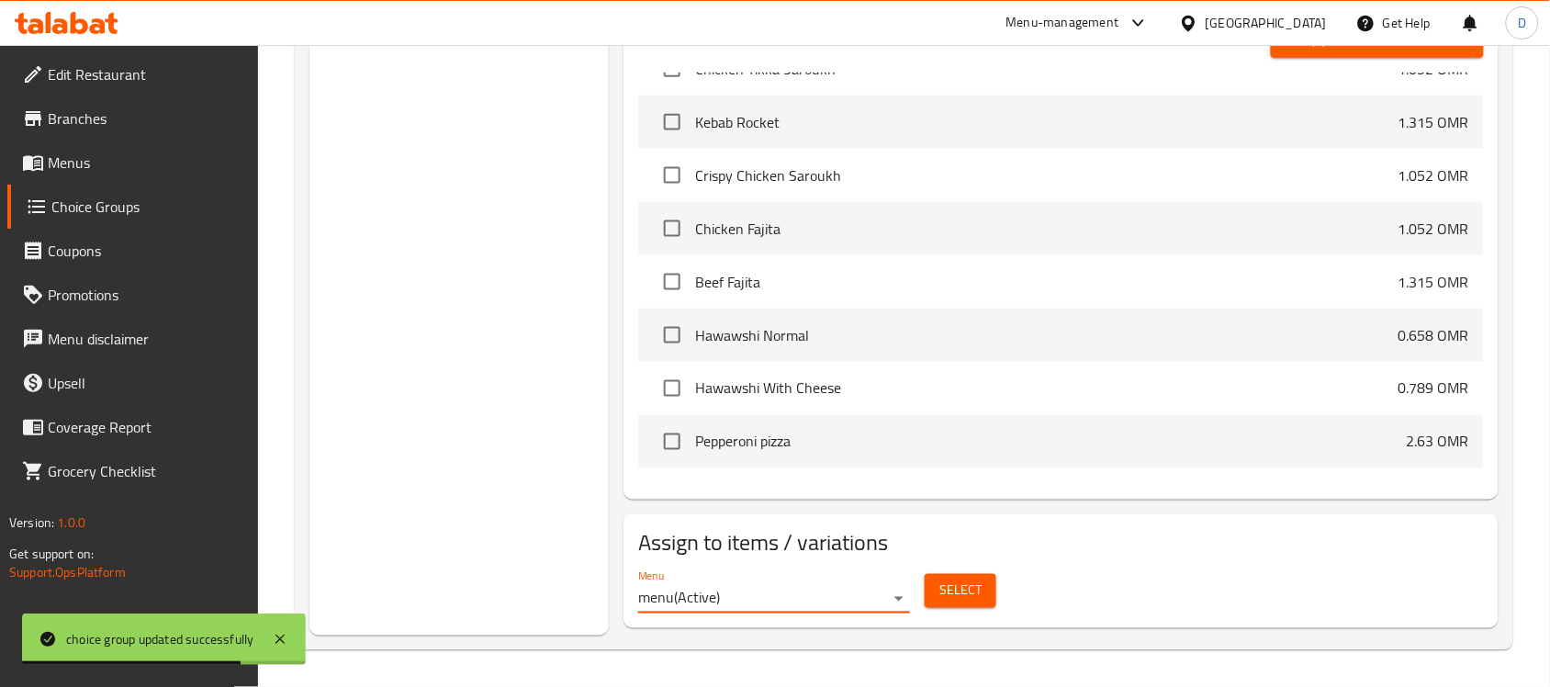
click at [940, 598] on span "Select" at bounding box center [961, 591] width 42 height 23
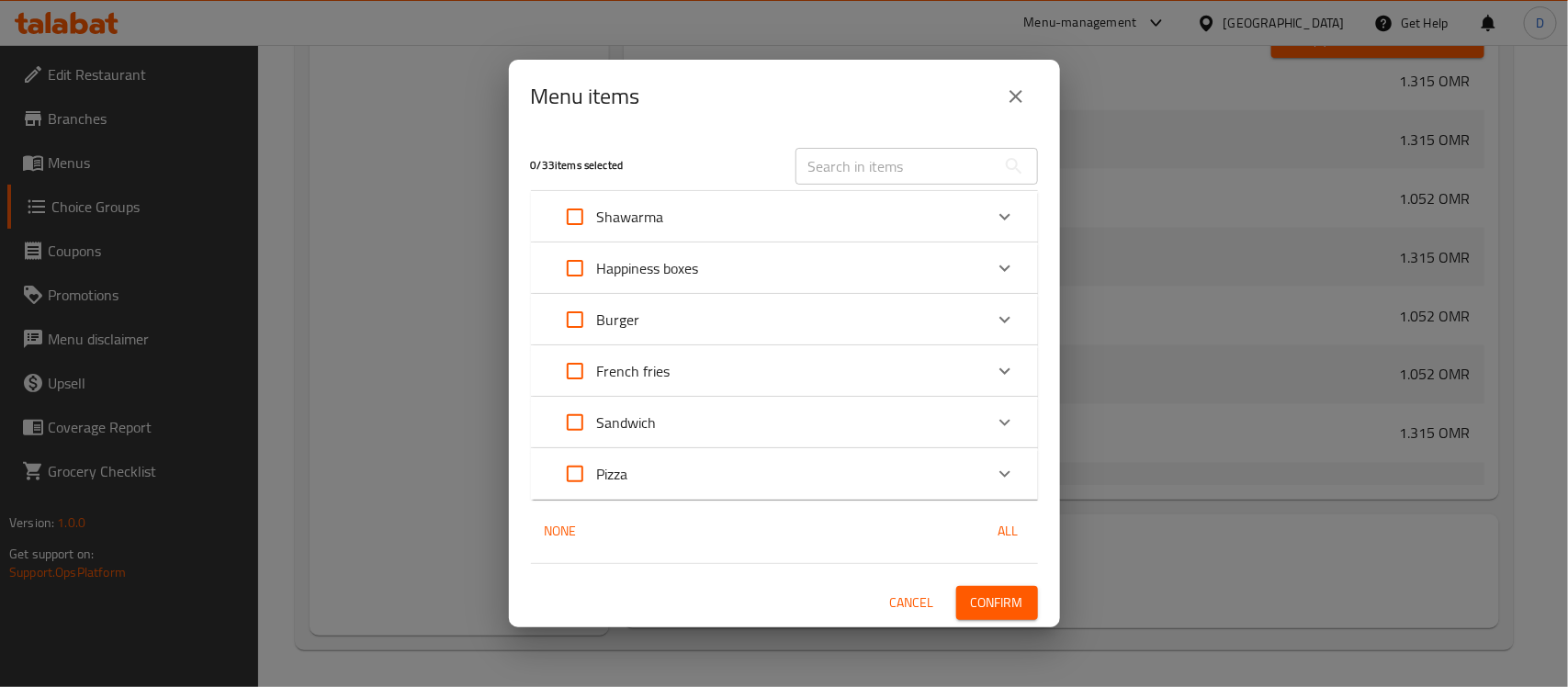
click at [1003, 315] on icon "Expand" at bounding box center [1005, 320] width 22 height 22
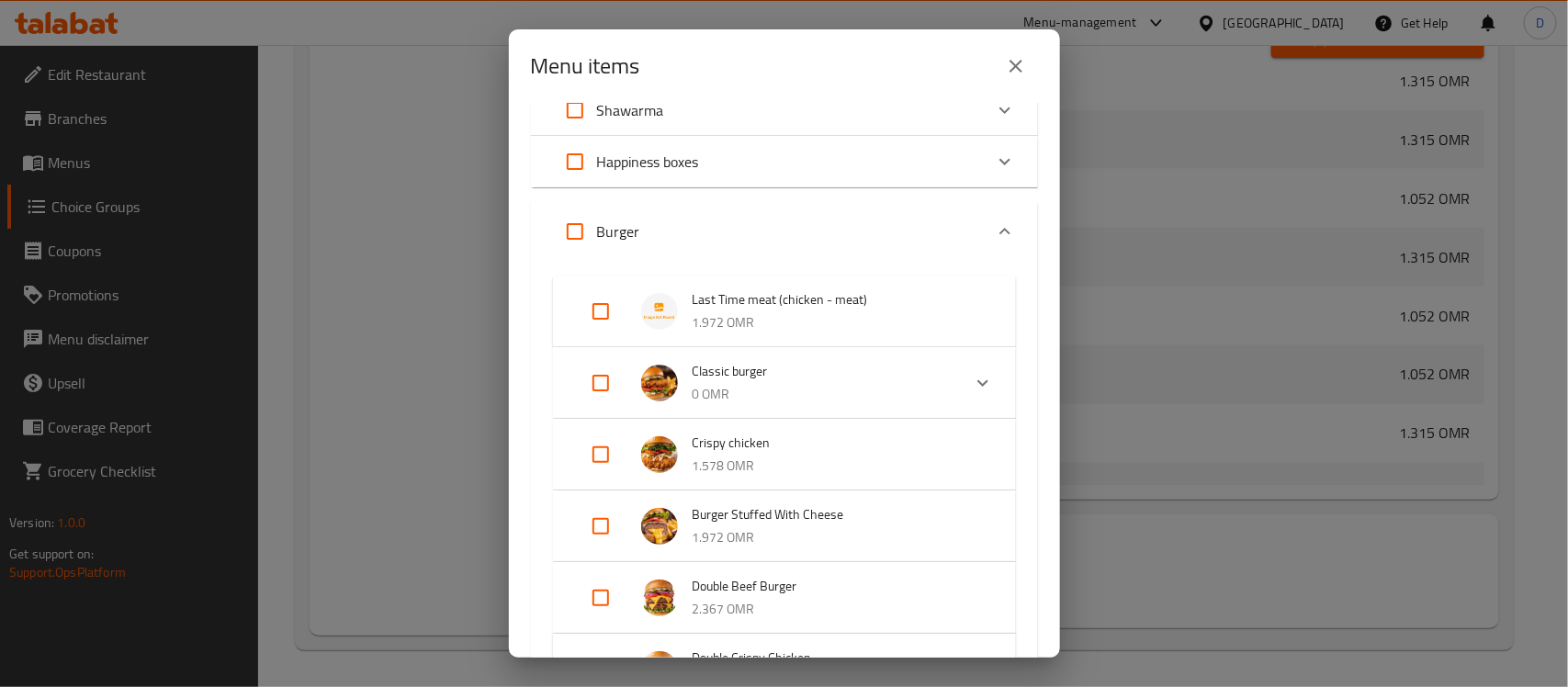
scroll to position [115, 0]
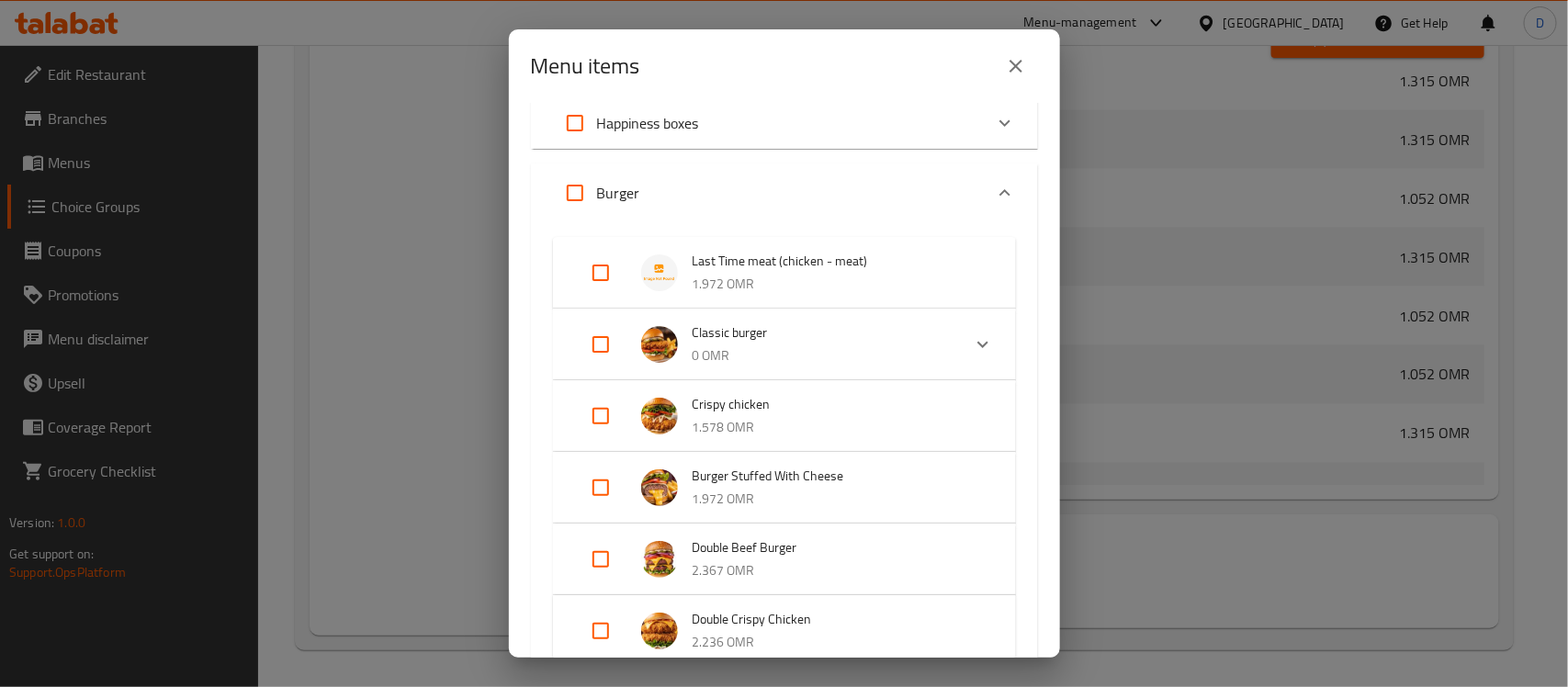
click at [597, 340] on input "Expand" at bounding box center [601, 344] width 44 height 44
checkbox input "true"
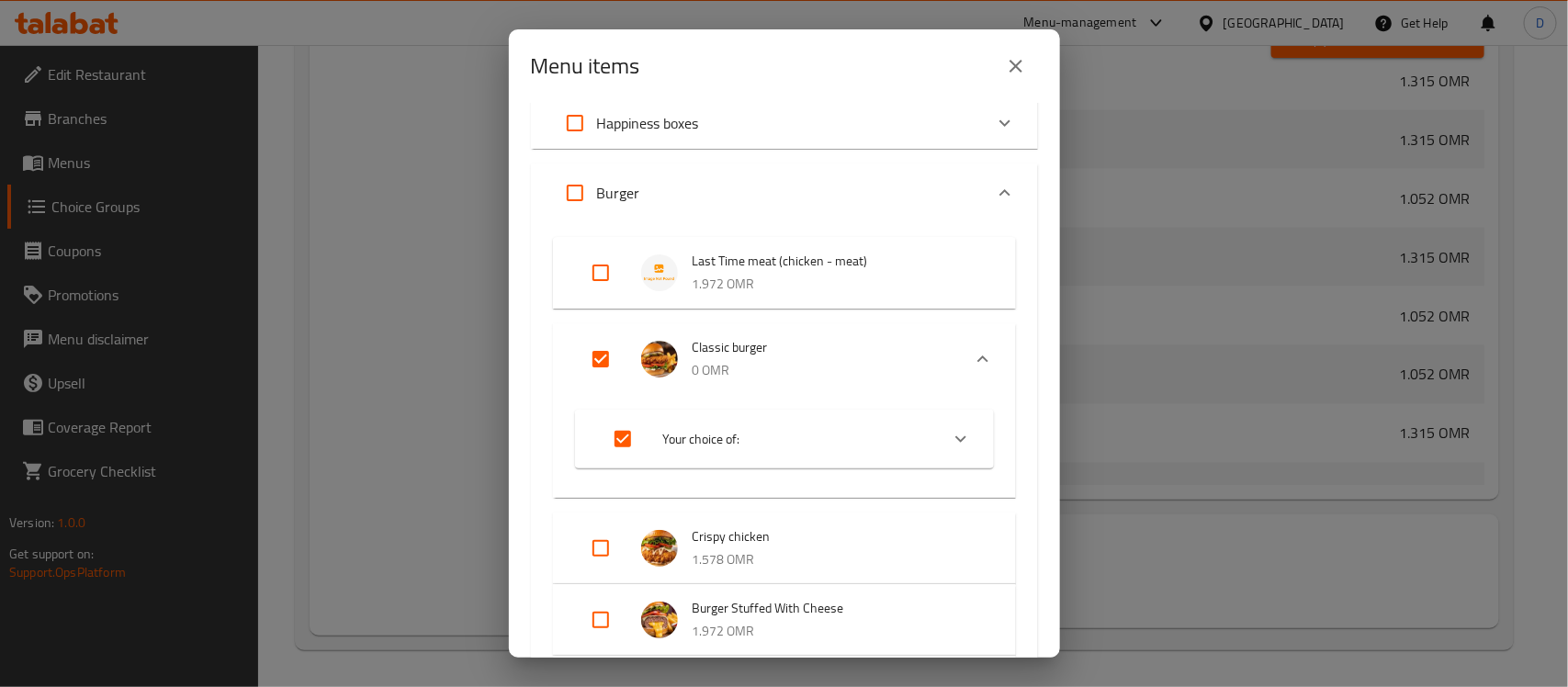
click at [611, 269] on input "Expand" at bounding box center [601, 273] width 44 height 44
checkbox input "true"
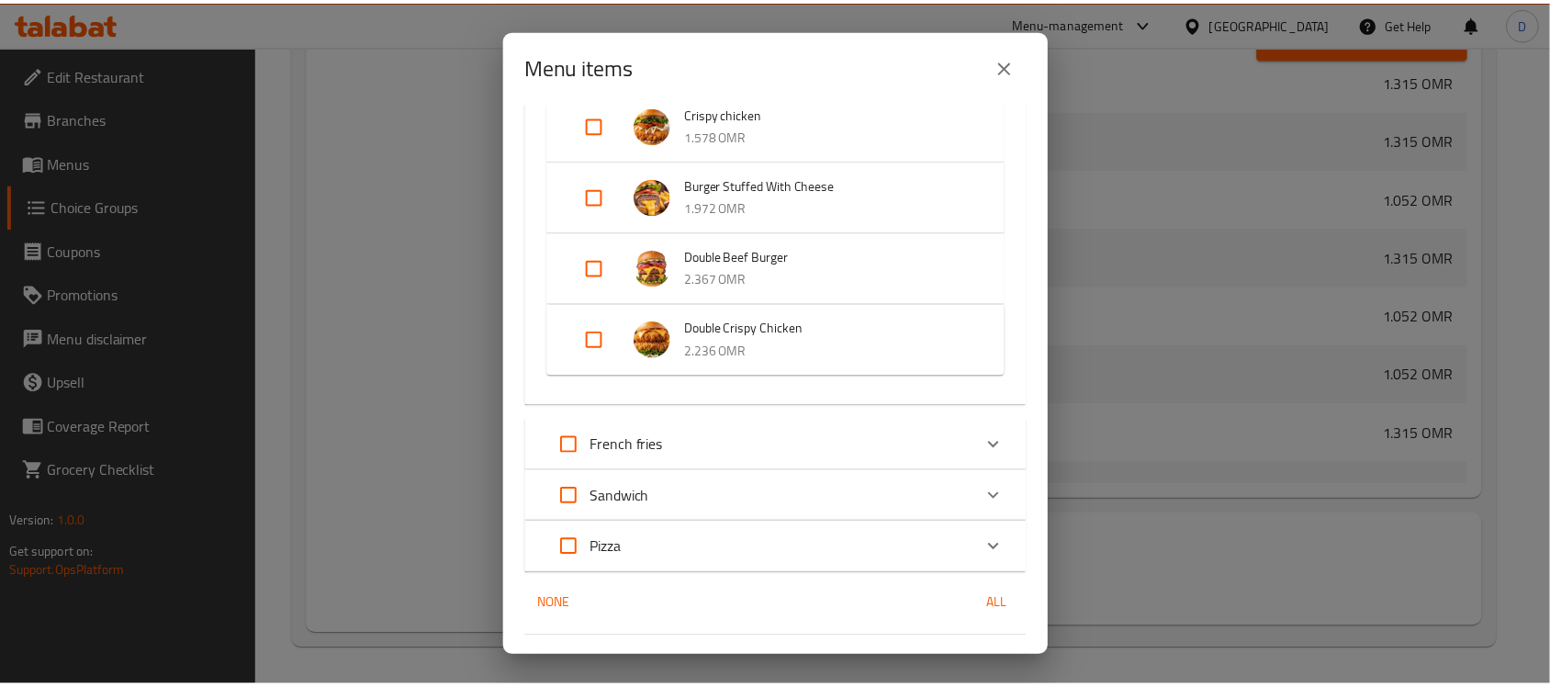
scroll to position [580, 0]
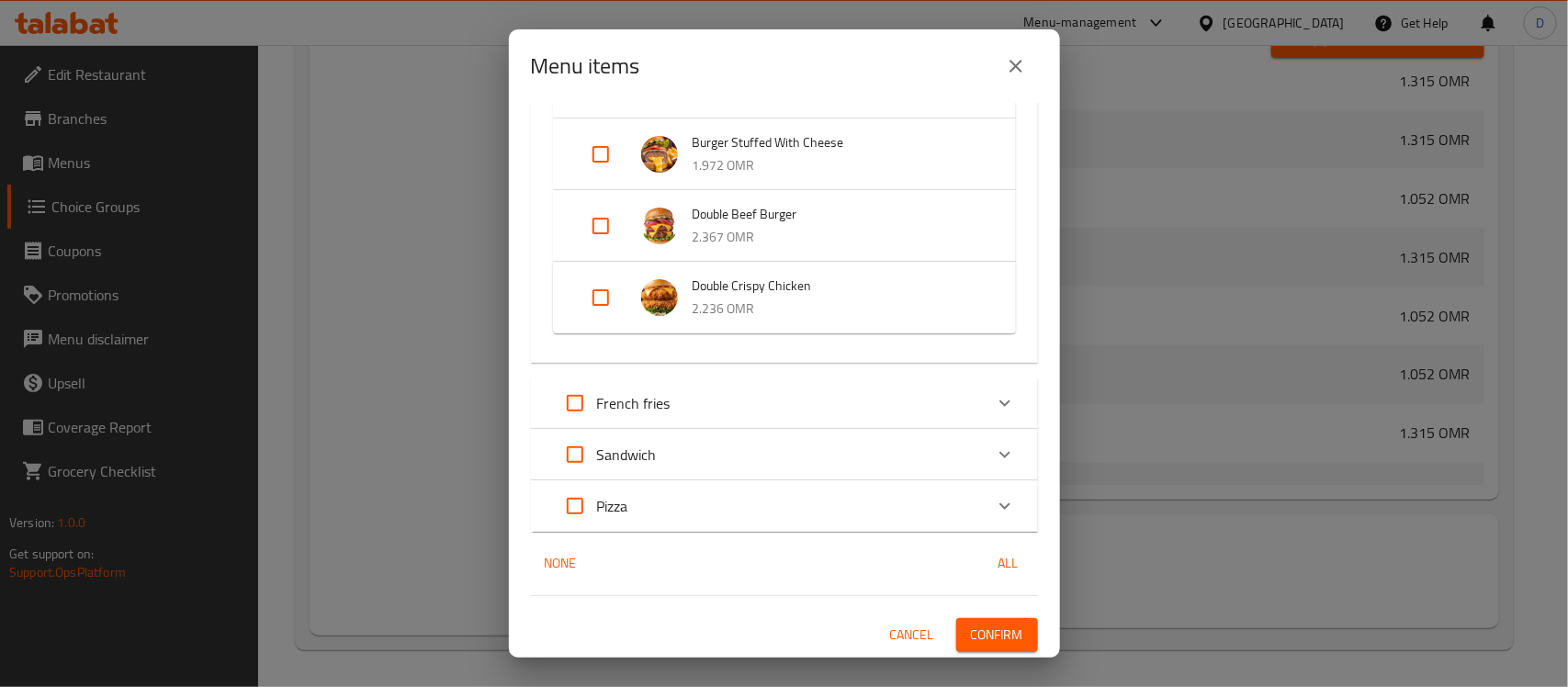
click at [984, 634] on span "Confirm" at bounding box center [997, 635] width 52 height 23
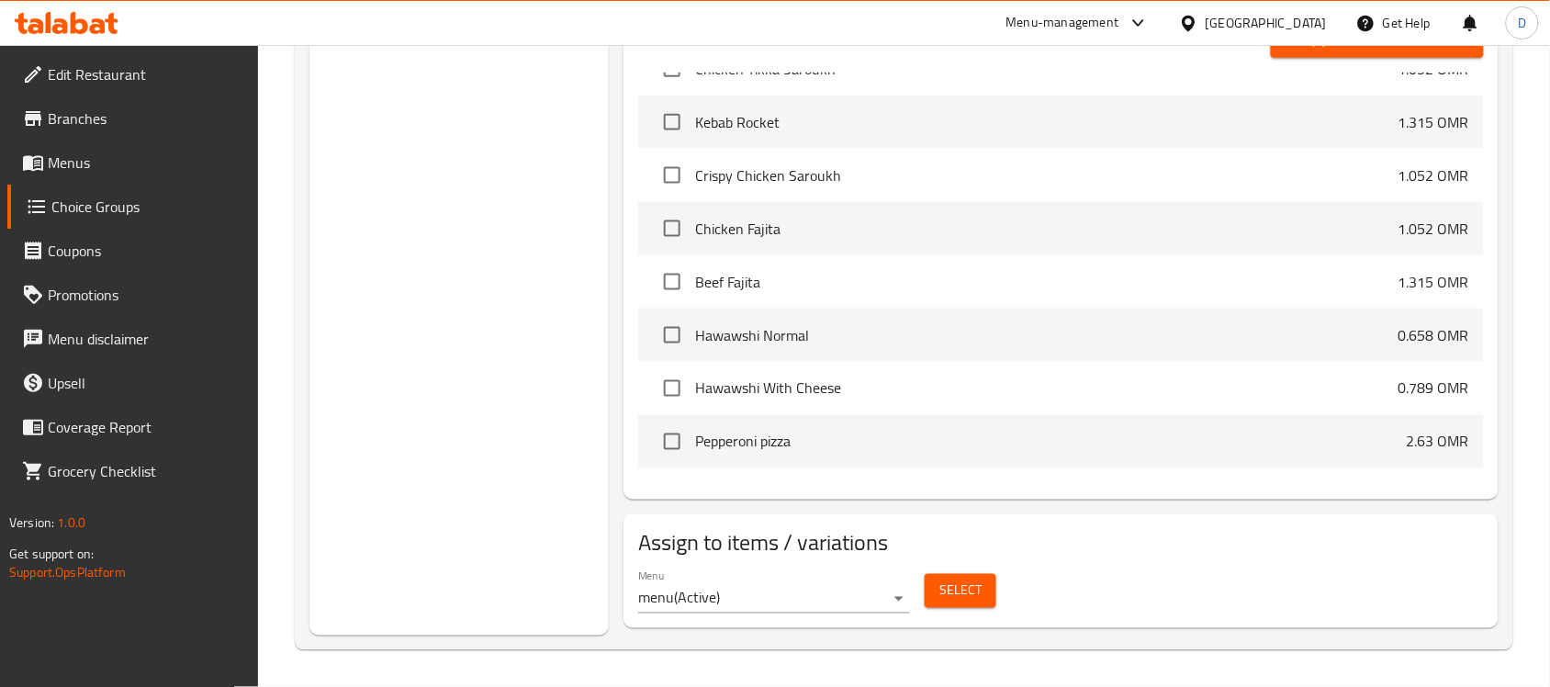
drag, startPoint x: 166, startPoint y: 166, endPoint x: 217, endPoint y: 175, distance: 51.3
click at [166, 166] on span "Menus" at bounding box center [146, 163] width 197 height 22
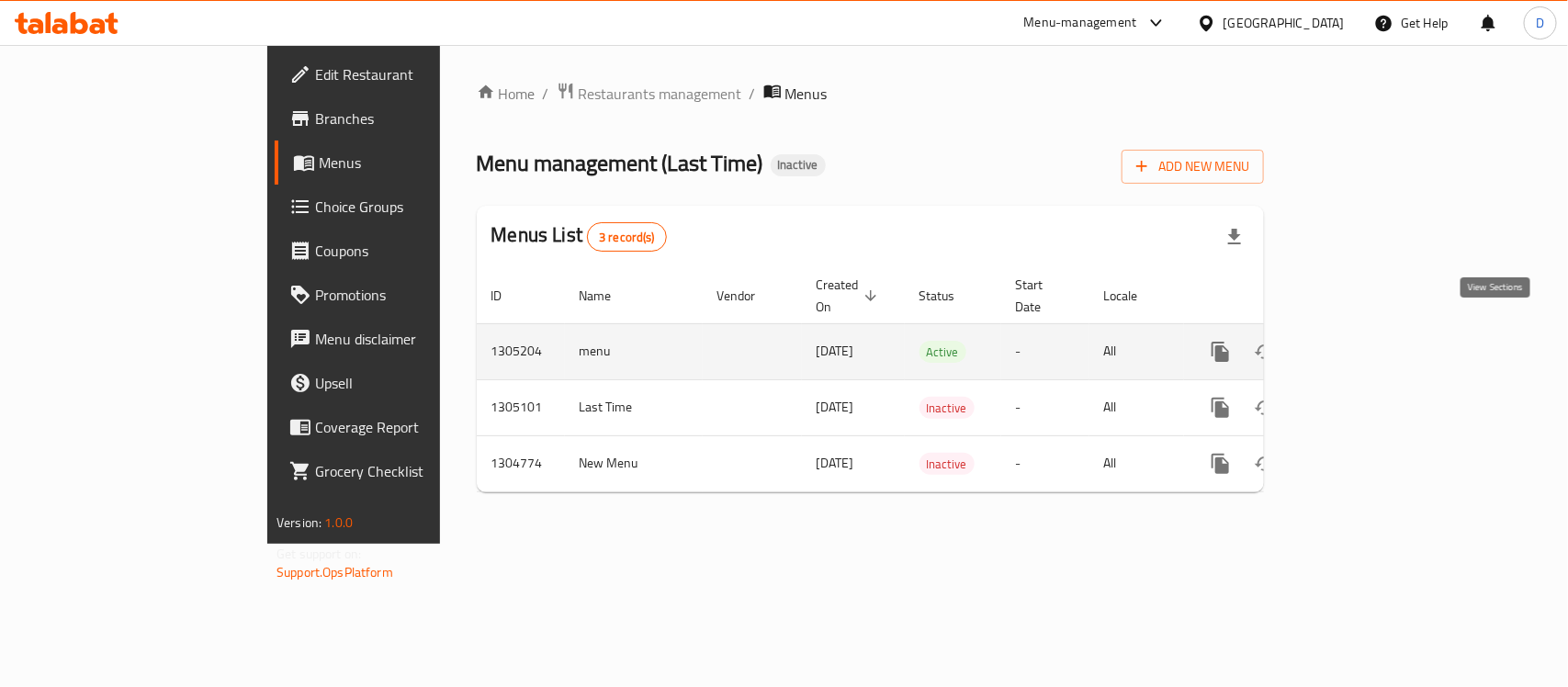
click at [1364, 341] on icon "enhanced table" at bounding box center [1353, 352] width 22 height 22
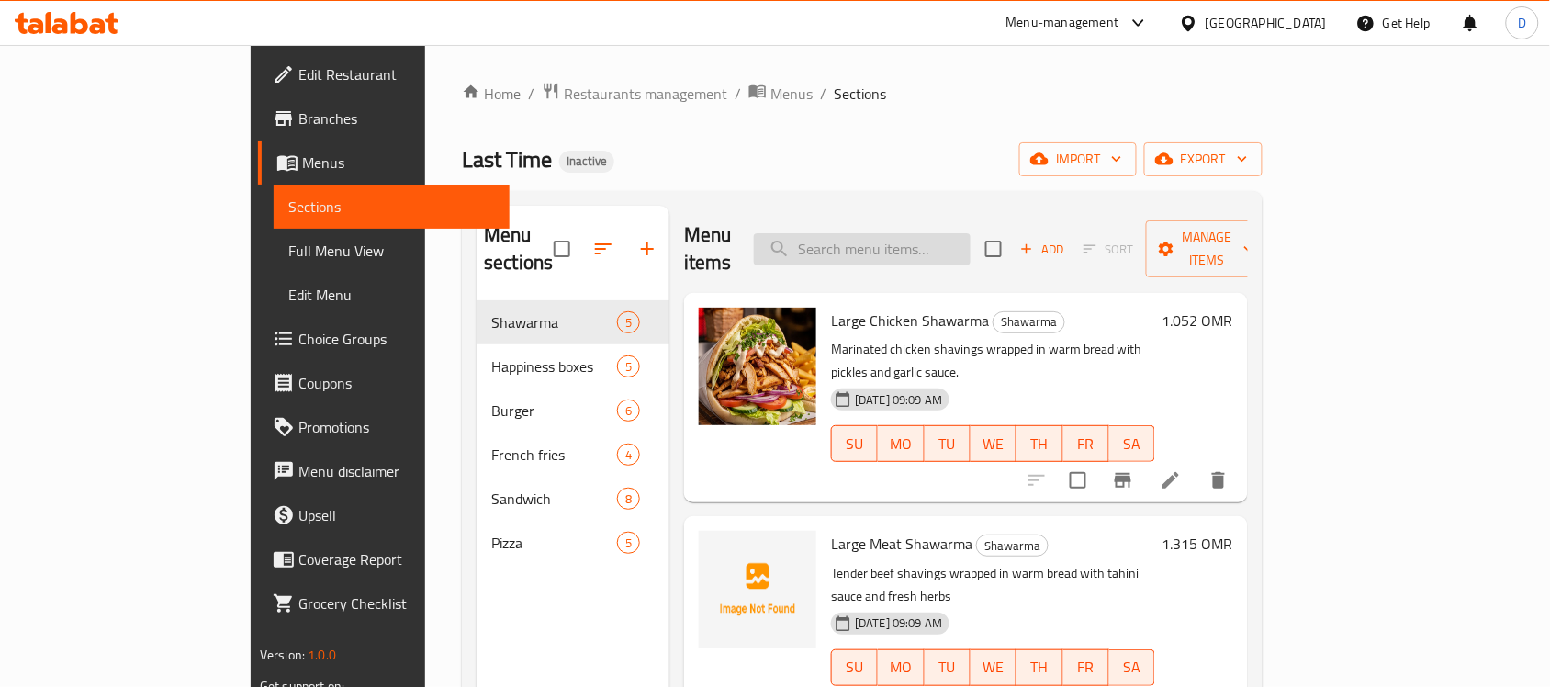
click at [960, 240] on input "search" at bounding box center [862, 249] width 217 height 32
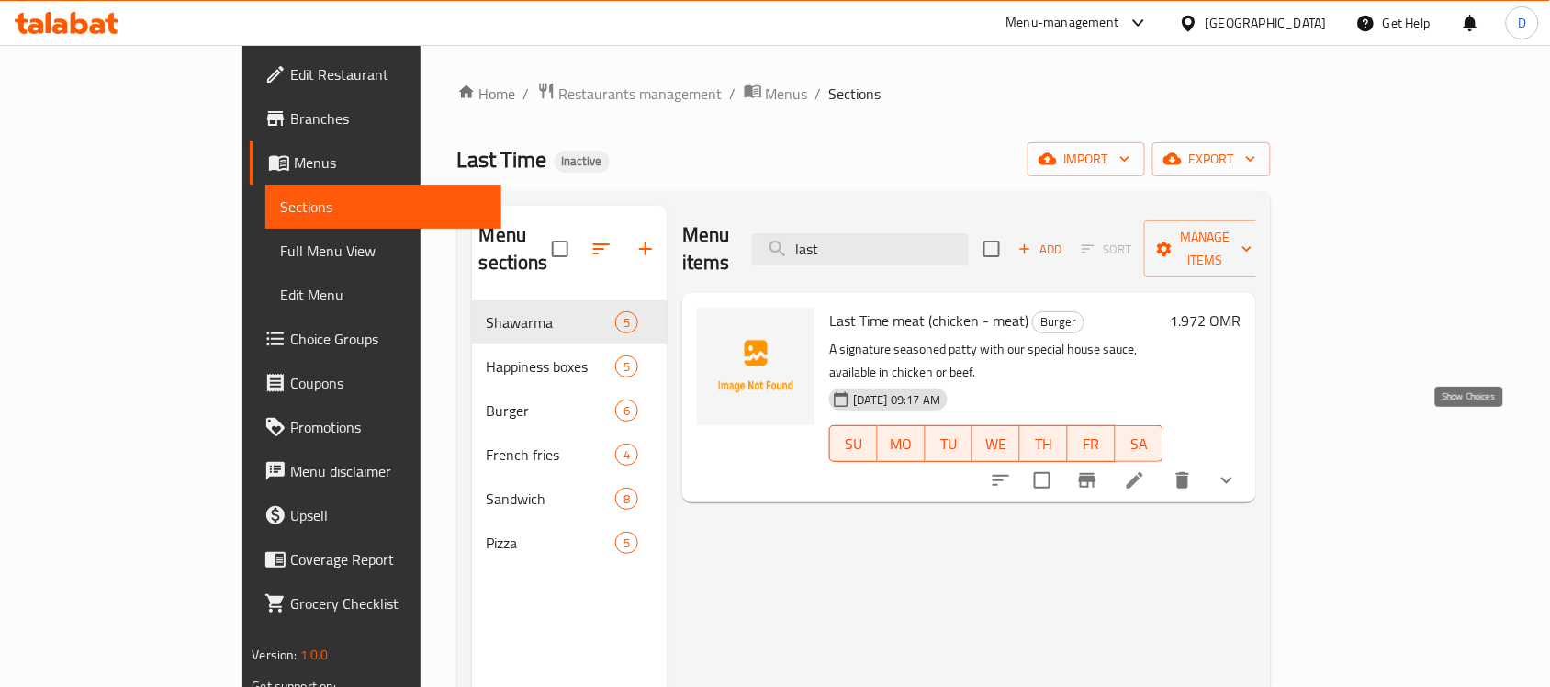
type input "last"
click at [1238, 469] on icon "show more" at bounding box center [1227, 480] width 22 height 22
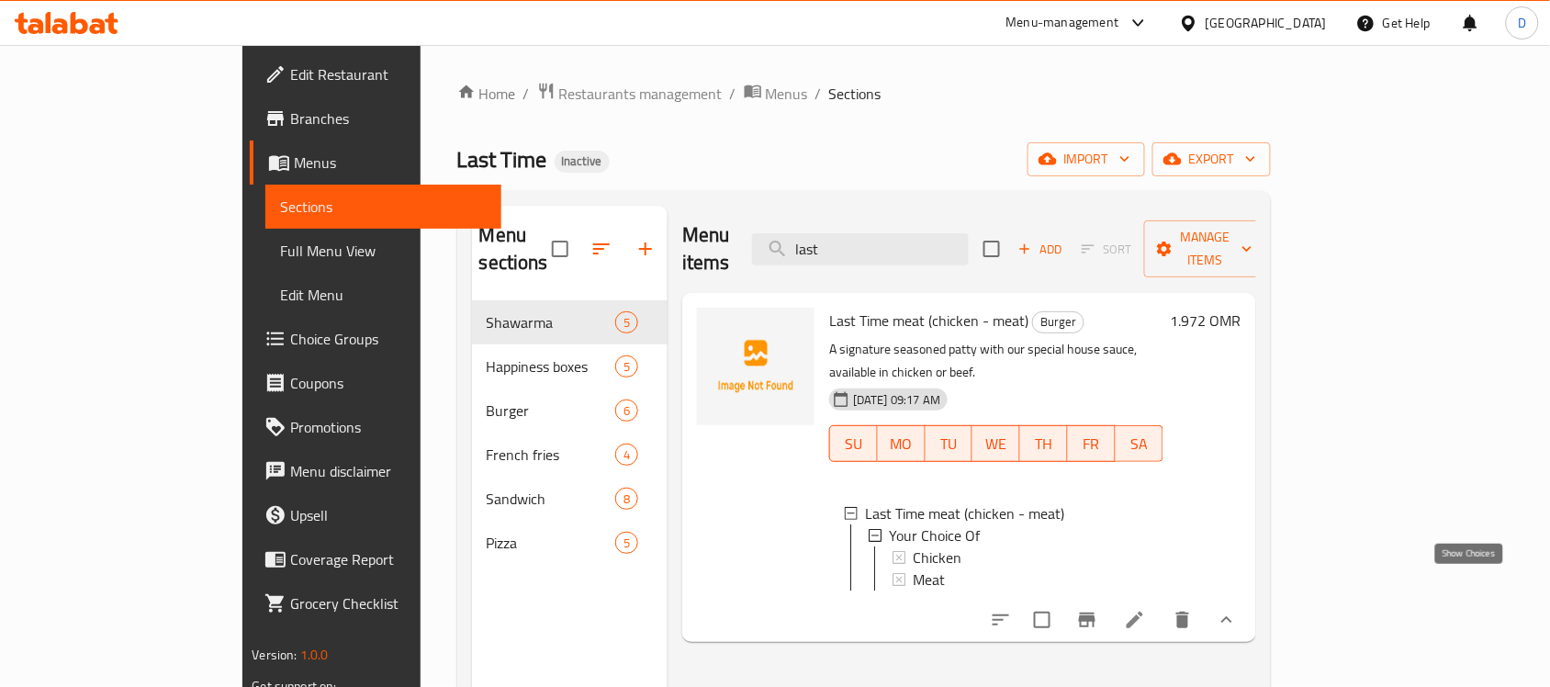
click at [1238, 609] on icon "show more" at bounding box center [1227, 620] width 22 height 22
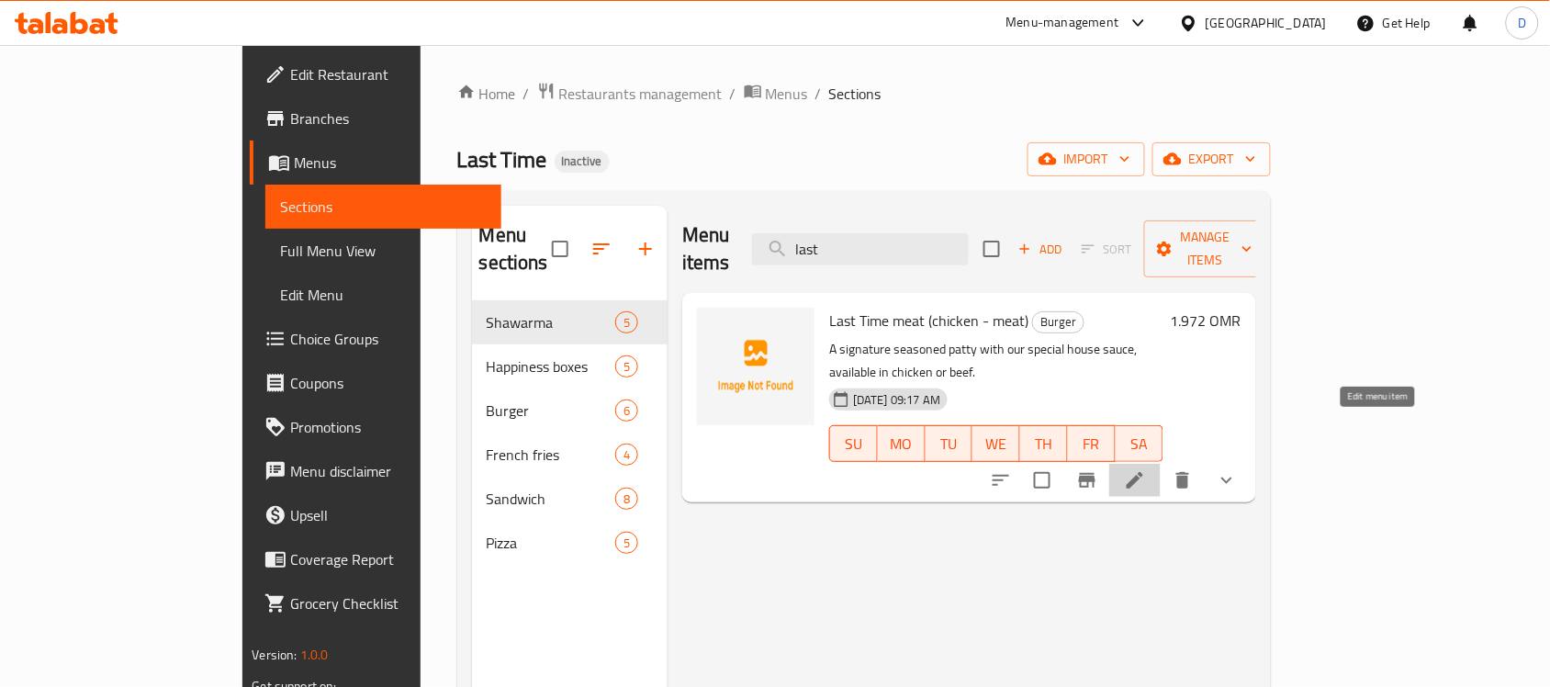
click at [1146, 469] on icon at bounding box center [1135, 480] width 22 height 22
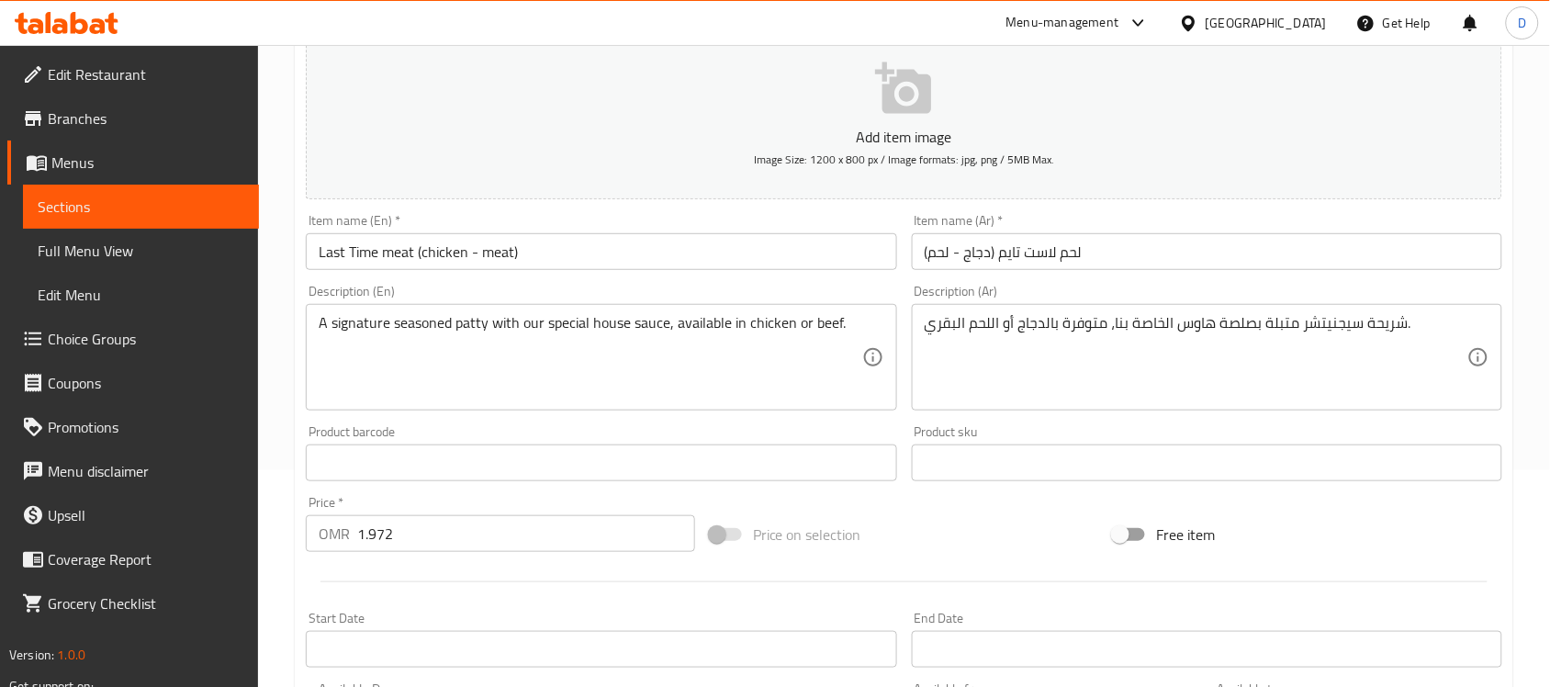
scroll to position [230, 0]
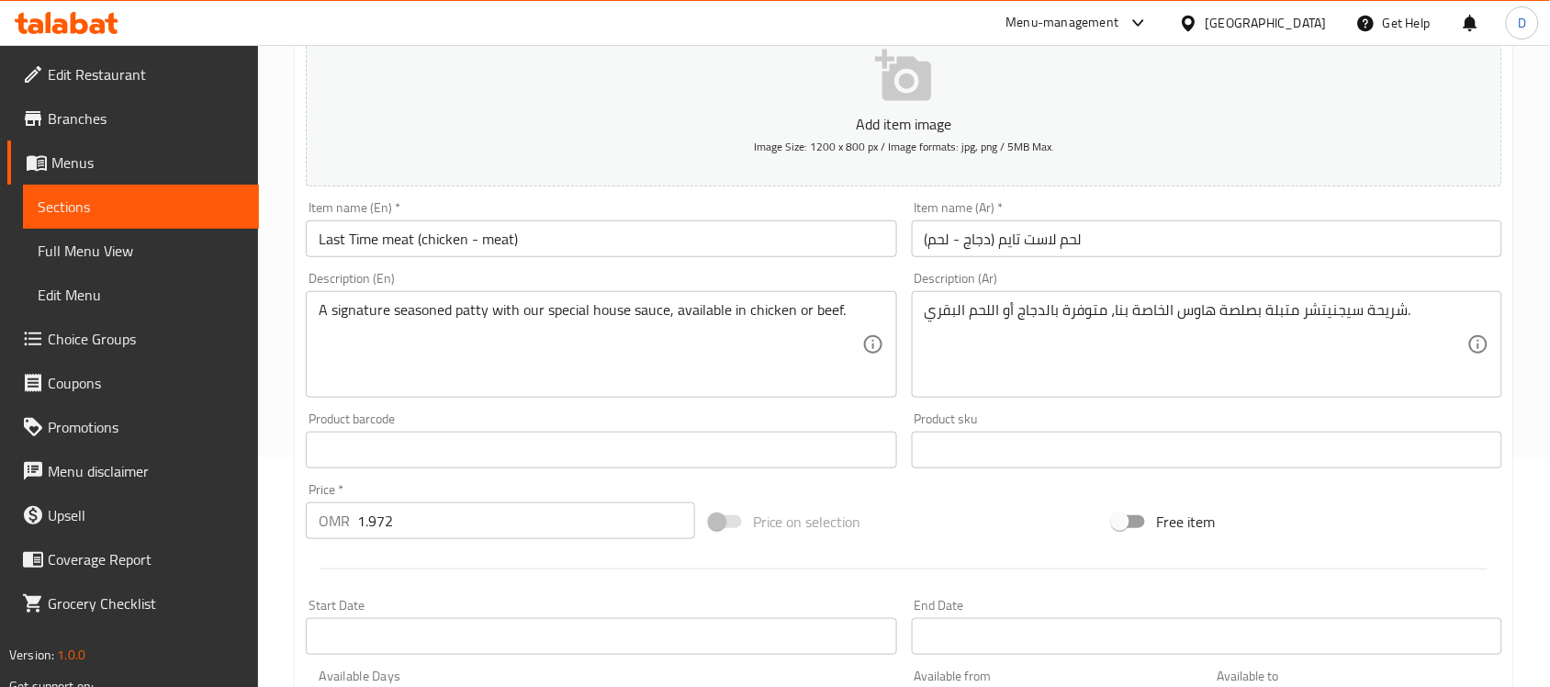
drag, startPoint x: 76, startPoint y: 152, endPoint x: 93, endPoint y: 147, distance: 17.4
click at [76, 152] on span "Menus" at bounding box center [147, 163] width 193 height 22
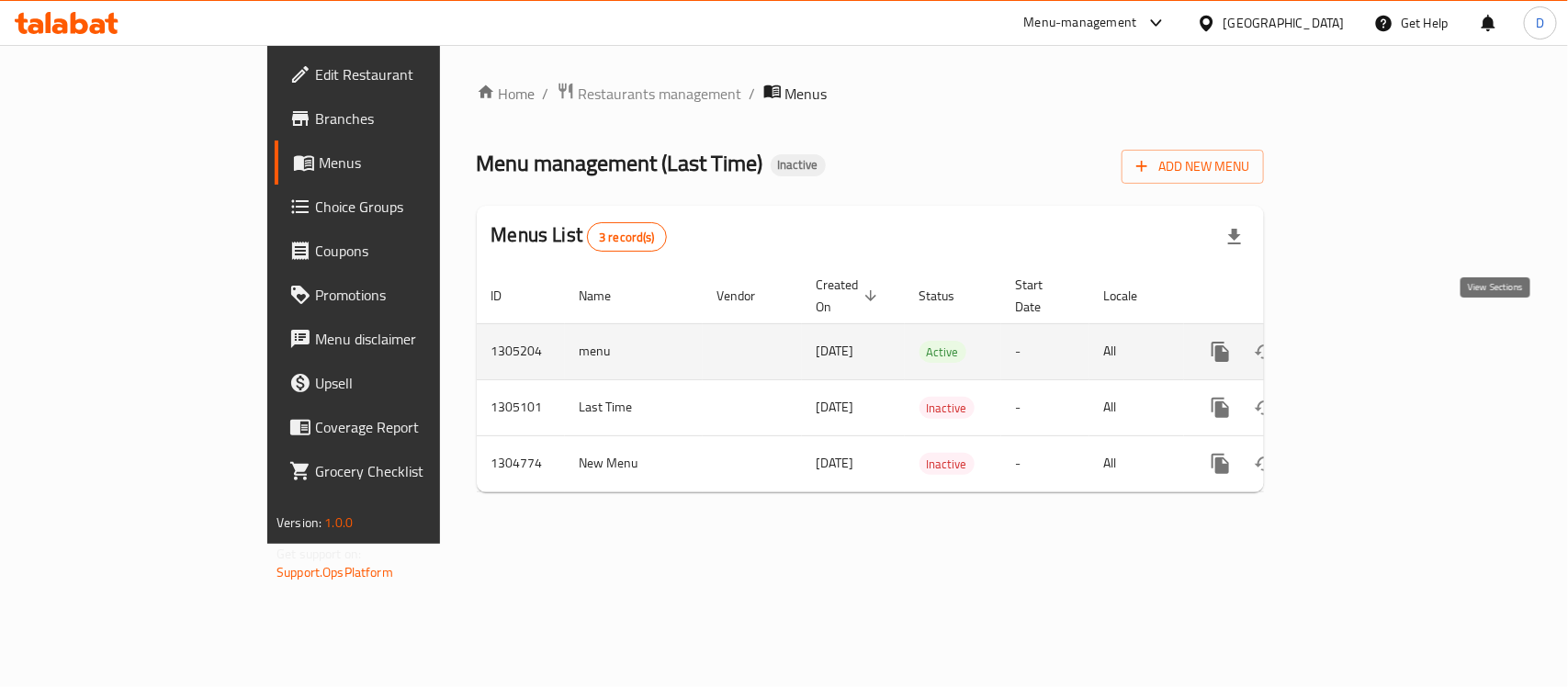
click at [1361, 344] on icon "enhanced table" at bounding box center [1353, 352] width 17 height 17
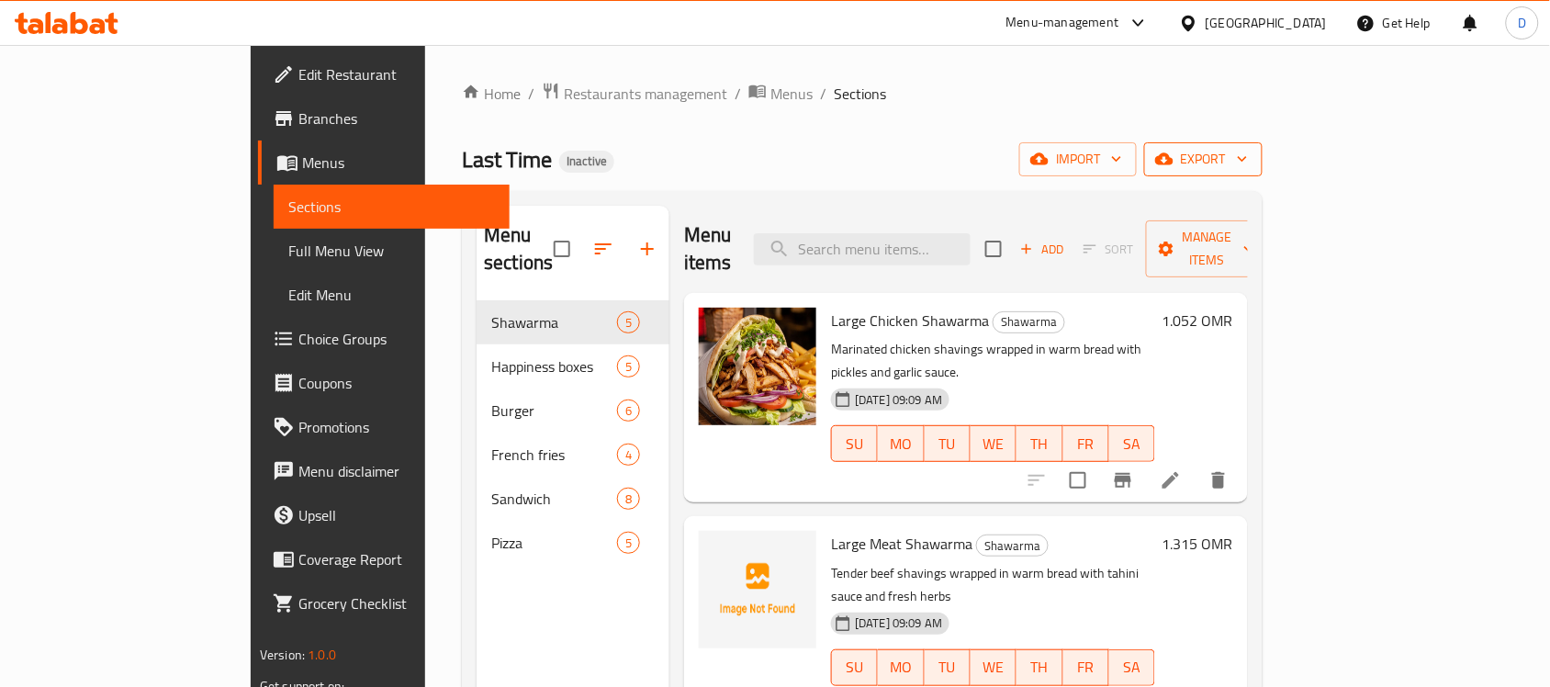
click at [1248, 171] on span "export" at bounding box center [1203, 159] width 89 height 23
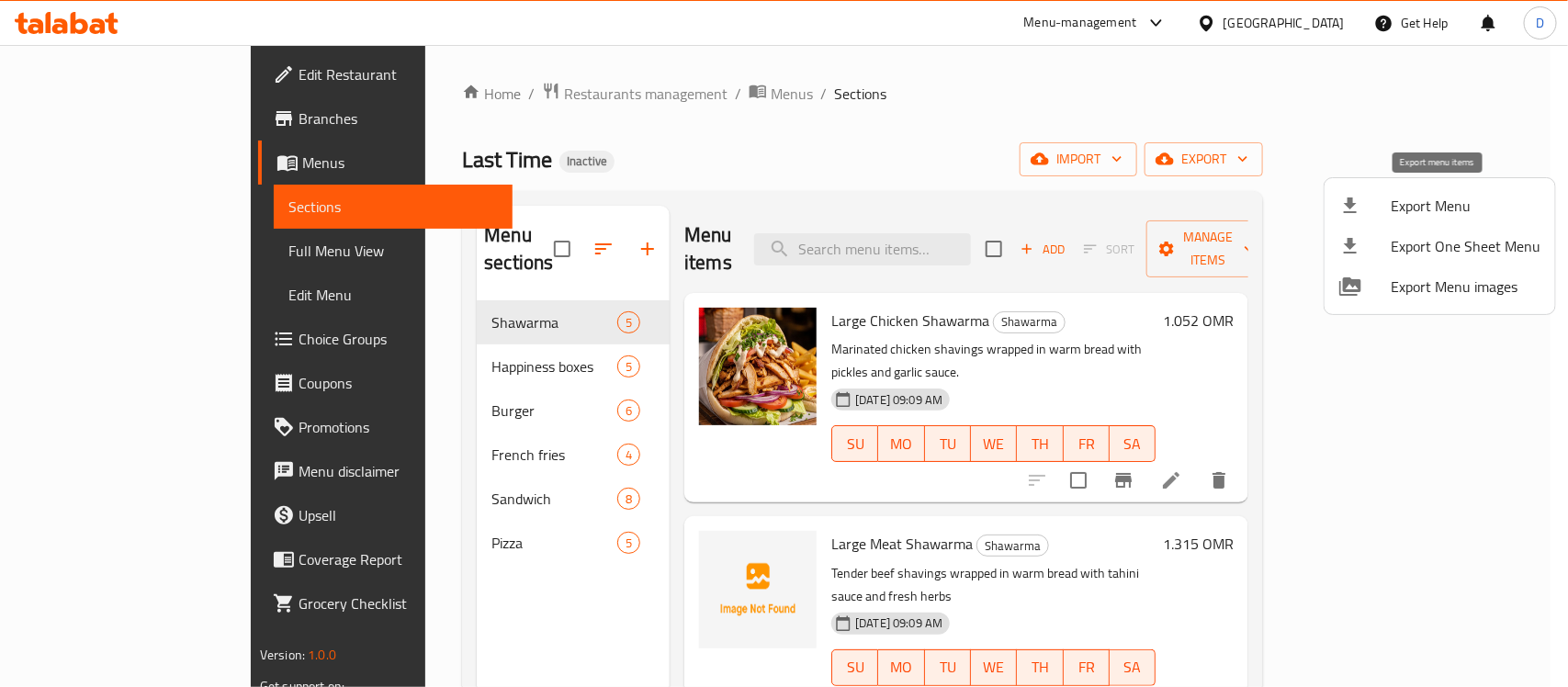
click at [1389, 213] on div at bounding box center [1364, 206] width 51 height 22
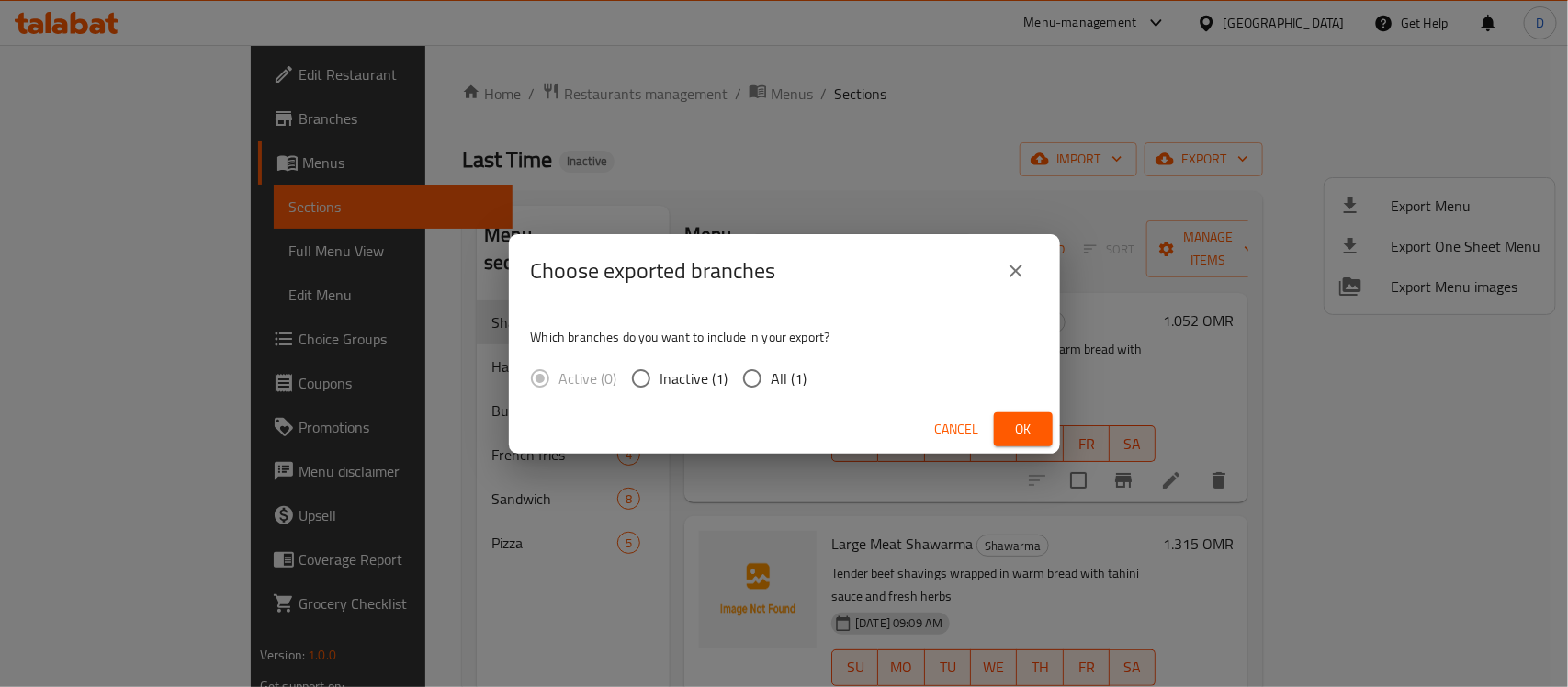
click at [753, 382] on input "All (1)" at bounding box center [752, 378] width 39 height 39
radio input "true"
click at [1027, 421] on span "Ok" at bounding box center [1023, 429] width 29 height 23
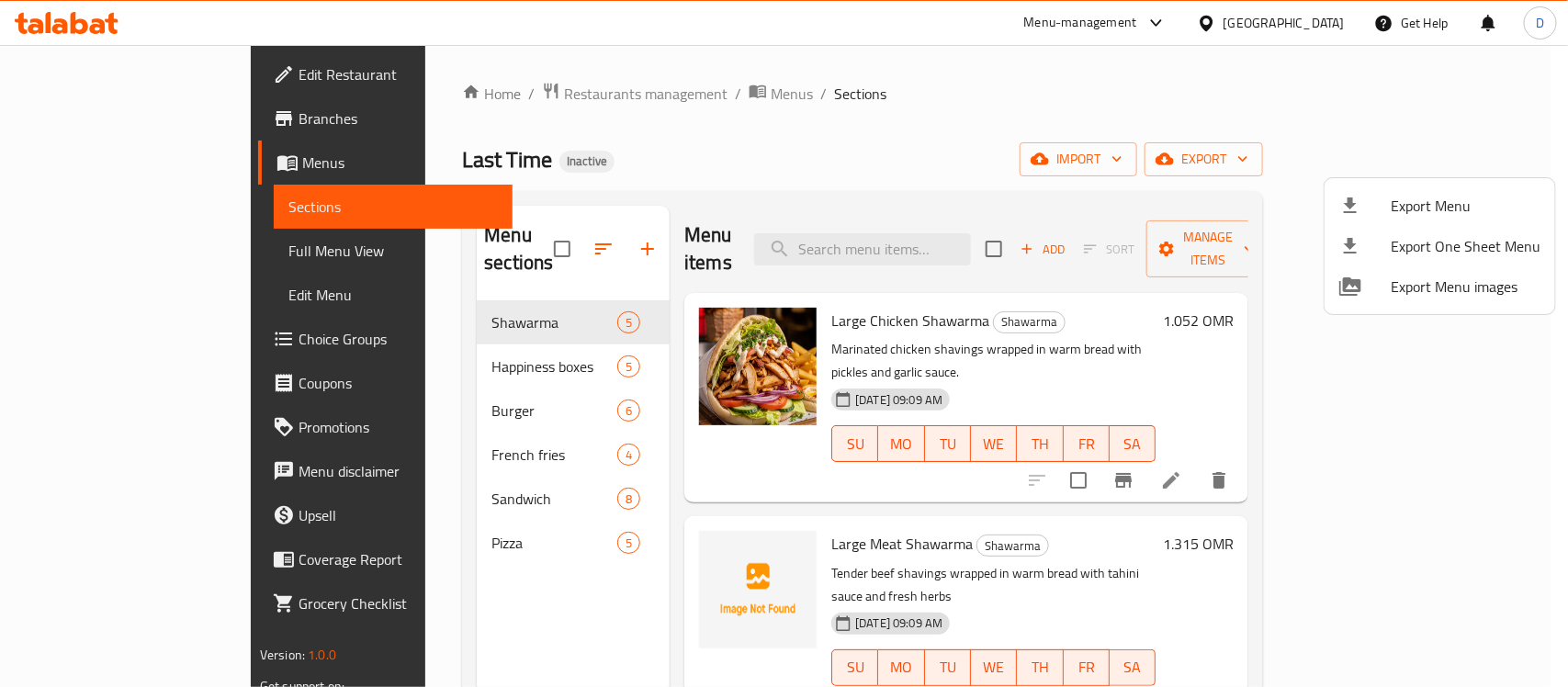
click at [1086, 134] on div at bounding box center [784, 343] width 1568 height 687
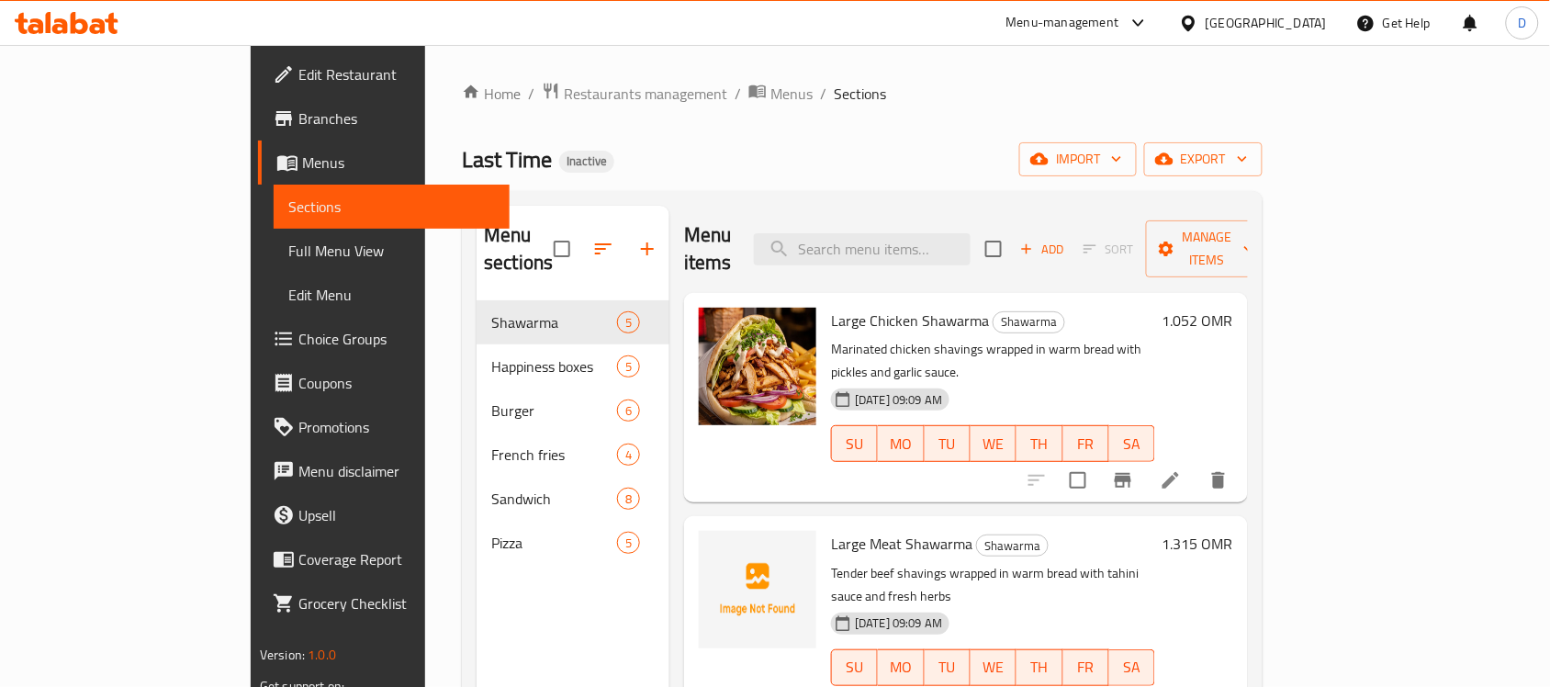
drag, startPoint x: 145, startPoint y: 246, endPoint x: 189, endPoint y: 273, distance: 51.5
click at [288, 246] on span "Full Menu View" at bounding box center [391, 251] width 207 height 22
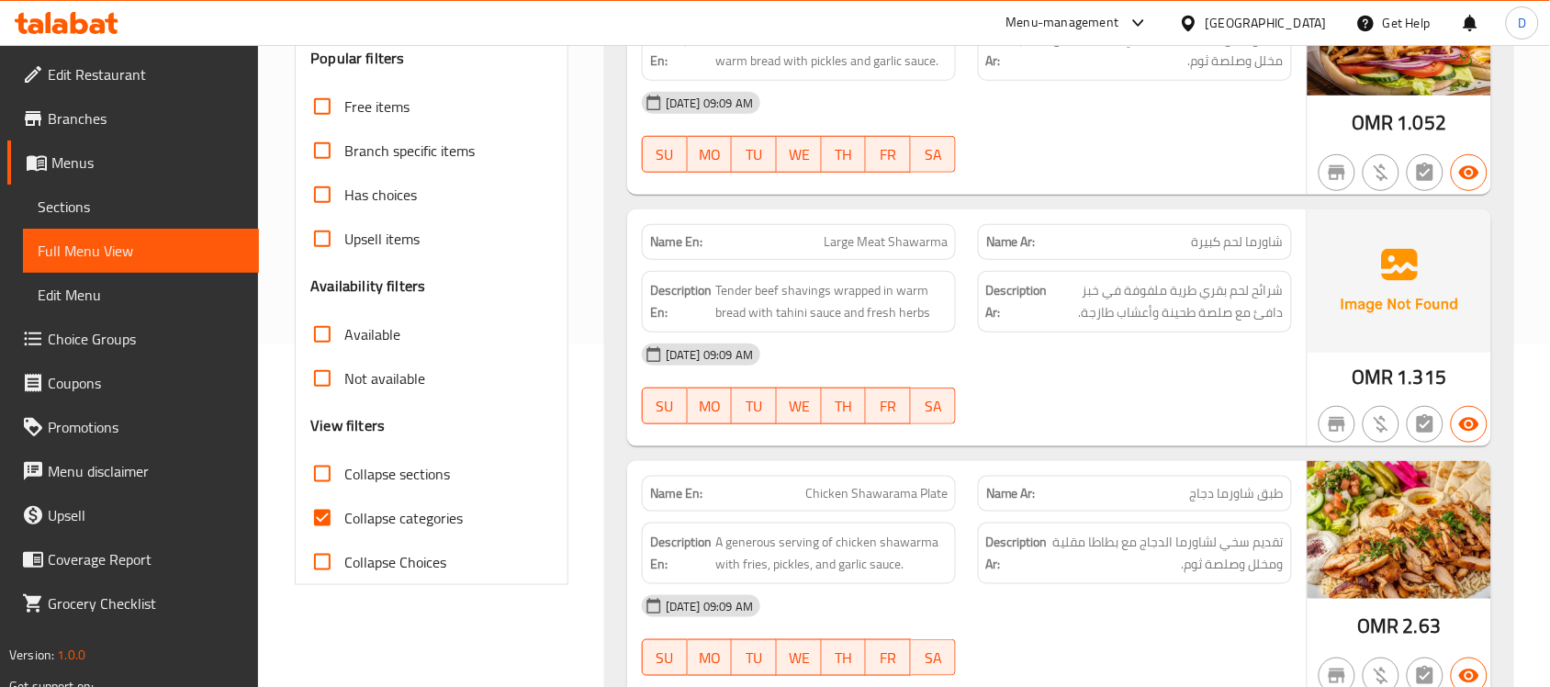
scroll to position [344, 0]
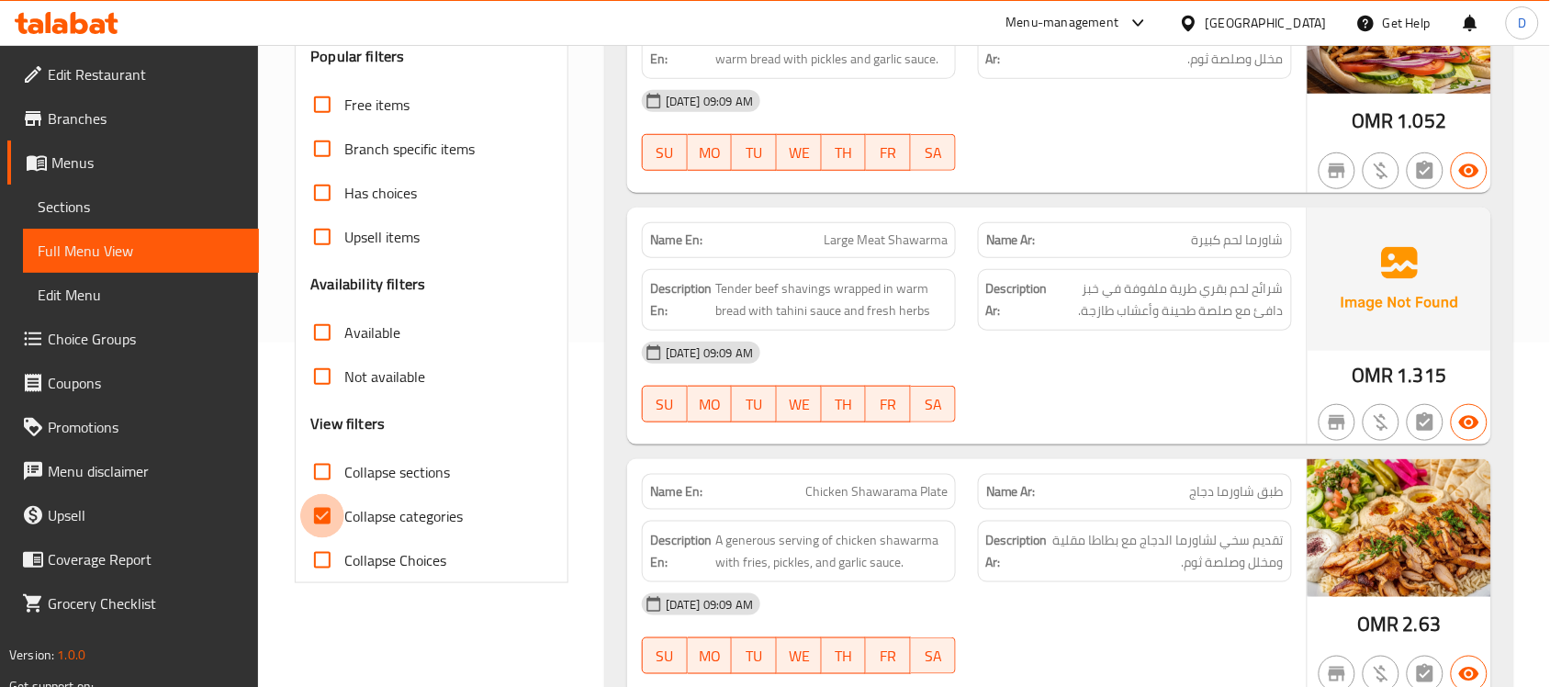
click at [317, 519] on input "Collapse categories" at bounding box center [322, 516] width 44 height 44
checkbox input "false"
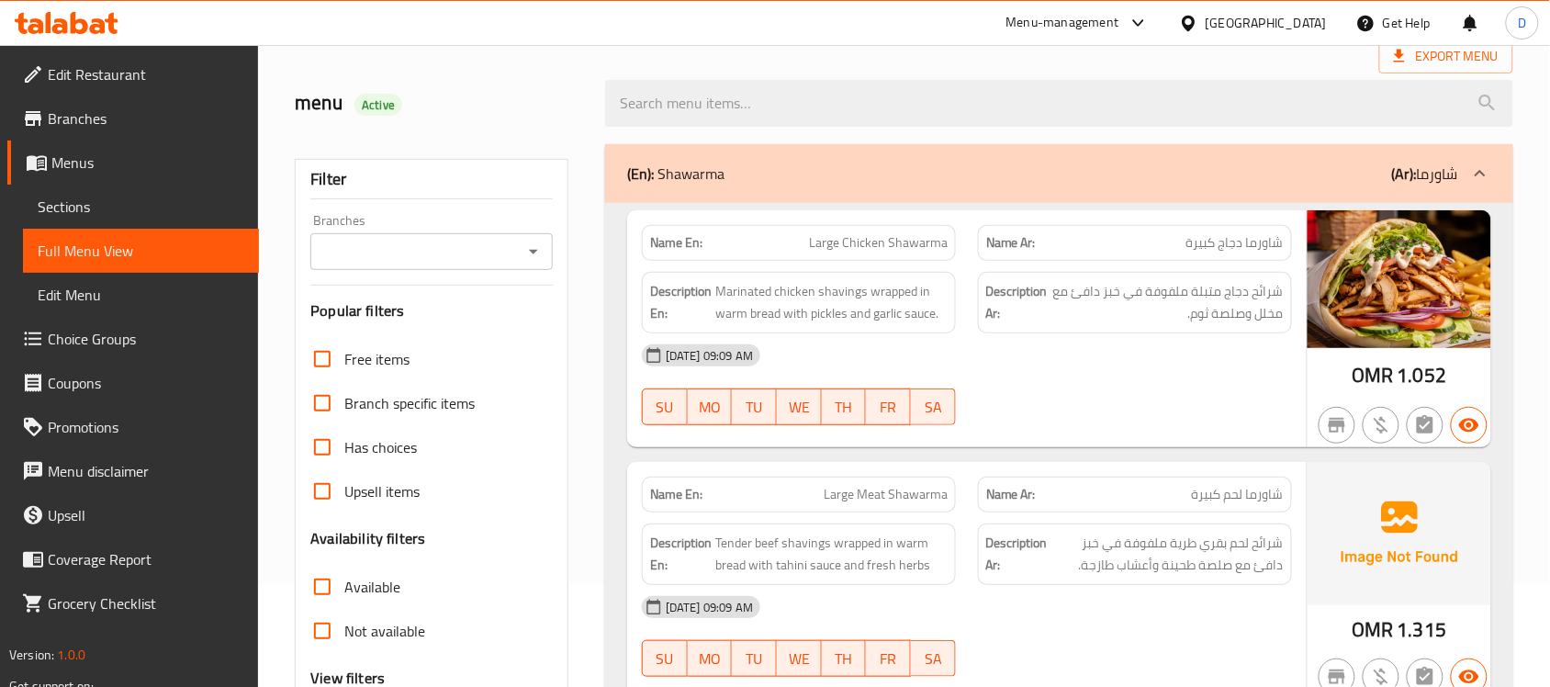
scroll to position [0, 0]
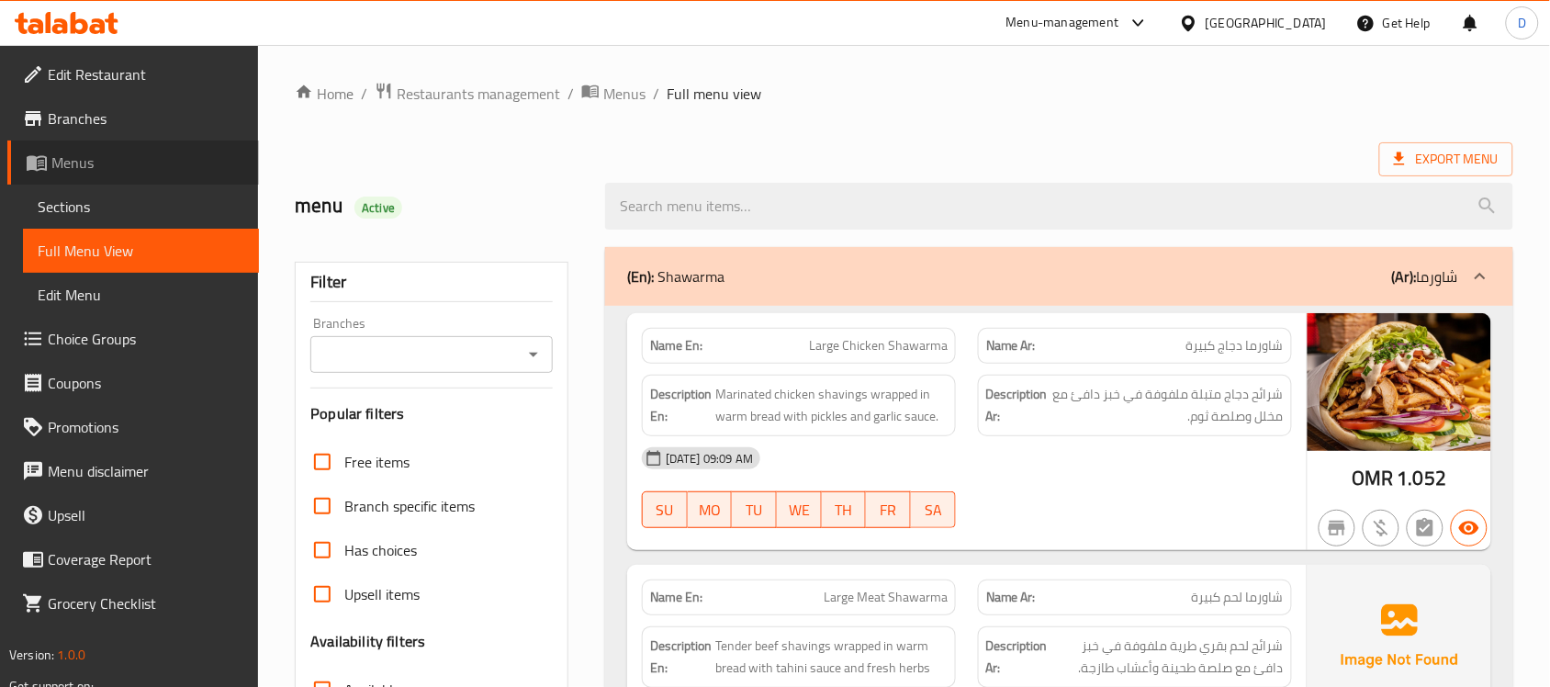
click at [74, 157] on span "Menus" at bounding box center [147, 163] width 193 height 22
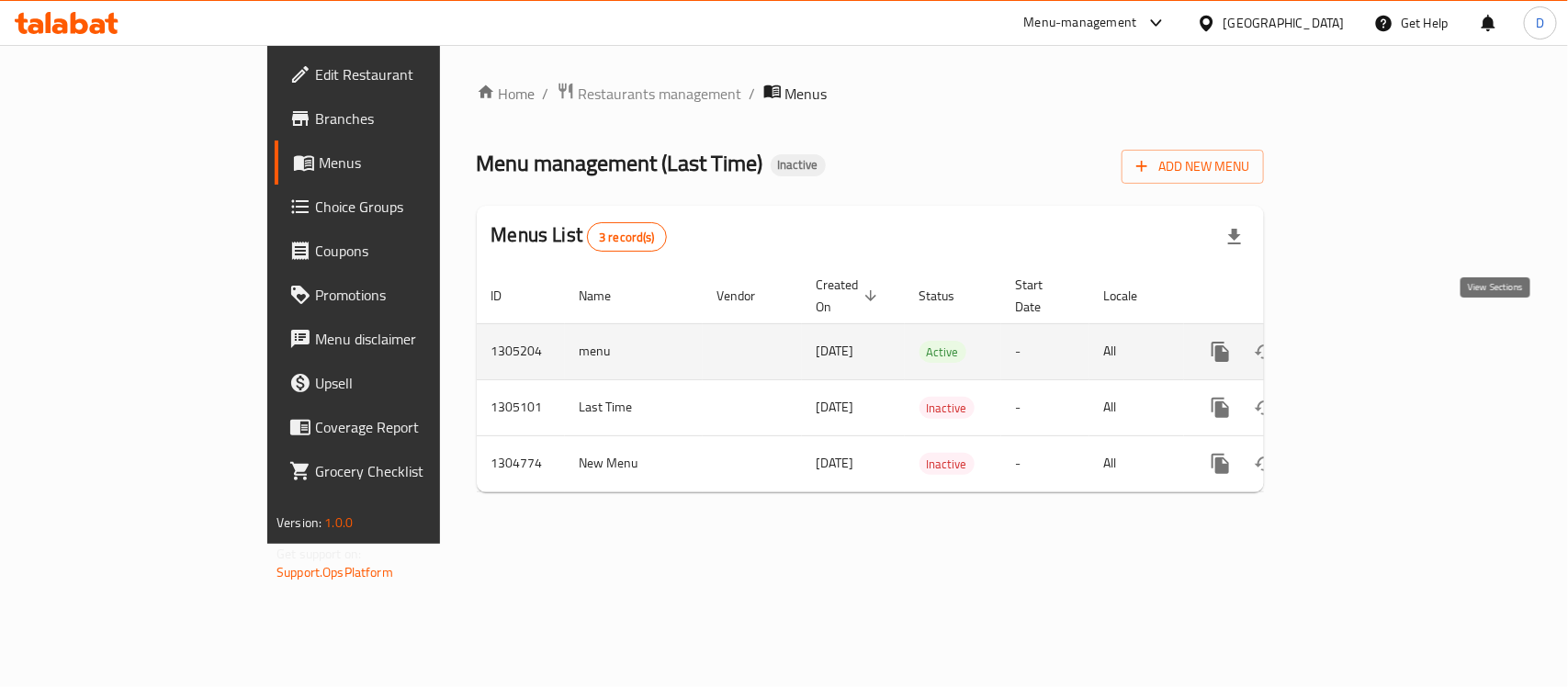
click at [1364, 341] on icon "enhanced table" at bounding box center [1353, 352] width 22 height 22
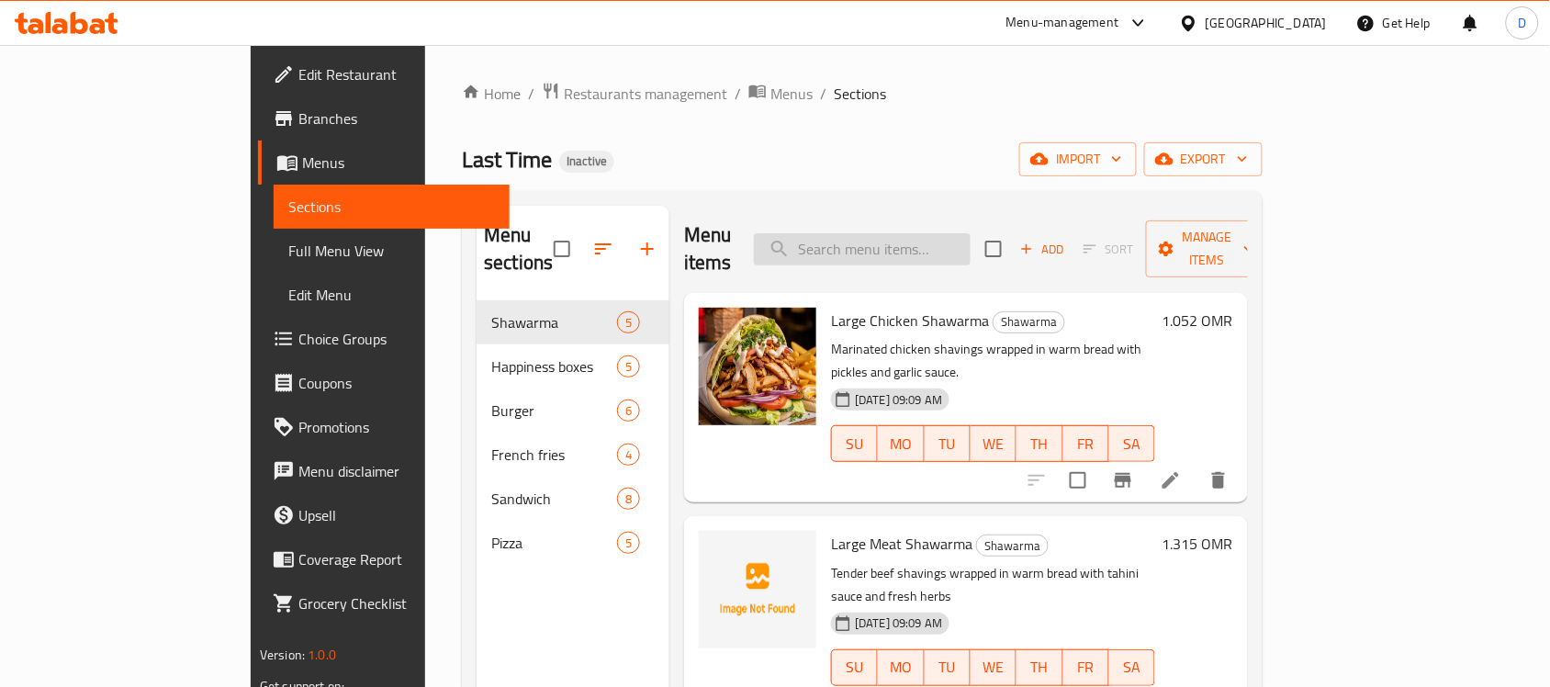
click at [969, 246] on input "search" at bounding box center [862, 249] width 217 height 32
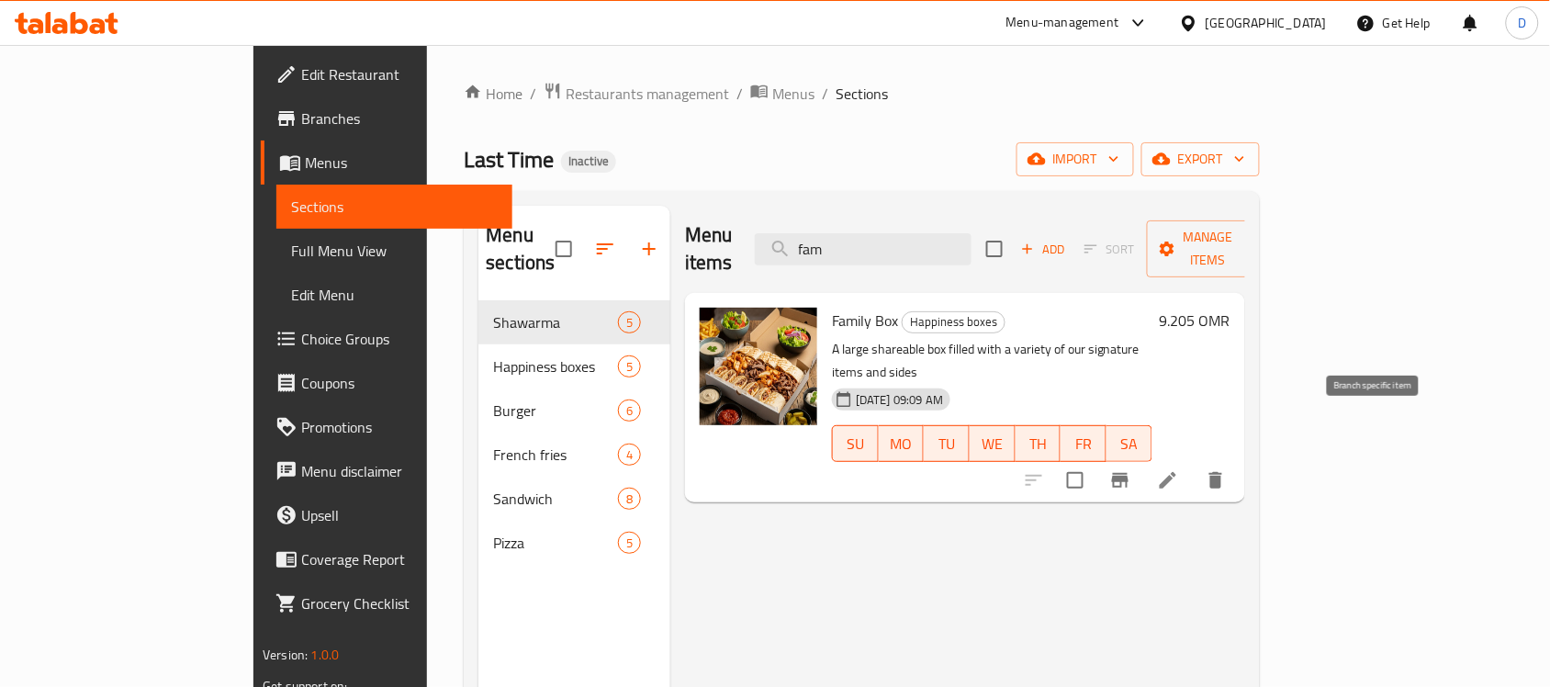
type input "fam"
click at [1179, 469] on icon at bounding box center [1168, 480] width 22 height 22
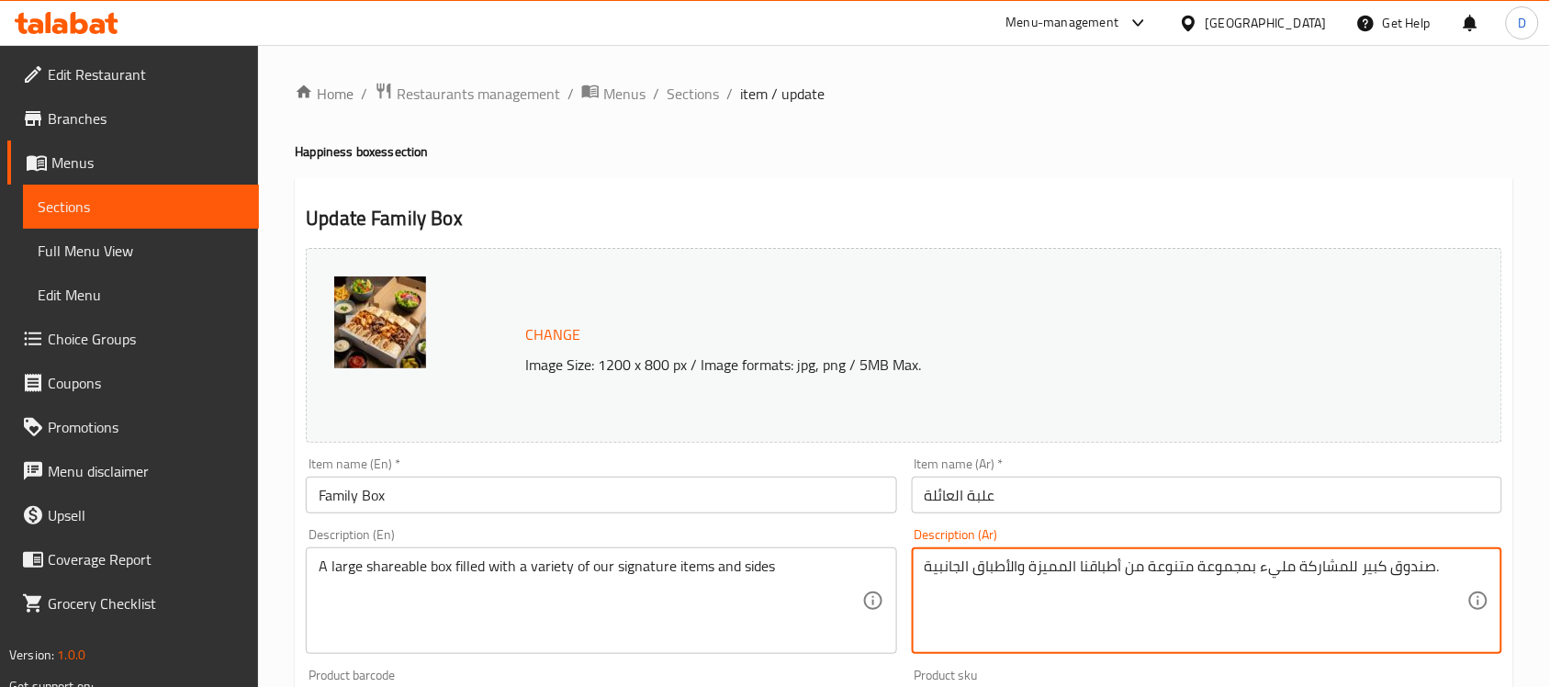
drag, startPoint x: 1030, startPoint y: 569, endPoint x: 1067, endPoint y: 580, distance: 39.0
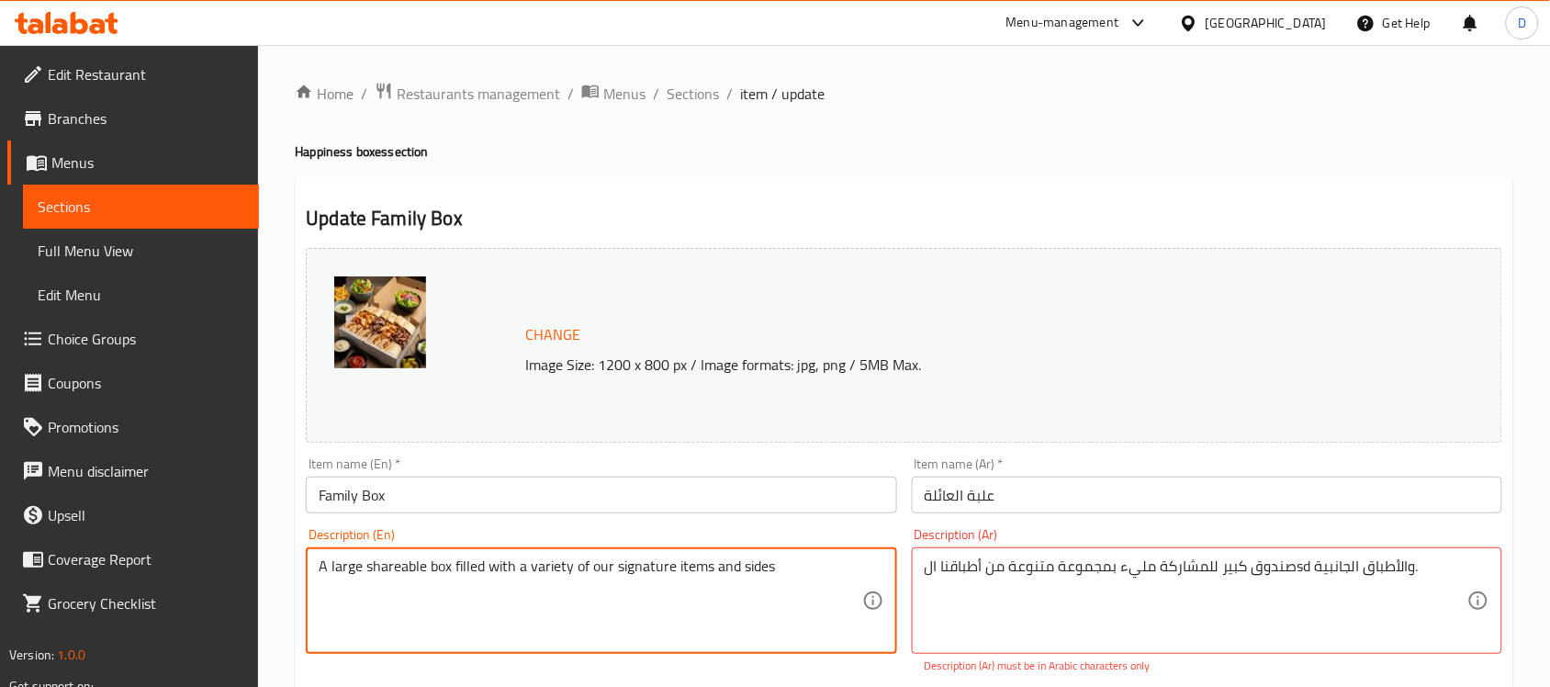
click at [713, 575] on textarea "A large shareable box filled with a variety of our signature items and sides" at bounding box center [590, 601] width 543 height 87
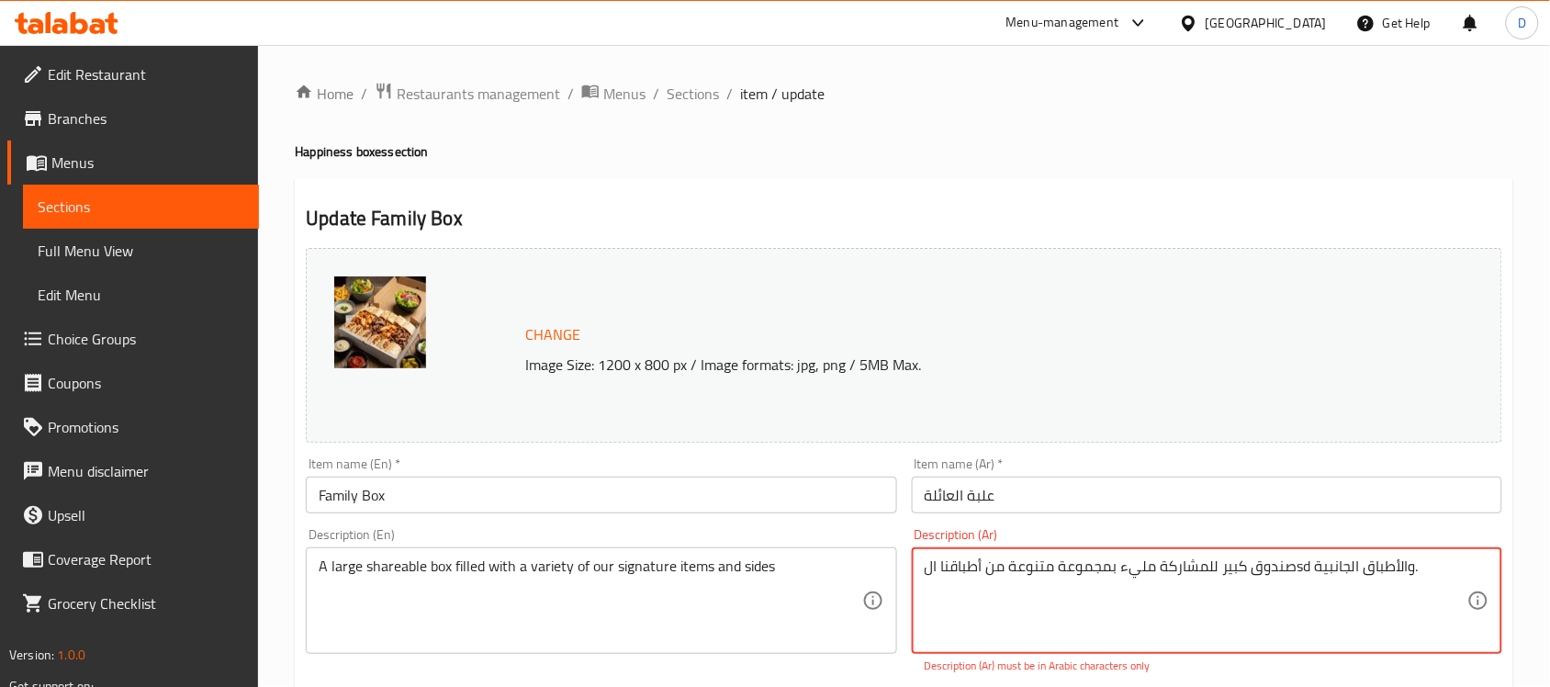
click at [1016, 567] on textarea "صندوق كبير للمشاركة مليء بمجموعة متنوعة من أطباقنا الsd والأطباق الجانبية." at bounding box center [1196, 601] width 543 height 87
paste textarea "ابل للمشاركة مليء بمجموعة متنوعة من العناصر والأطباق الجانبية المميزة لدينا"
drag, startPoint x: 1419, startPoint y: 574, endPoint x: 1476, endPoint y: 579, distance: 57.1
click at [1476, 579] on div "صندوق كبير قابل للمشاركة مليء بمجموعة متنوعة من العناصر والأطباق الجانبية الممي…" at bounding box center [1207, 600] width 591 height 107
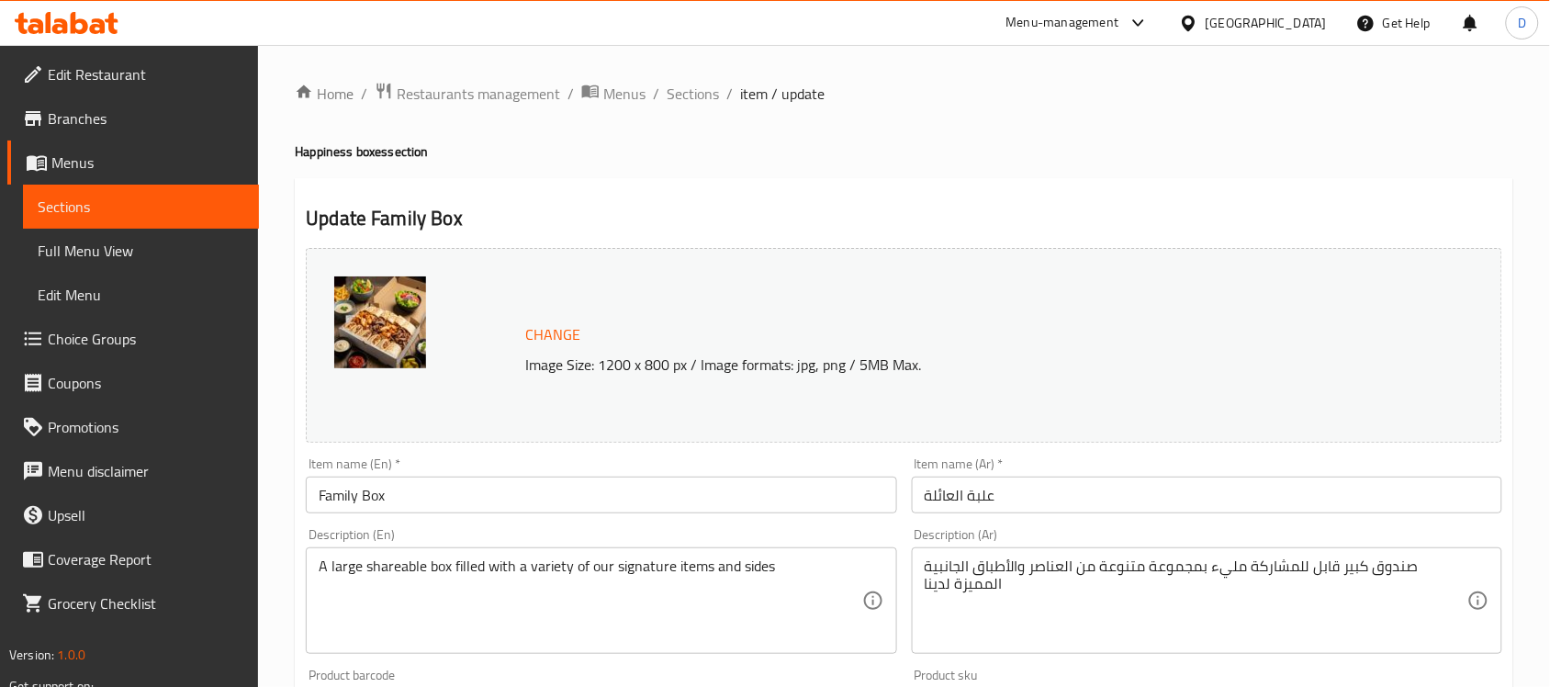
click at [1374, 618] on textarea "صندوق كبير قابل للمشاركة مليء بمجموعة متنوعة من العناصر والأطباق الجانبية الممي…" at bounding box center [1196, 601] width 543 height 87
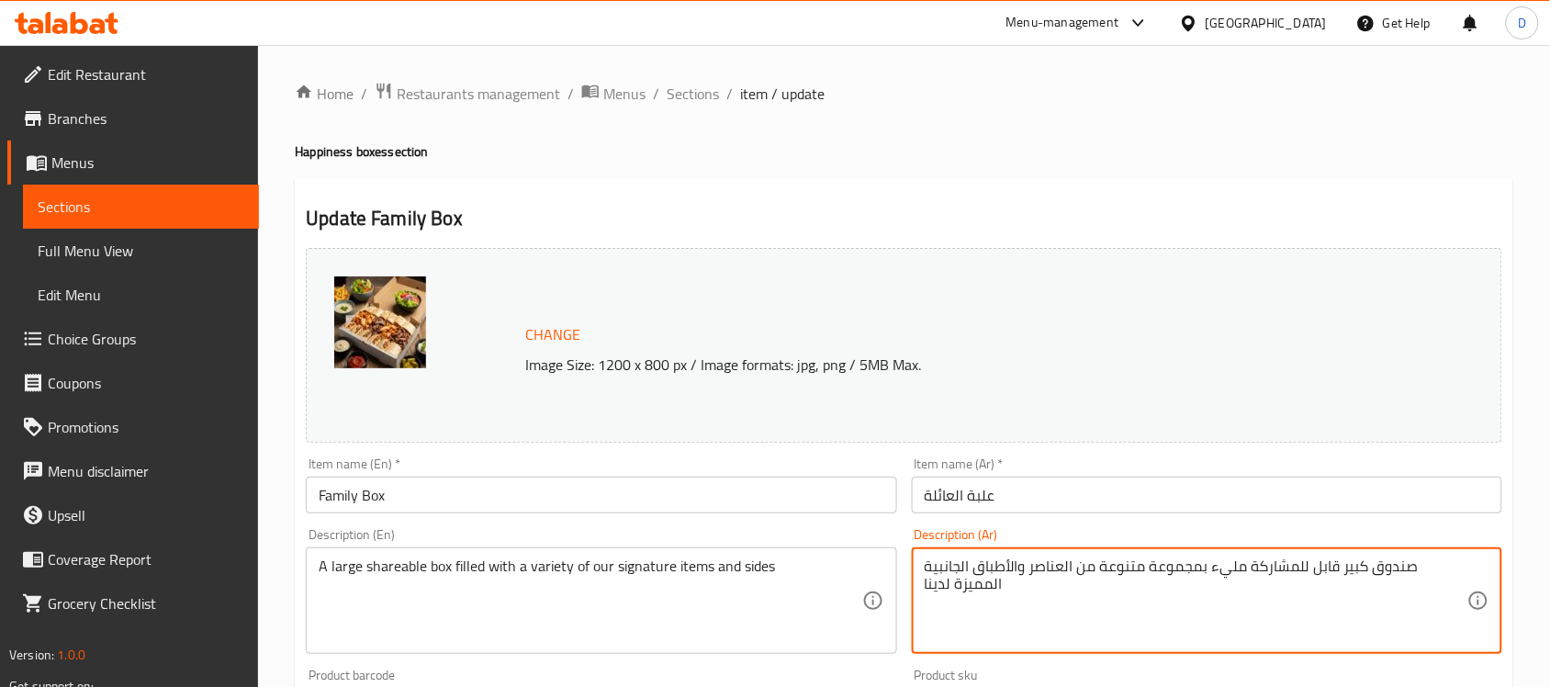
drag, startPoint x: 1420, startPoint y: 569, endPoint x: 1462, endPoint y: 575, distance: 42.6
click at [1462, 575] on textarea "صندوق كبير قابل للمشاركة مليء بمجموعة متنوعة من العناصر والأطباق الجانبية الممي…" at bounding box center [1196, 601] width 543 height 87
click at [1392, 574] on textarea "علبة كبير قابل للمشاركة مليء بمجموعة متنوعة من العناصر والأطباق الجانبية المميز…" at bounding box center [1196, 601] width 543 height 87
drag, startPoint x: 1362, startPoint y: 575, endPoint x: 1388, endPoint y: 571, distance: 26.0
click at [1388, 571] on textarea "علبة كبيرة قابل للمشاركة مليء بمجموعة متنوعة من العناصر والأطباق الجانبية الممي…" at bounding box center [1196, 601] width 543 height 87
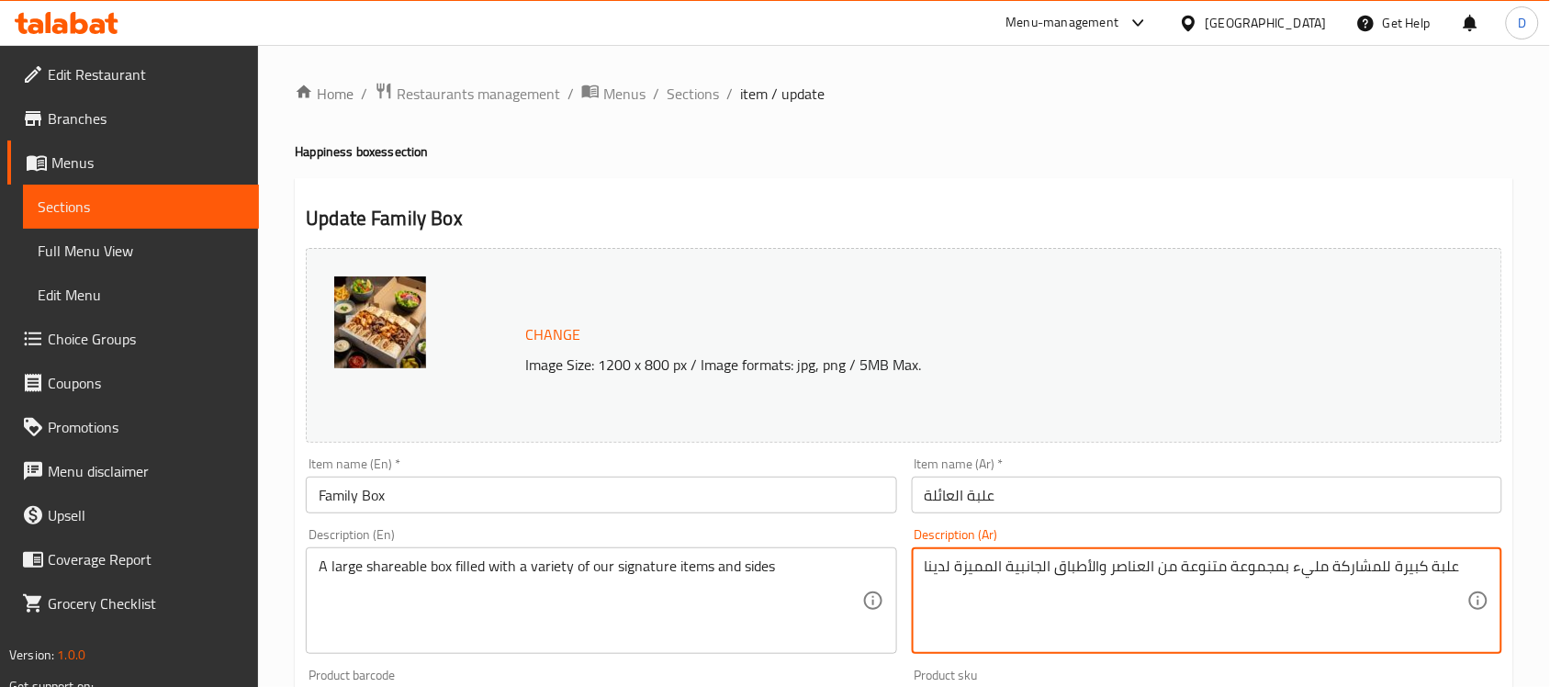
click at [1292, 571] on textarea "علبة كبيرة للمشاركة مليء بمجموعة متنوعة من العناصر والأطباق الجانبية المميزة لد…" at bounding box center [1196, 601] width 543 height 87
drag, startPoint x: 1232, startPoint y: 566, endPoint x: 1279, endPoint y: 580, distance: 49.7
click at [1279, 580] on textarea "علبة كبيرة للمشاركة مليئة بمجموعة متنوعة من العناصر والأطباق الجانبية المميزة ل…" at bounding box center [1196, 601] width 543 height 87
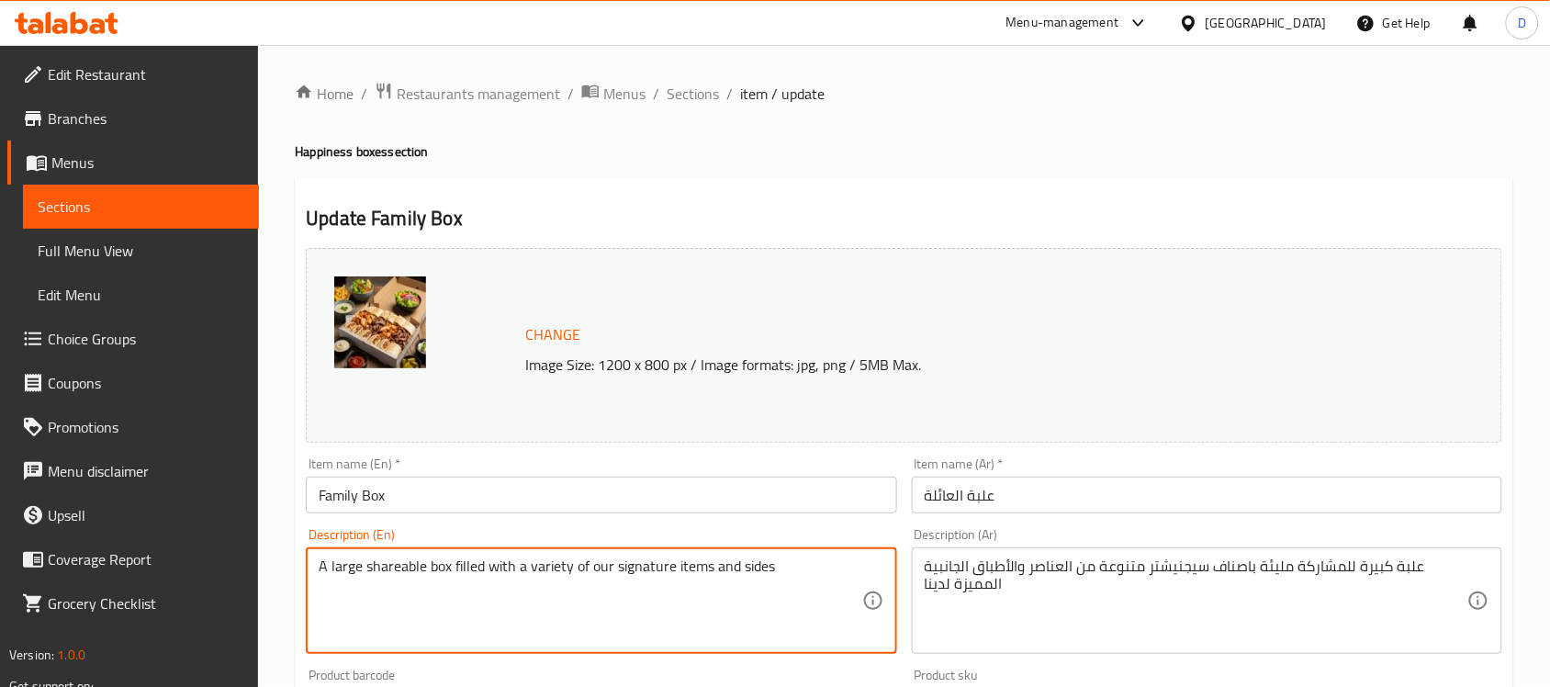
click at [580, 591] on textarea "A large shareable box filled with a variety of our signature items and sides" at bounding box center [590, 601] width 543 height 87
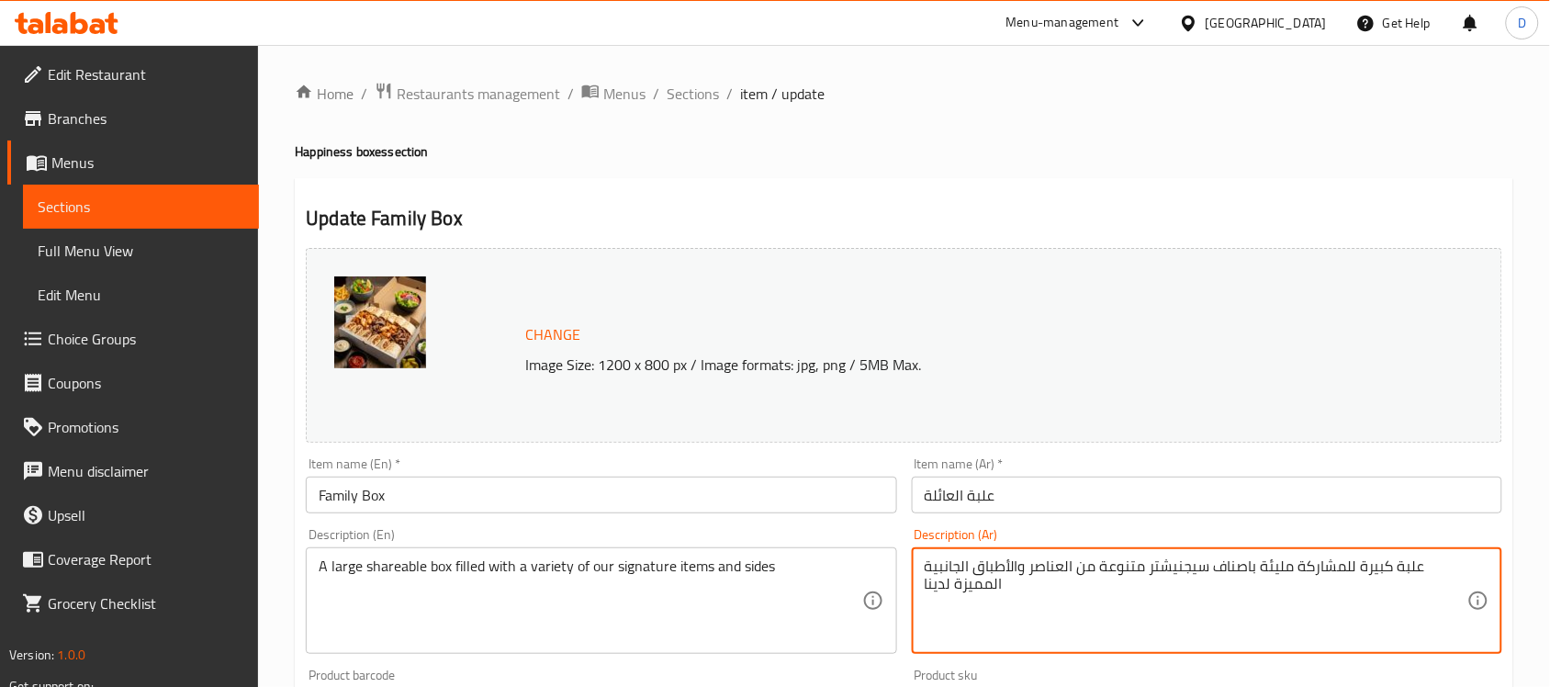
drag, startPoint x: 1212, startPoint y: 567, endPoint x: 1250, endPoint y: 575, distance: 38.6
drag, startPoint x: 1091, startPoint y: 571, endPoint x: 1024, endPoint y: 567, distance: 67.2
click at [1024, 567] on textarea "علبة كبيرة للمشاركة مليئة بعناصر سيجنيشتر متنوعة من العناصر والأطباق الجانبية ا…" at bounding box center [1196, 601] width 543 height 87
drag, startPoint x: 1003, startPoint y: 565, endPoint x: 910, endPoint y: 565, distance: 92.8
click at [910, 565] on div "Description (Ar) علبة كبيرة للمشاركة مليئة بعناصر سيجنيشتر متنوعة والأطباق الجا…" at bounding box center [1207, 591] width 605 height 141
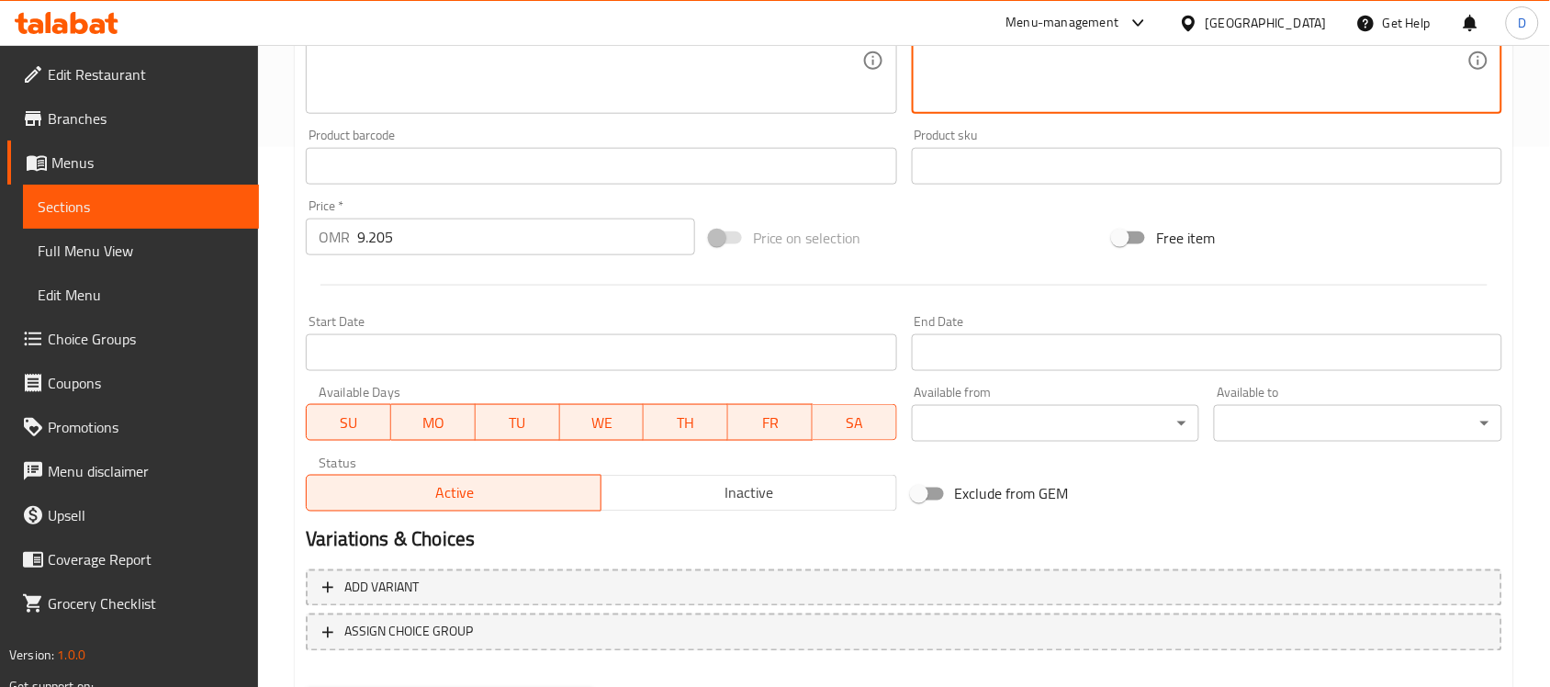
scroll to position [635, 0]
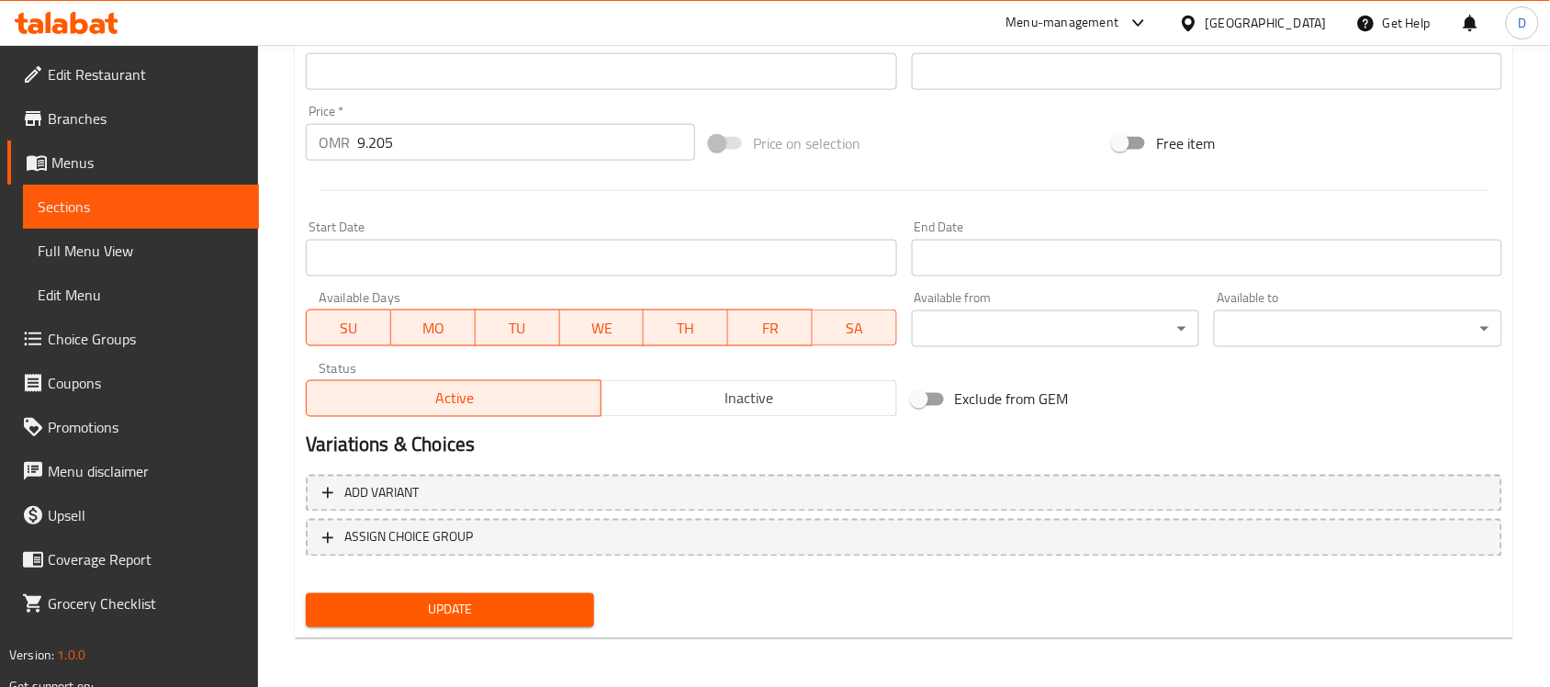
type textarea "علبة كبيرة للمشاركة مليئة بعناصر سيجنيشتر متنوعة والأطباق الجانبية"
click at [479, 602] on span "Update" at bounding box center [450, 610] width 259 height 23
click at [429, 615] on span "Update" at bounding box center [450, 610] width 259 height 23
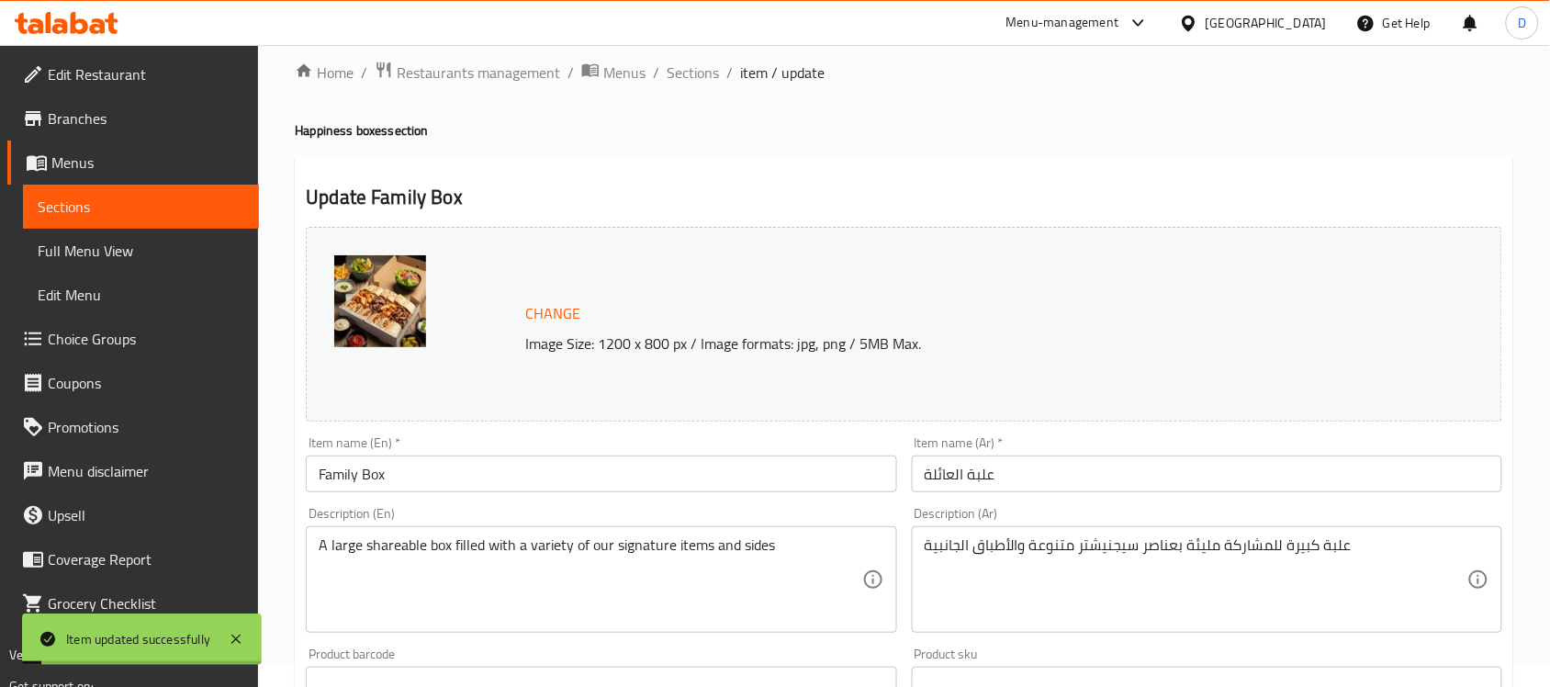
scroll to position [0, 0]
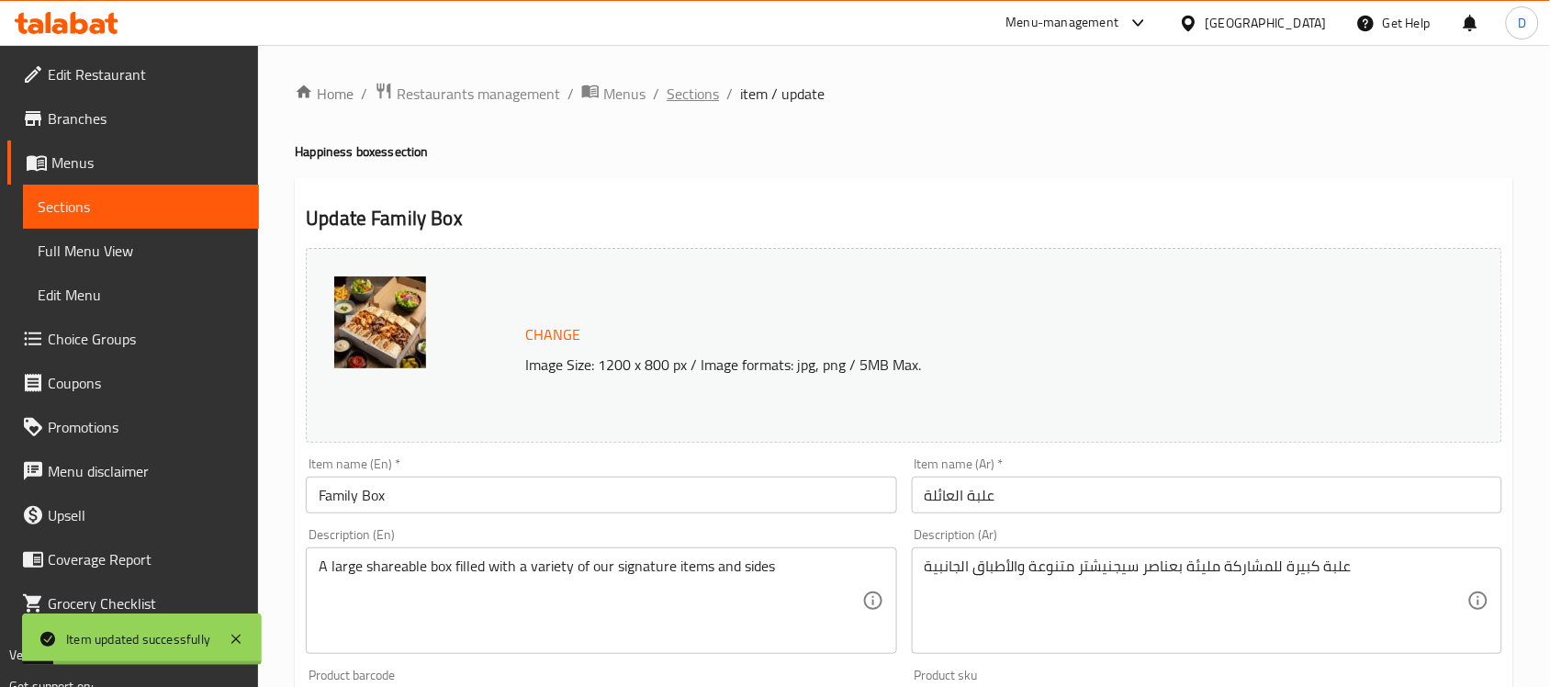
click at [693, 97] on span "Sections" at bounding box center [693, 94] width 52 height 22
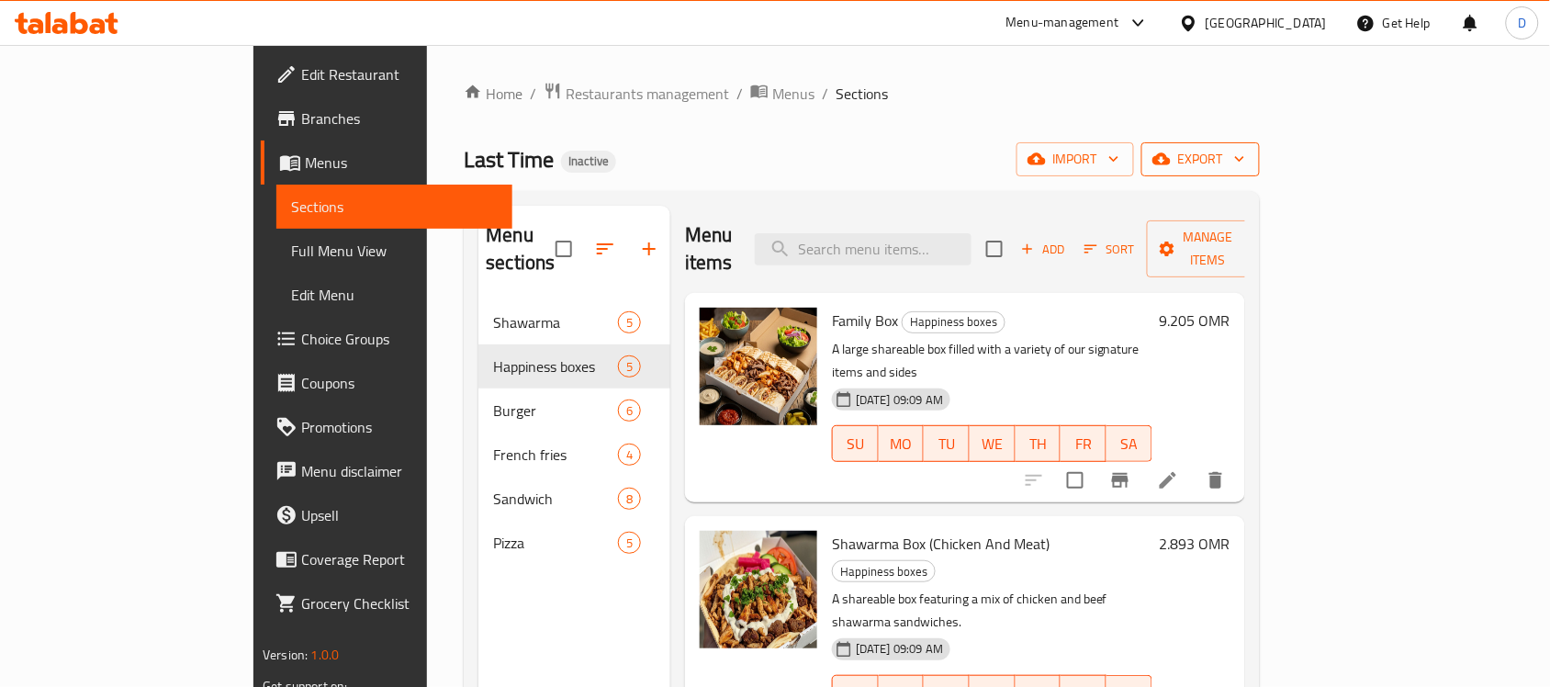
click at [1245, 159] on span "export" at bounding box center [1200, 159] width 89 height 23
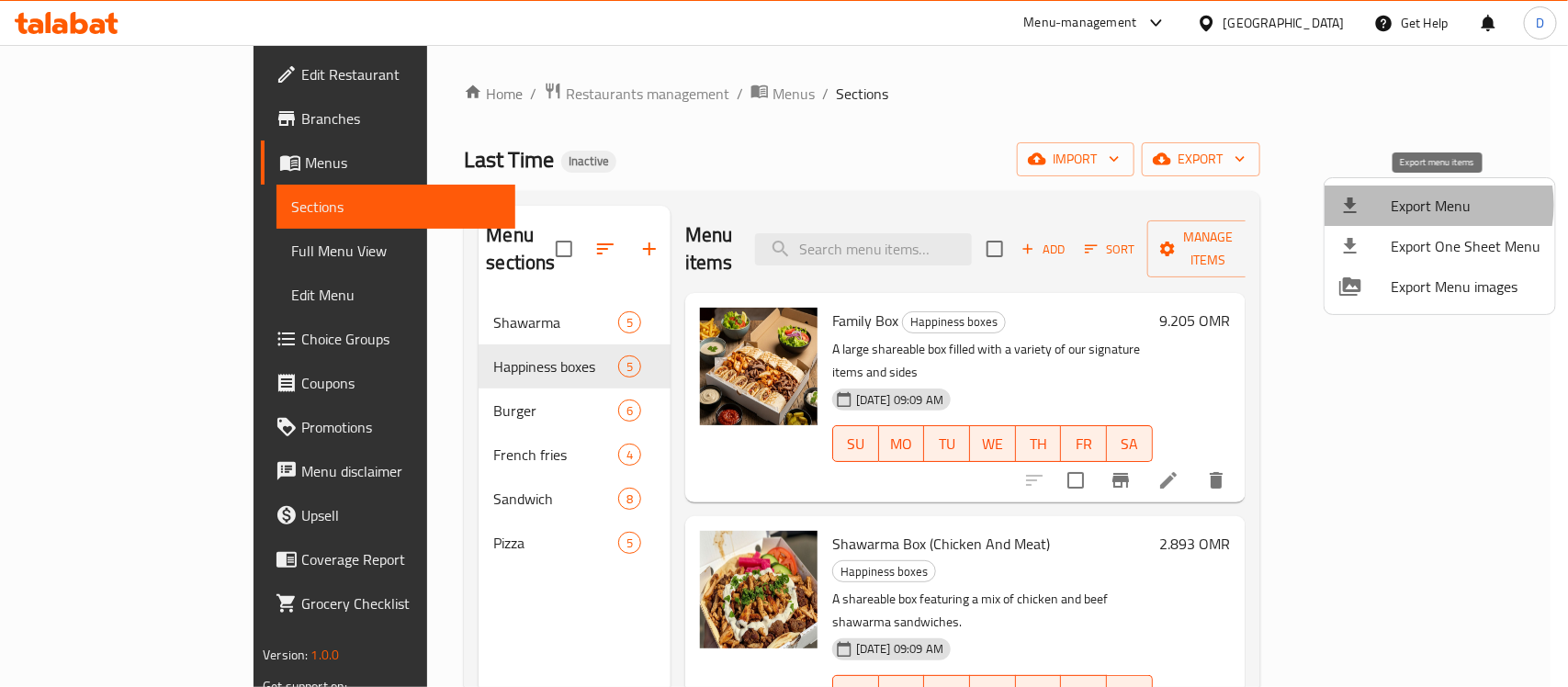
click at [1420, 205] on span "Export Menu" at bounding box center [1466, 206] width 150 height 22
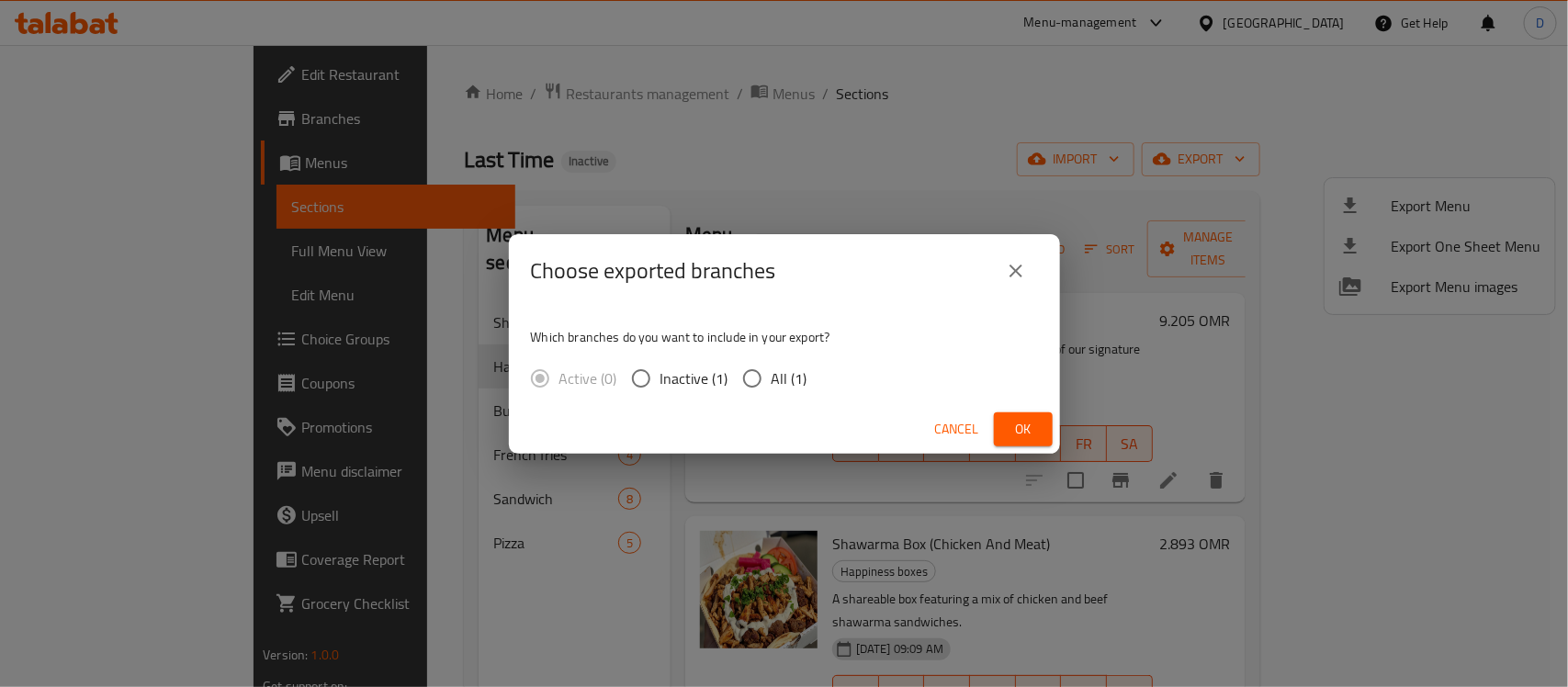
click at [753, 377] on input "All (1)" at bounding box center [752, 378] width 39 height 39
radio input "true"
click at [1015, 420] on span "Ok" at bounding box center [1023, 429] width 29 height 23
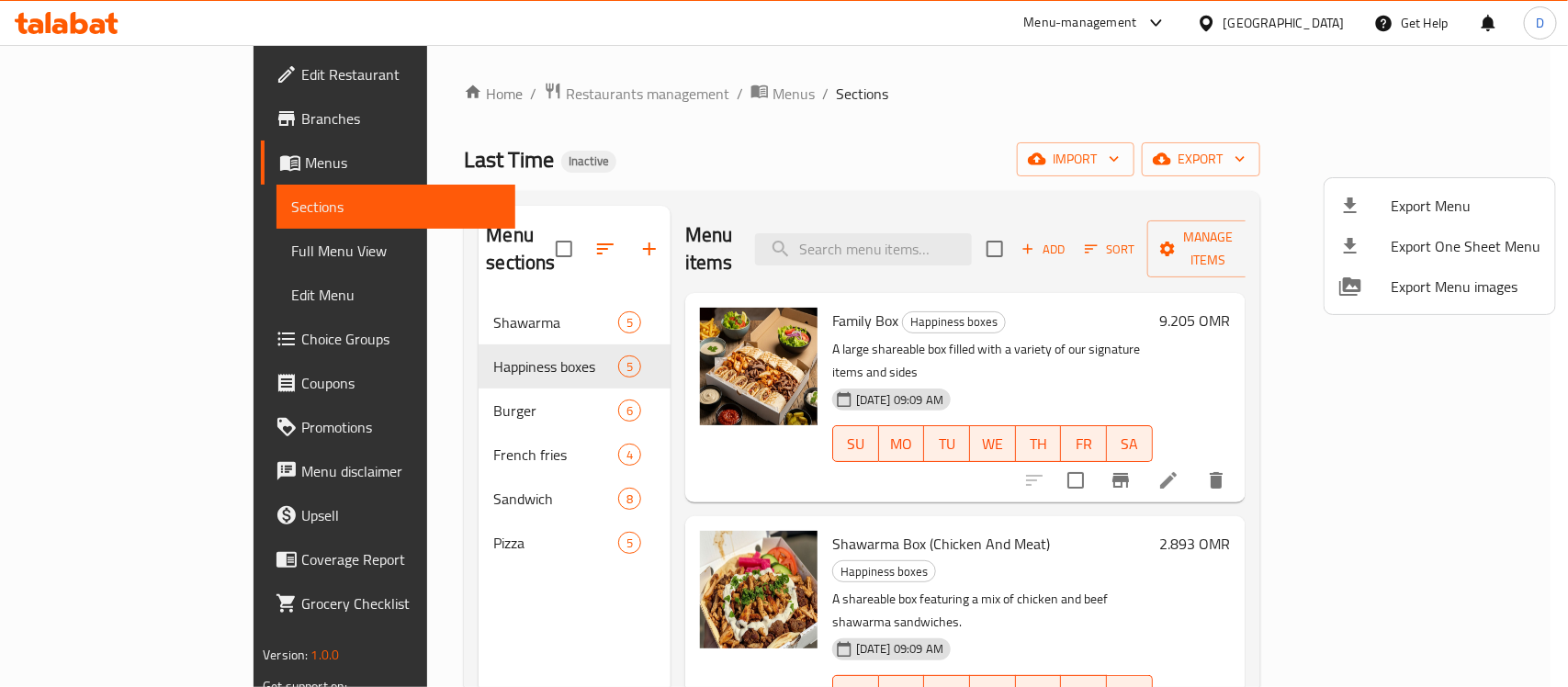
click at [860, 124] on div at bounding box center [784, 343] width 1568 height 687
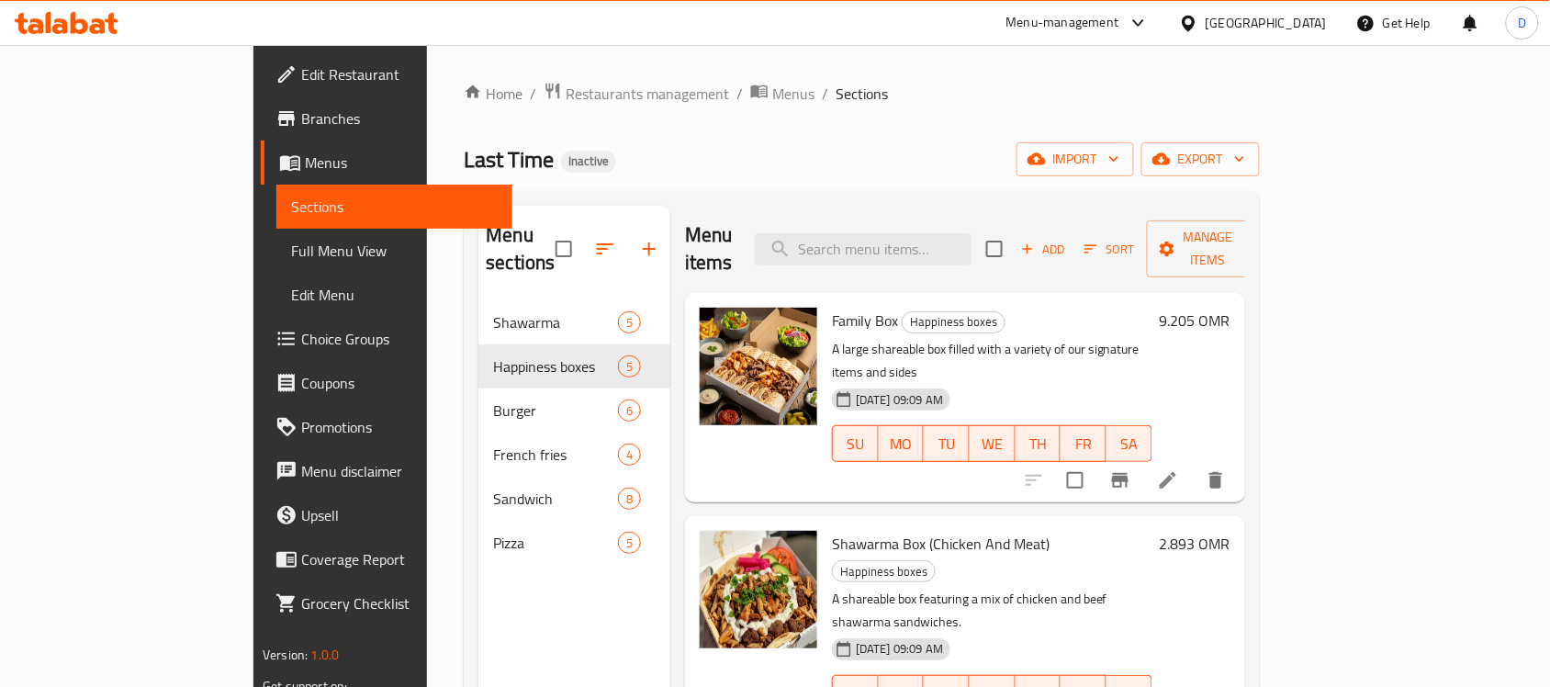
click at [291, 242] on span "Full Menu View" at bounding box center [394, 251] width 207 height 22
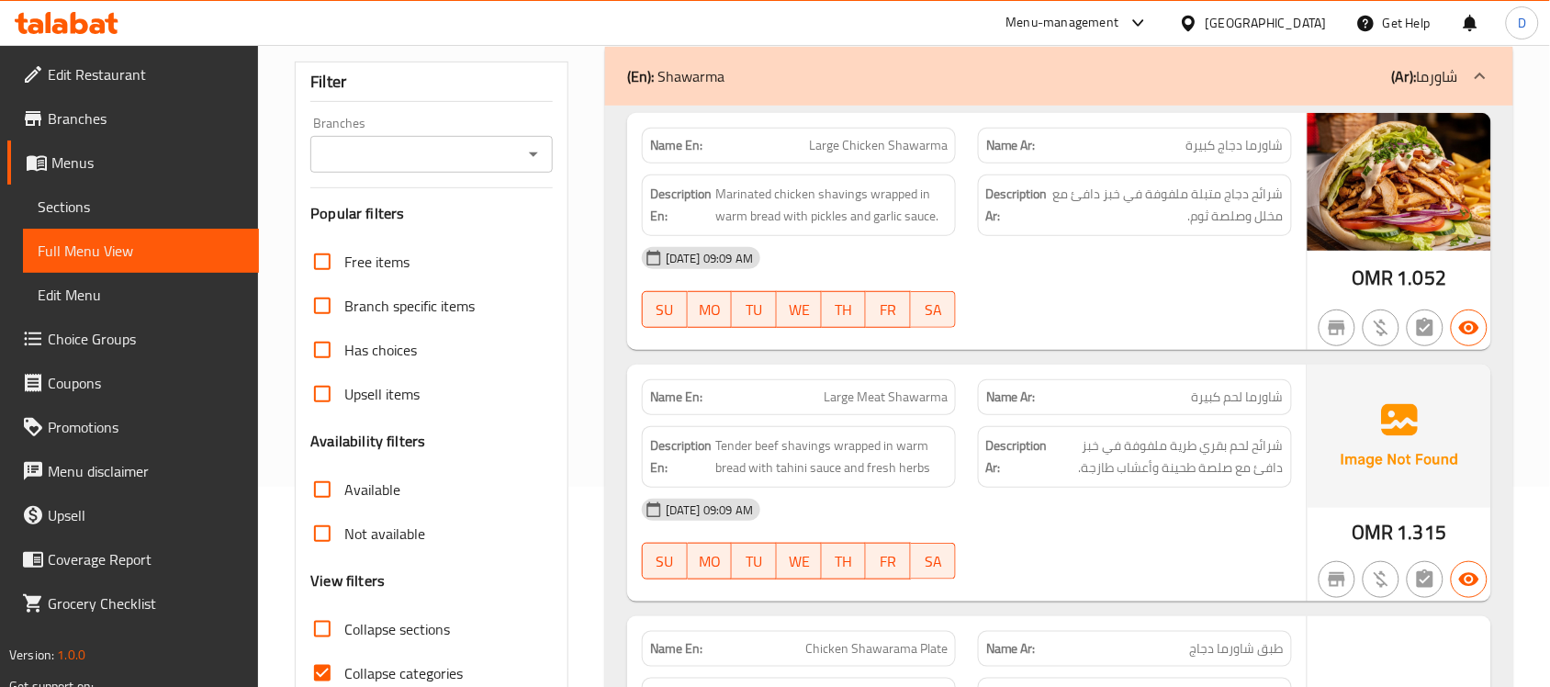
scroll to position [459, 0]
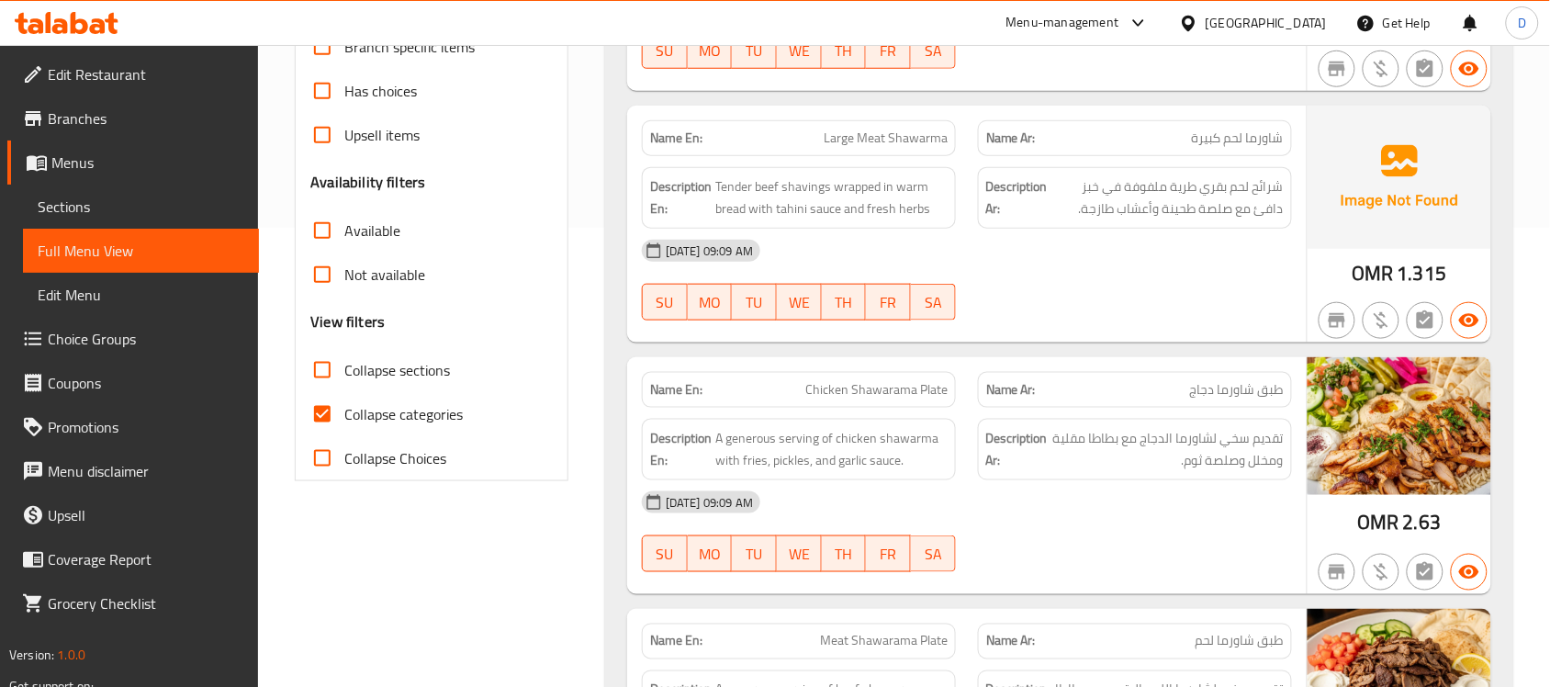
click at [324, 406] on input "Collapse categories" at bounding box center [322, 414] width 44 height 44
checkbox input "false"
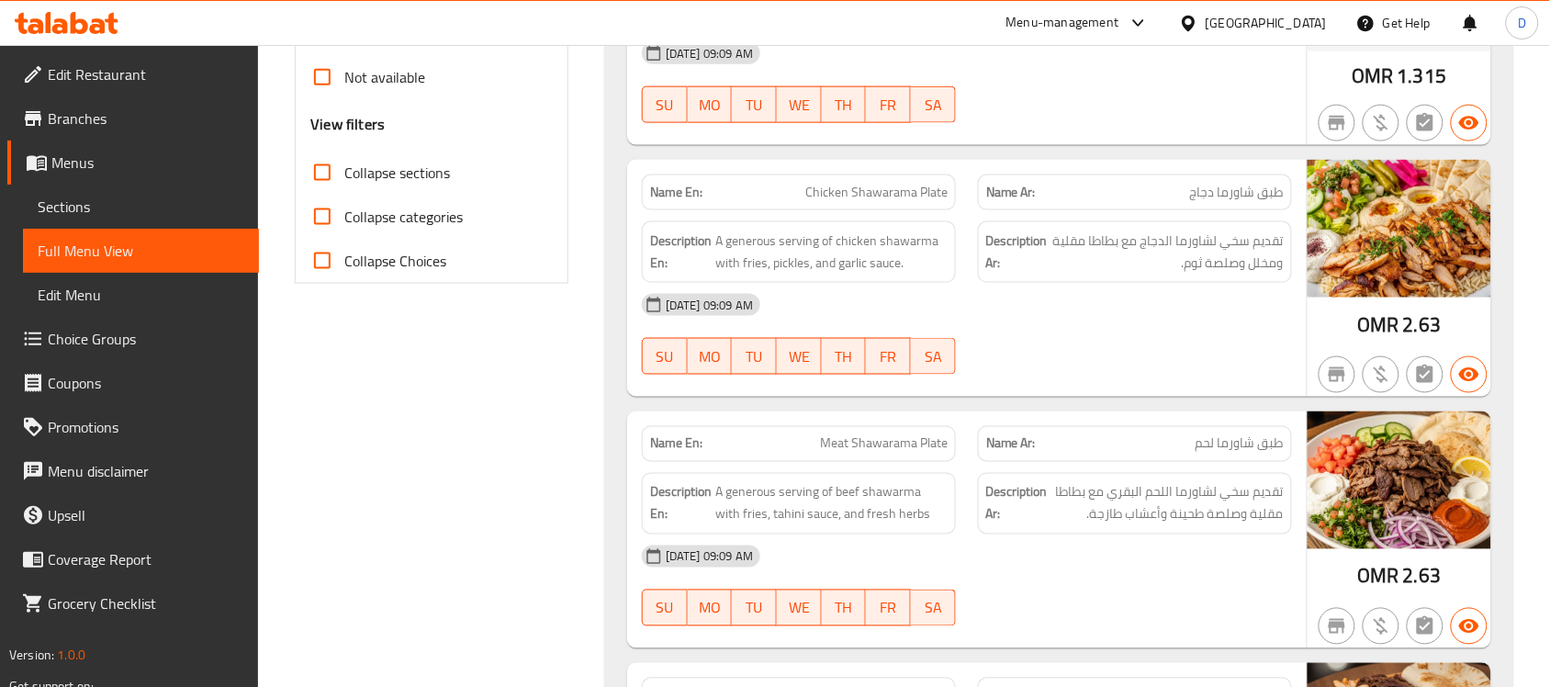
scroll to position [0, 0]
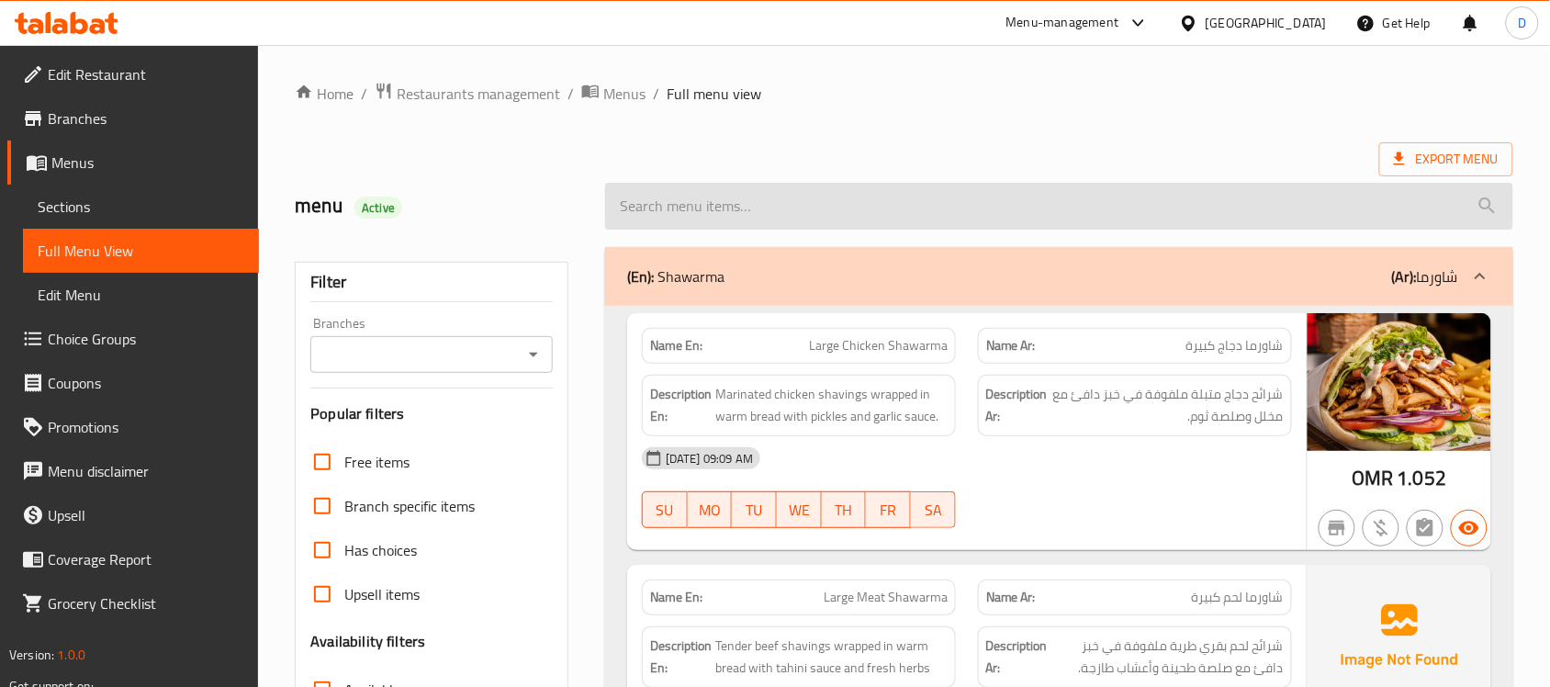
click at [719, 204] on input "search" at bounding box center [1059, 206] width 908 height 47
paste input "French fries with sauce"
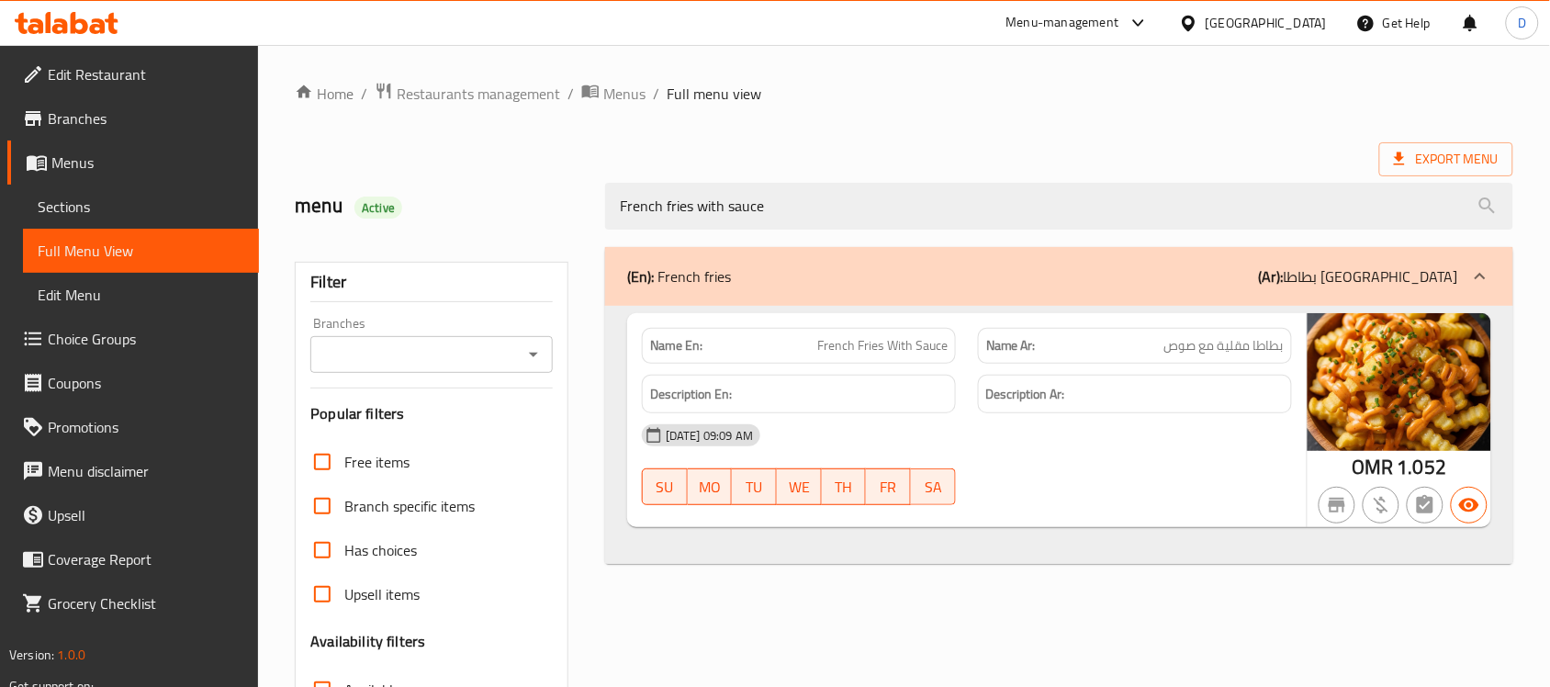
type input "French fries with sauce"
click at [135, 75] on span "Edit Restaurant" at bounding box center [146, 74] width 197 height 22
